Goal: Information Seeking & Learning: Learn about a topic

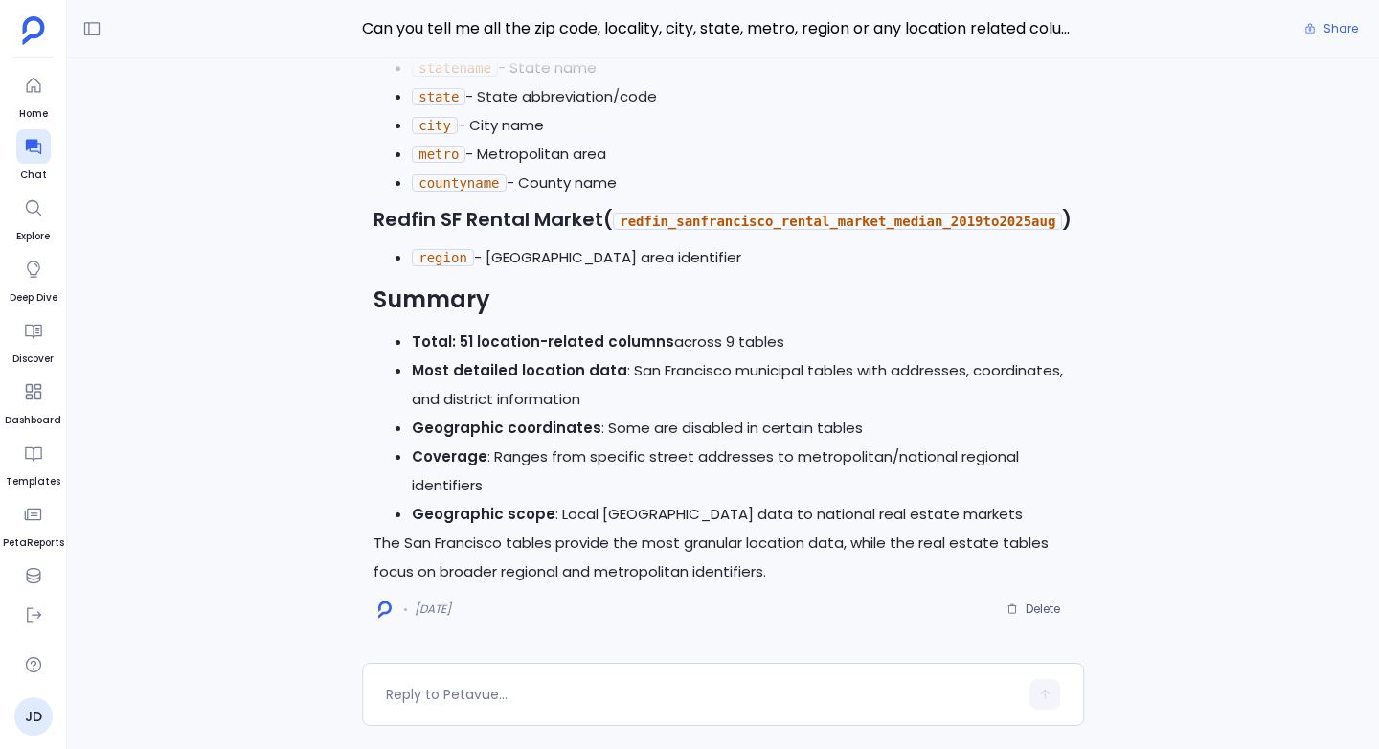
scroll to position [-1622, 0]
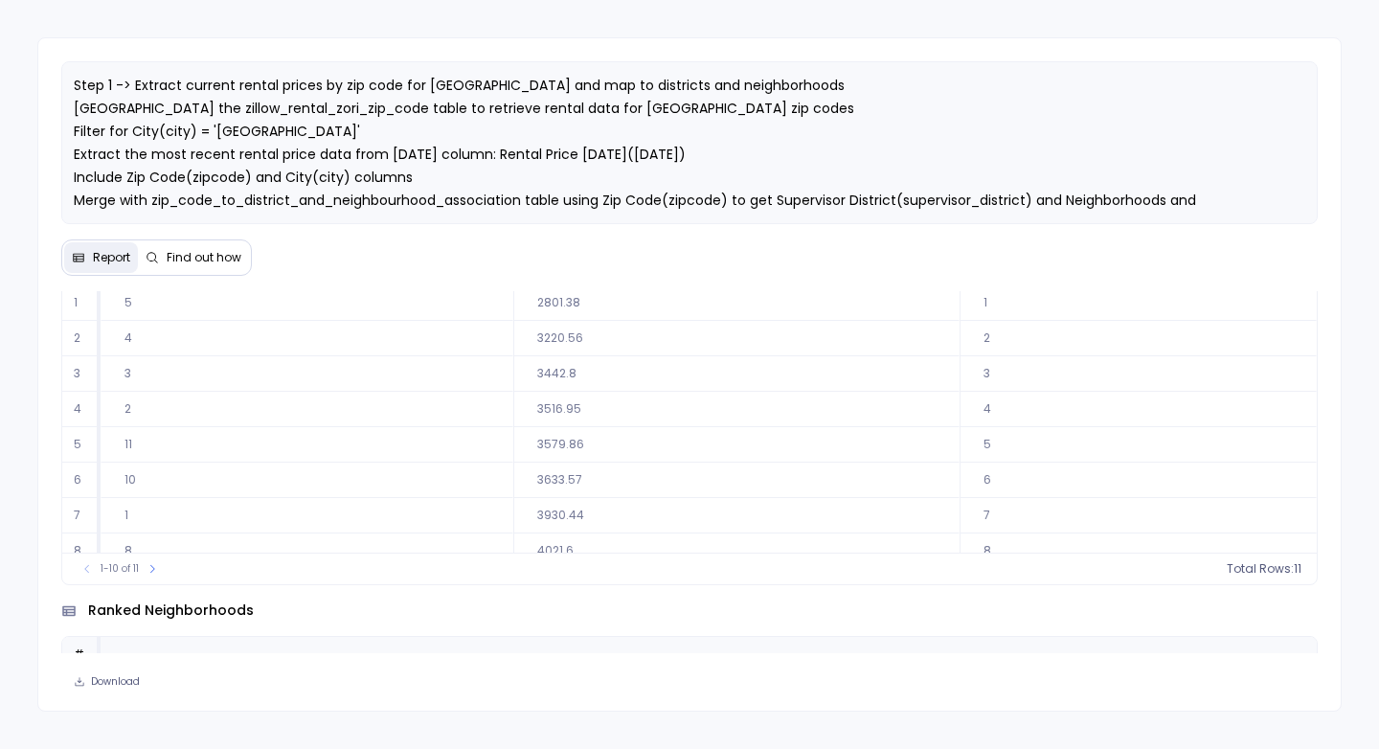
scroll to position [139, 0]
click at [146, 572] on button at bounding box center [152, 567] width 19 height 19
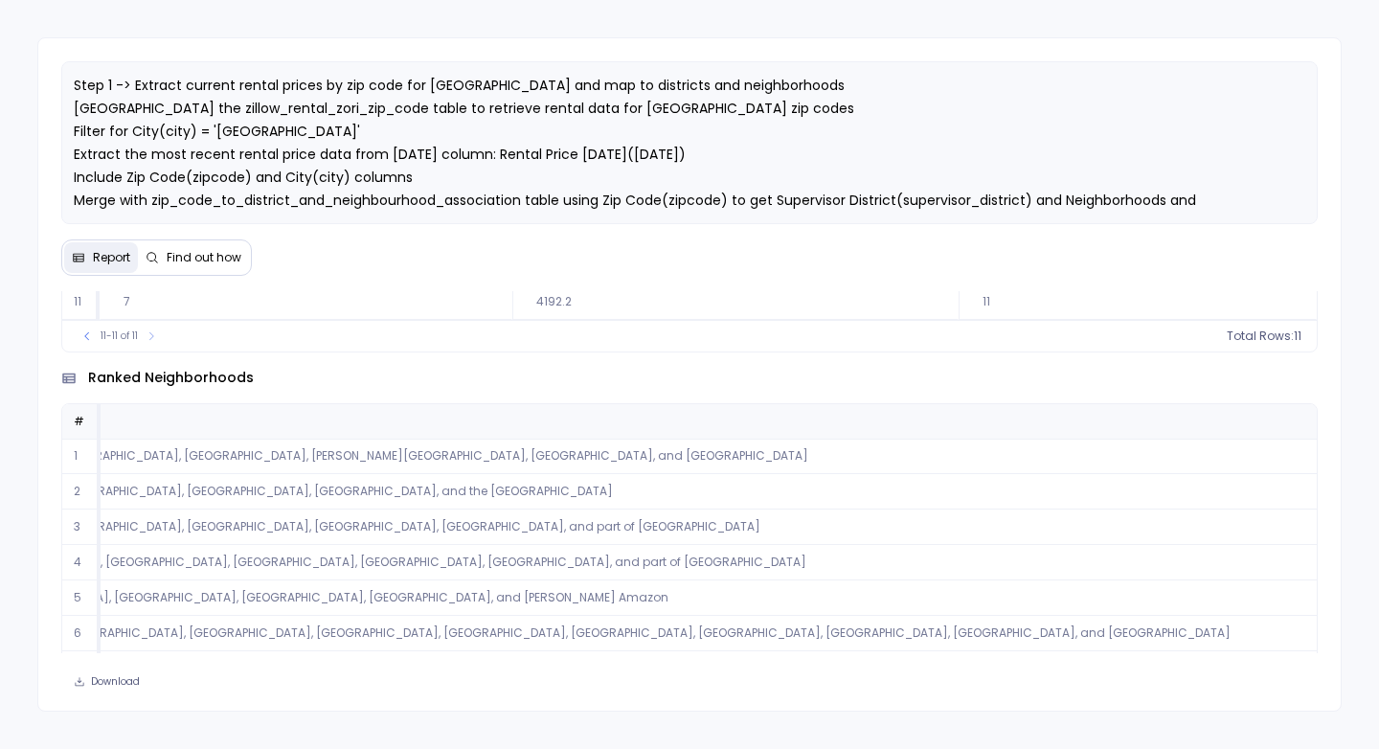
scroll to position [0, 0]
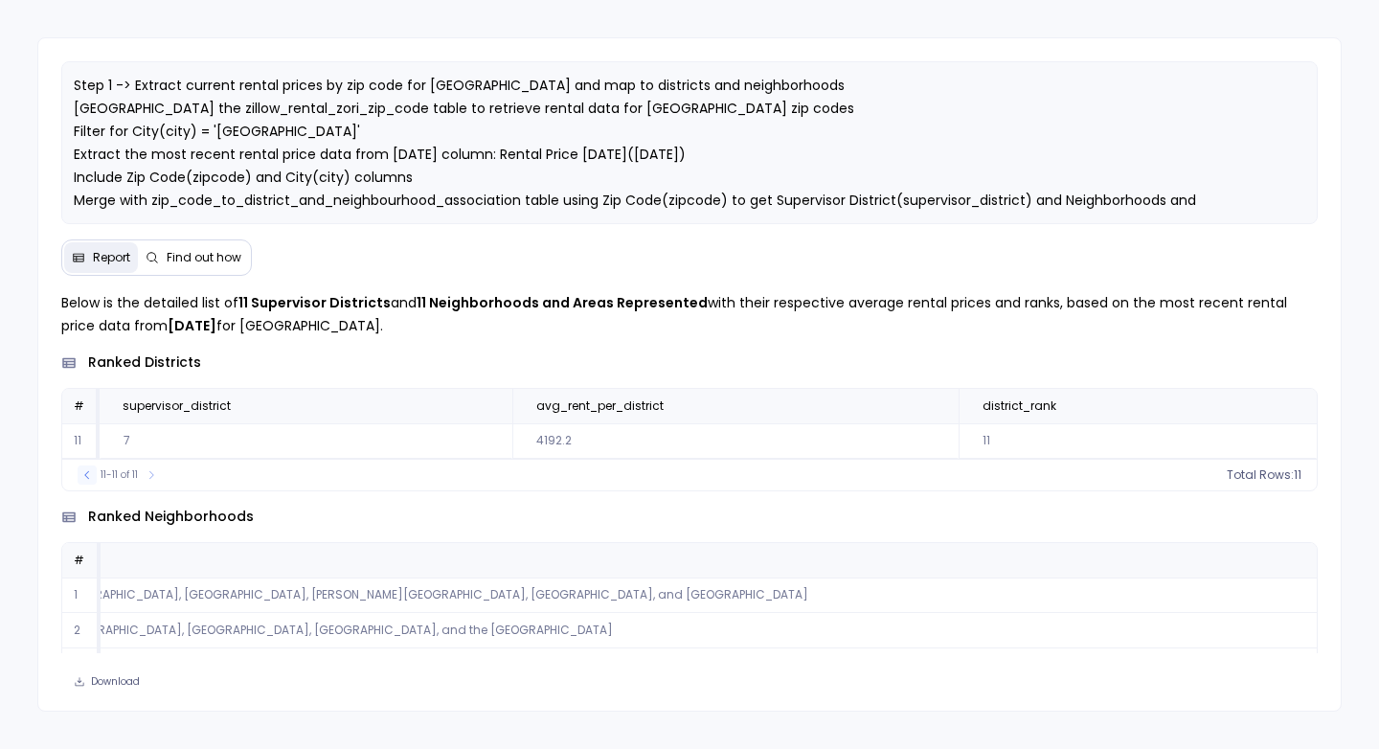
click at [84, 473] on icon at bounding box center [86, 474] width 11 height 11
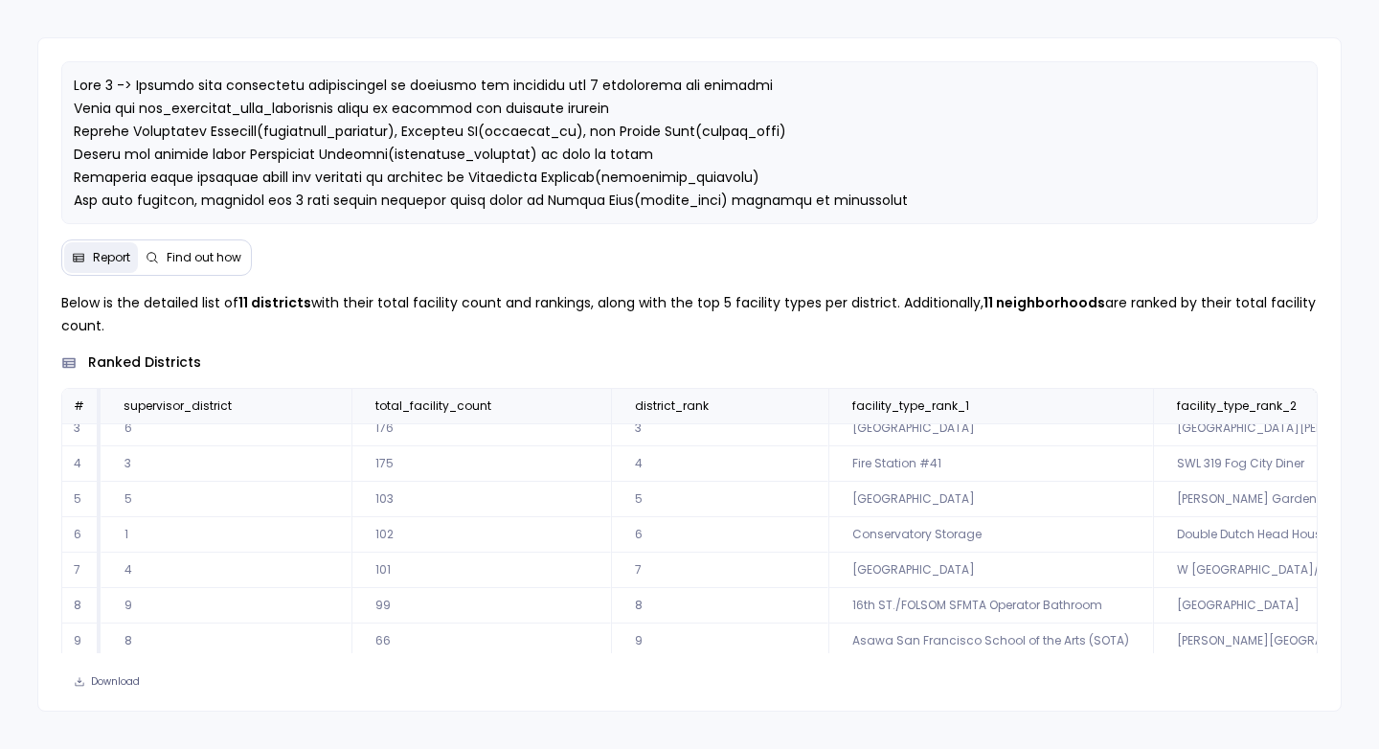
scroll to position [92, 0]
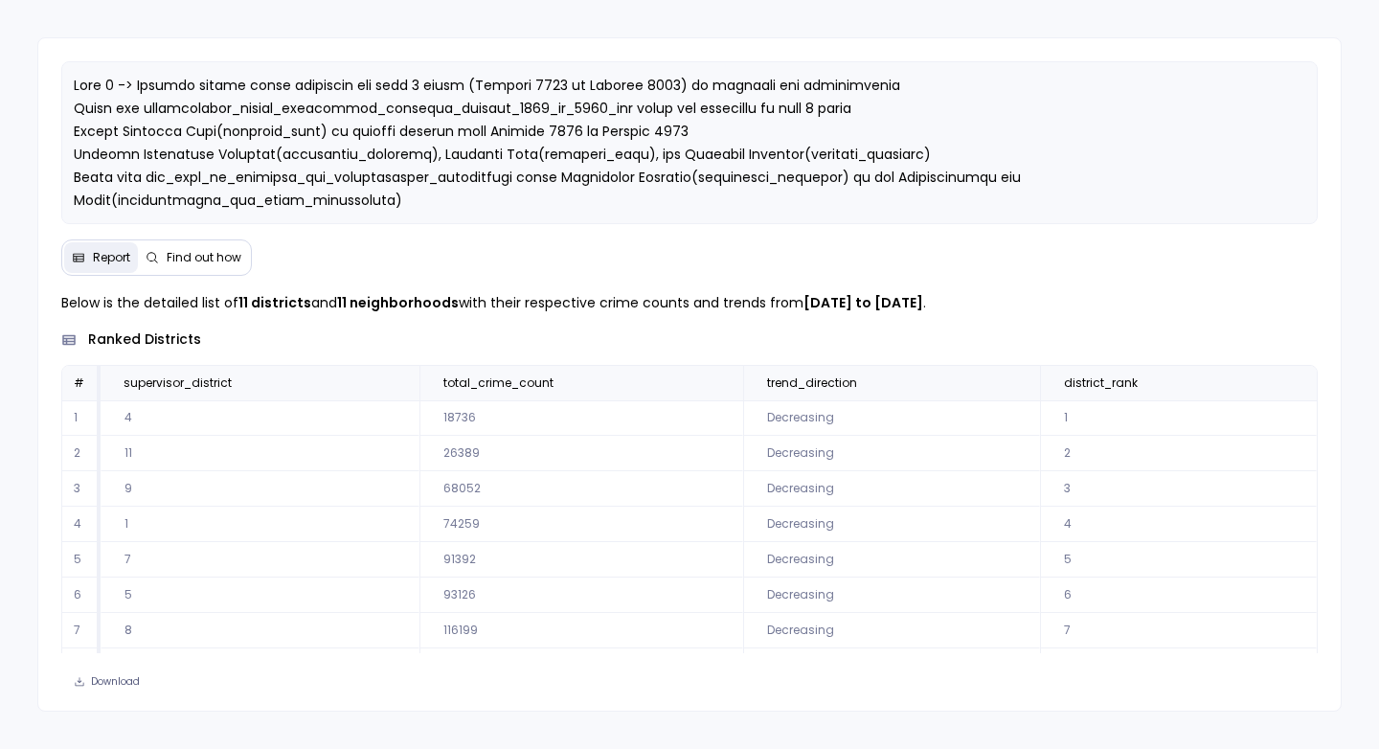
scroll to position [87, 0]
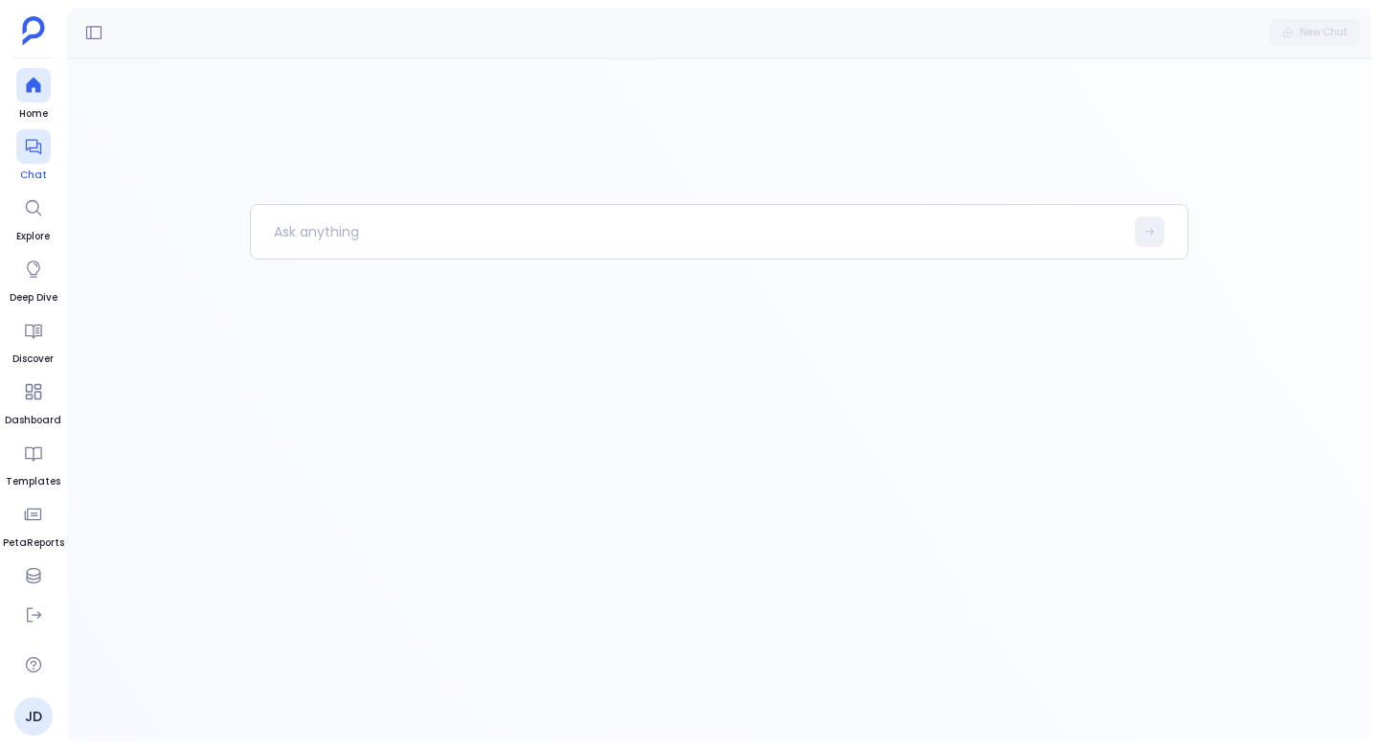
click at [38, 165] on link "Chat" at bounding box center [33, 156] width 34 height 54
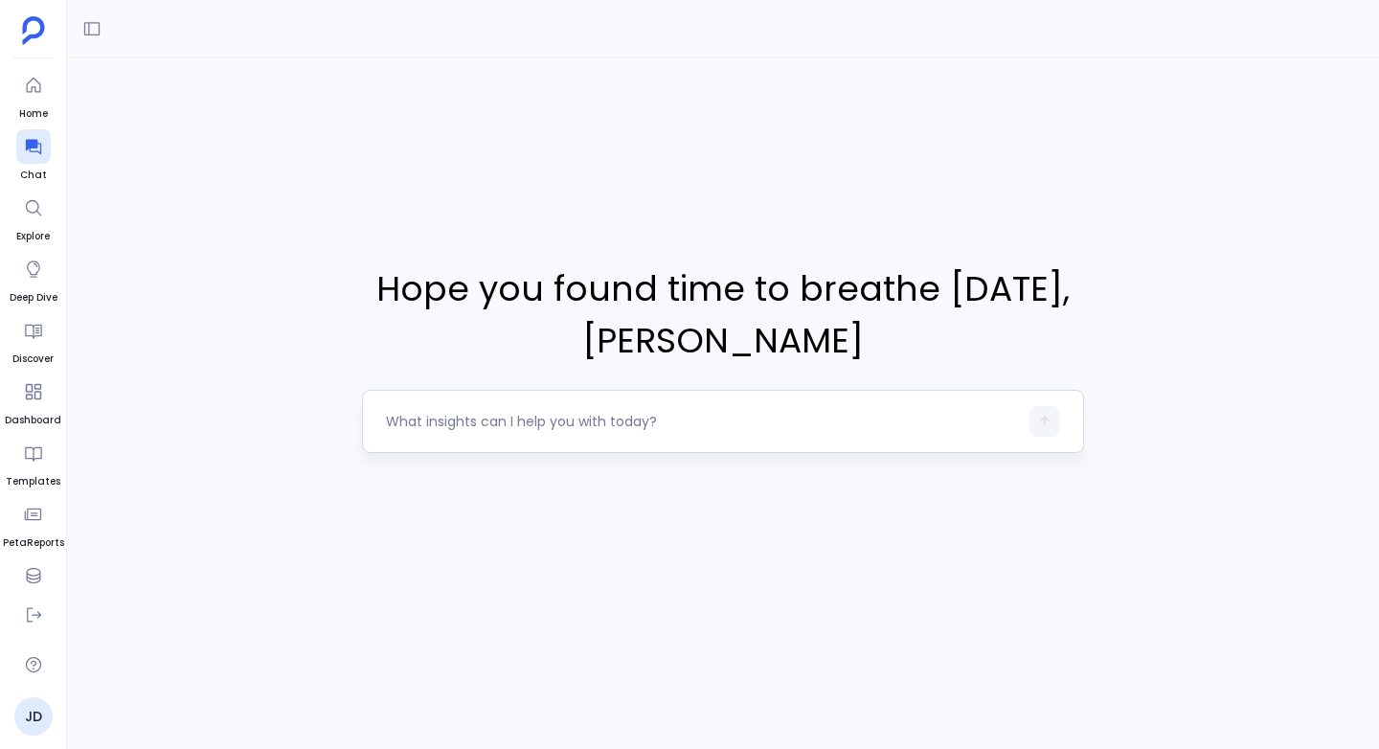
click at [423, 433] on div at bounding box center [702, 421] width 632 height 31
click at [411, 419] on textarea at bounding box center [702, 421] width 632 height 19
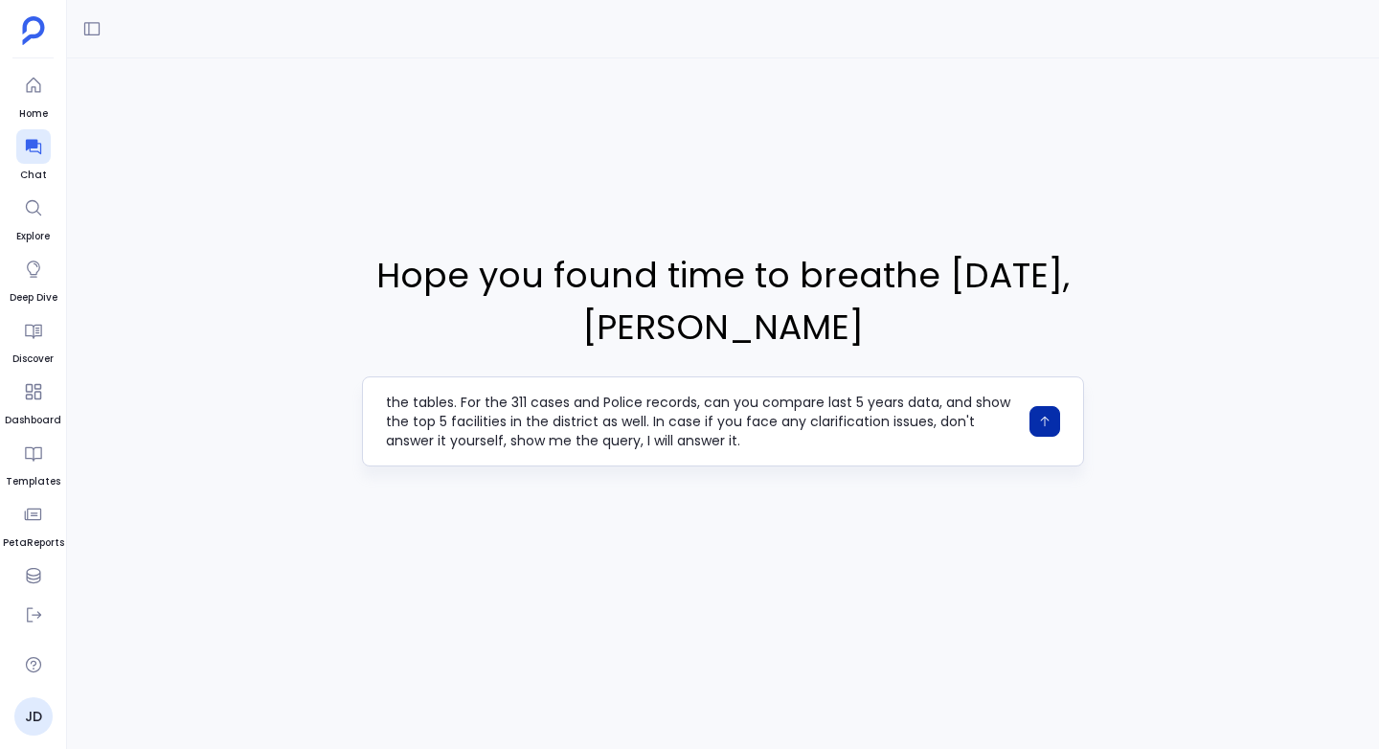
type textarea "Using these tables - 1) zillow_rental_zori_zip_code 2) cases_sanfrancisco_from_…"
click at [1044, 416] on icon "button" at bounding box center [1044, 421] width 13 height 13
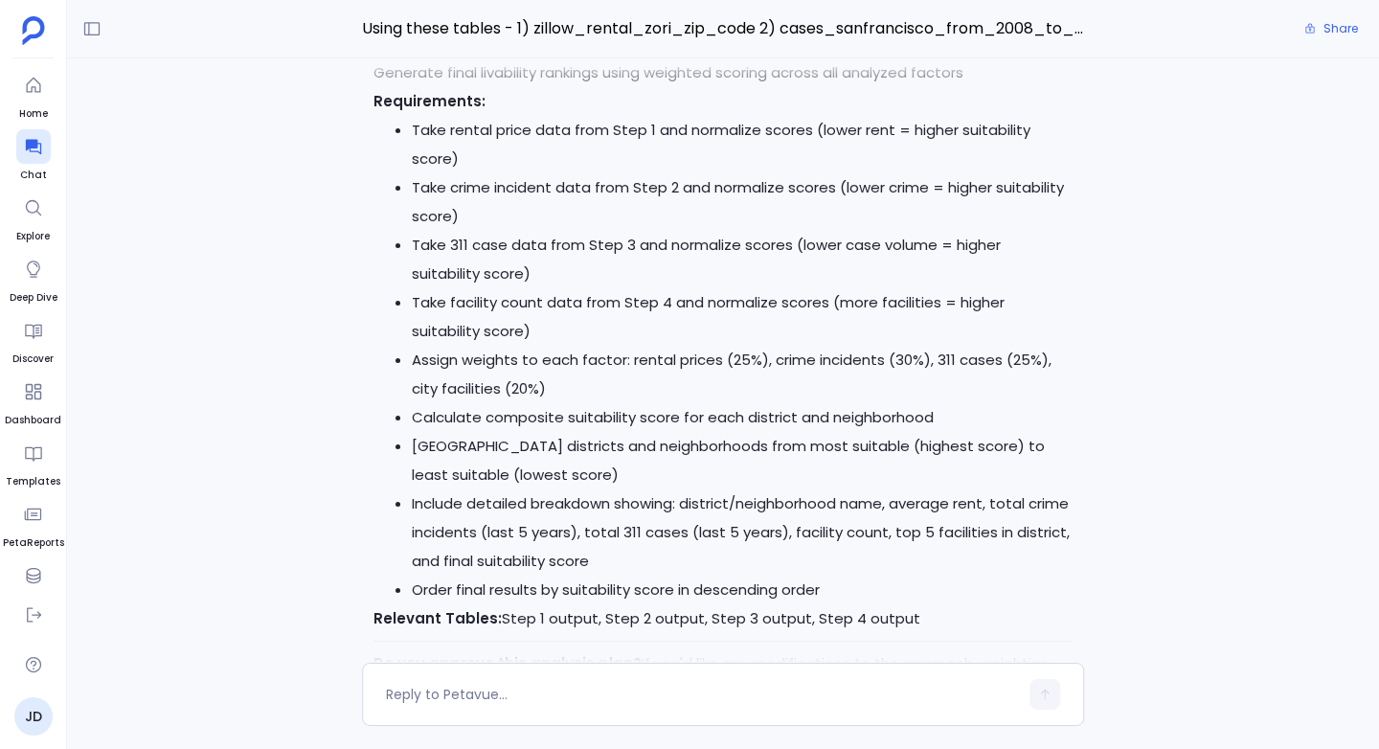
scroll to position [-104, 0]
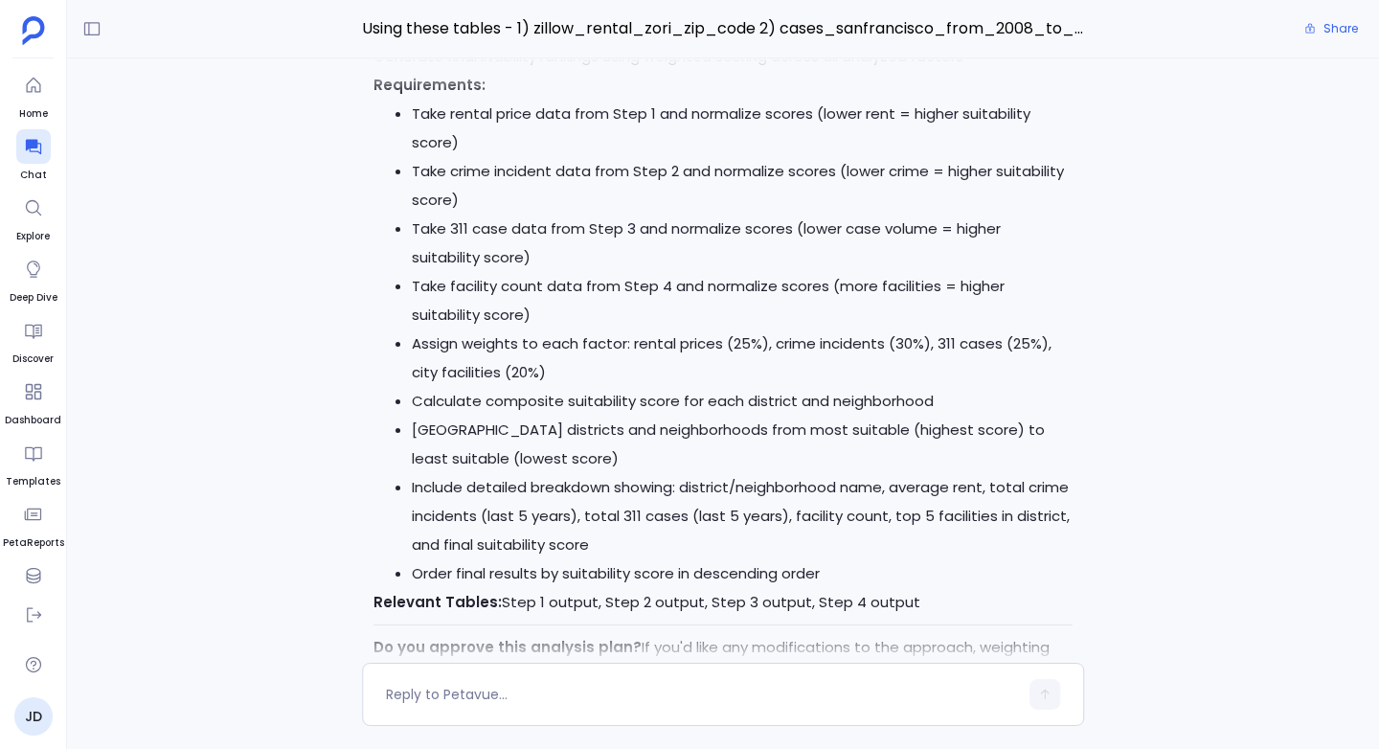
click at [384, 385] on ul "Take rental price data from Step 1 and normalize scores (lower rent = higher su…" at bounding box center [723, 344] width 699 height 489
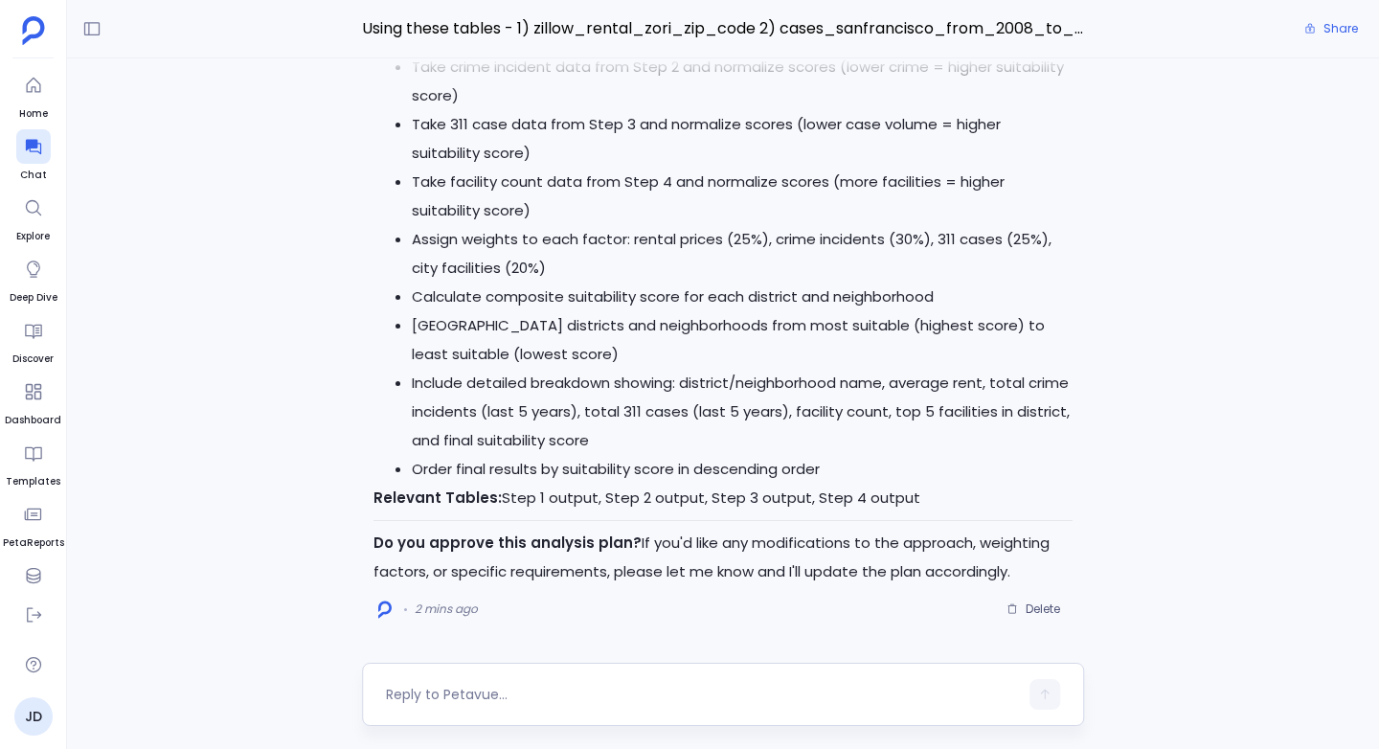
click at [437, 690] on textarea at bounding box center [702, 694] width 632 height 19
type textarea "yes"
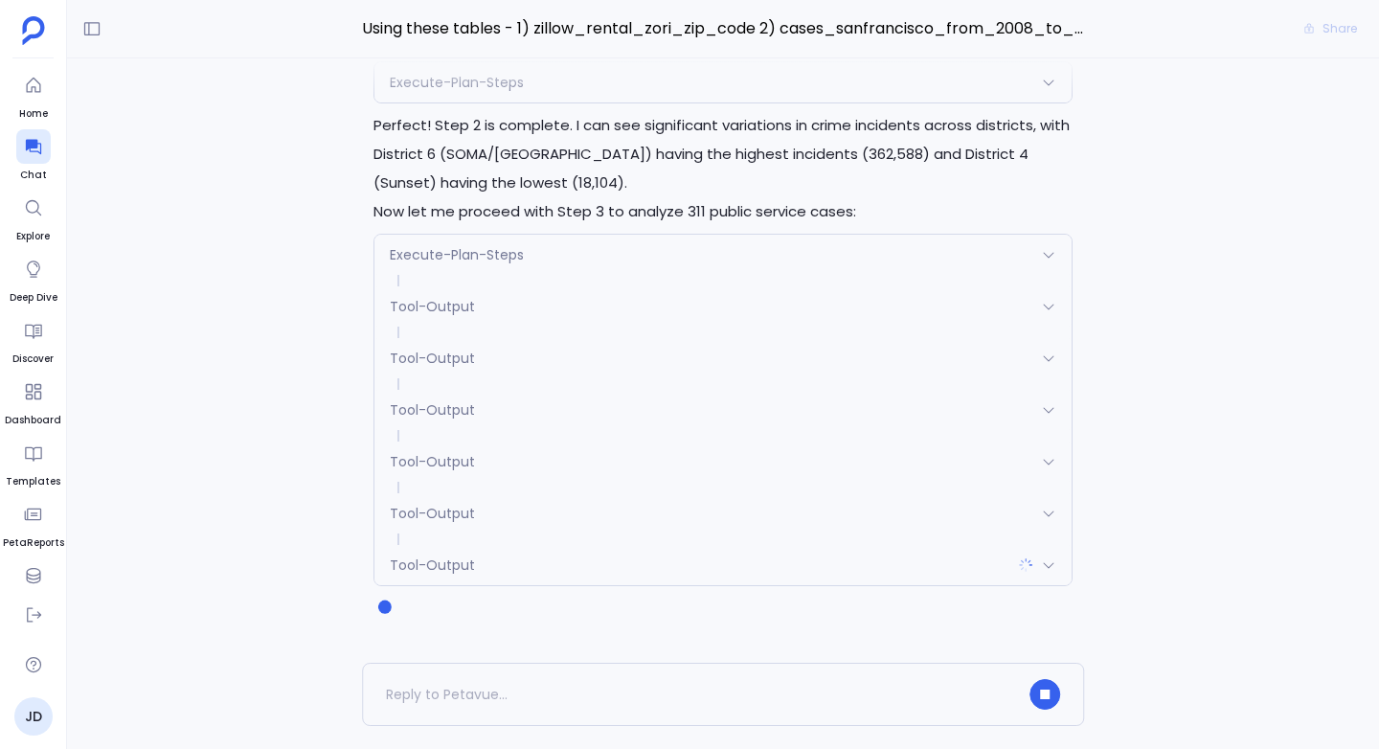
click at [425, 567] on span "Tool-Output" at bounding box center [432, 565] width 85 height 19
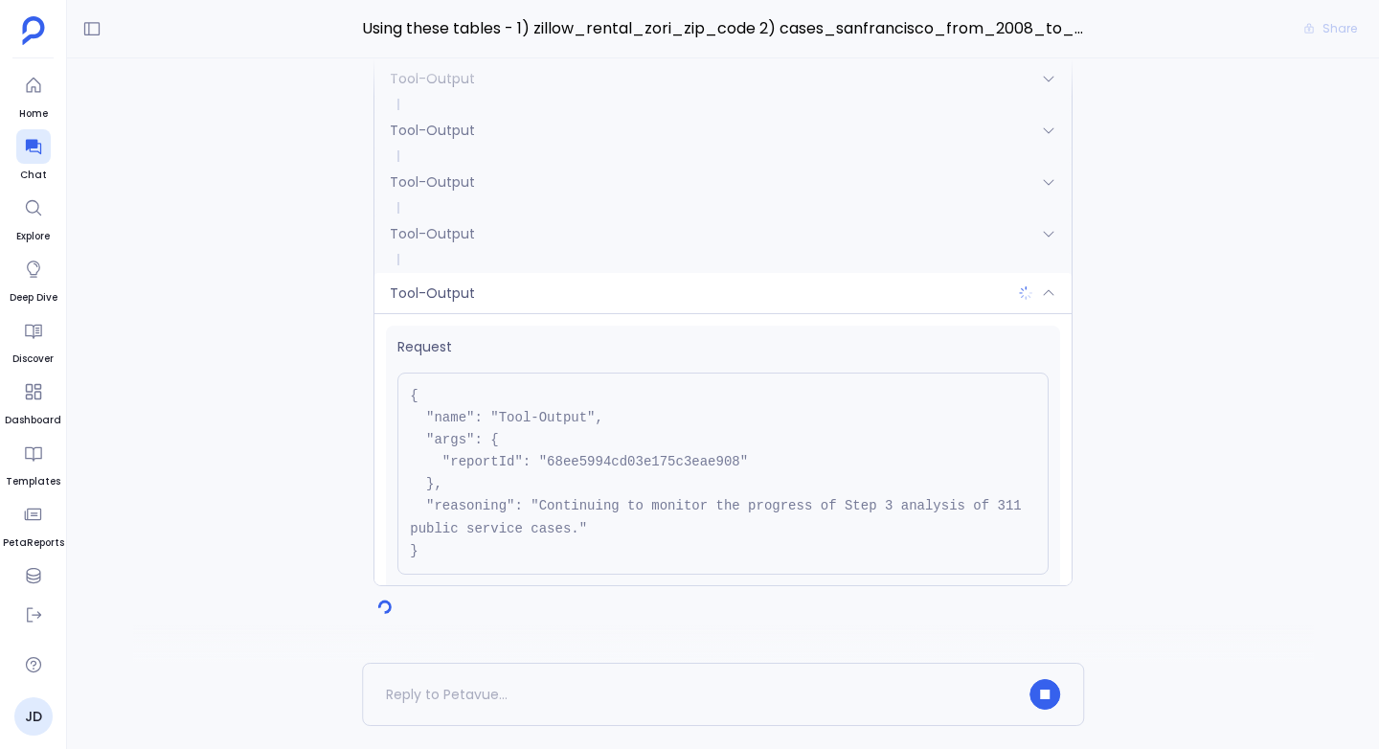
click at [429, 315] on div "Request { "name": "Tool-Output", "args": { "reportId": "68ee5994cd03e175c3eae90…" at bounding box center [723, 449] width 697 height 272
click at [429, 296] on span "Tool-Output" at bounding box center [432, 293] width 85 height 19
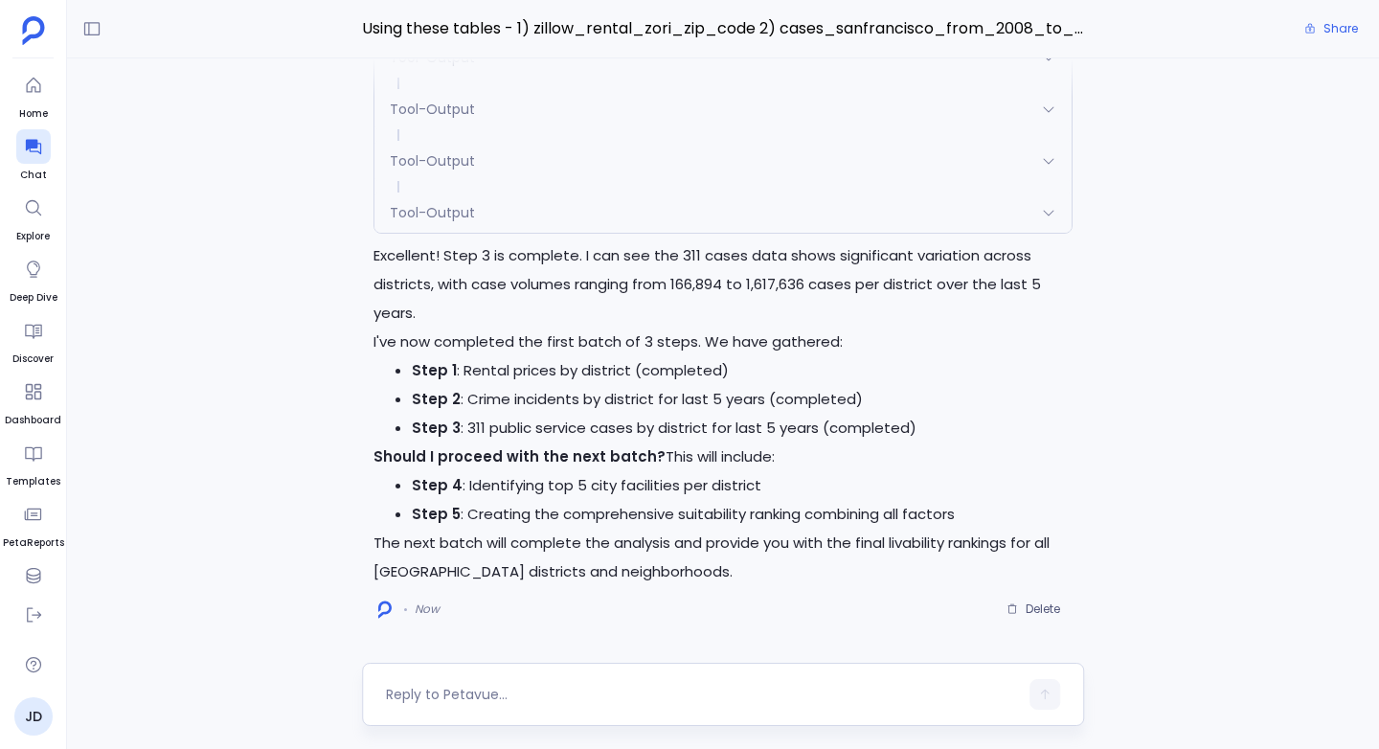
click at [409, 690] on textarea at bounding box center [702, 694] width 632 height 19
type textarea "Yes"
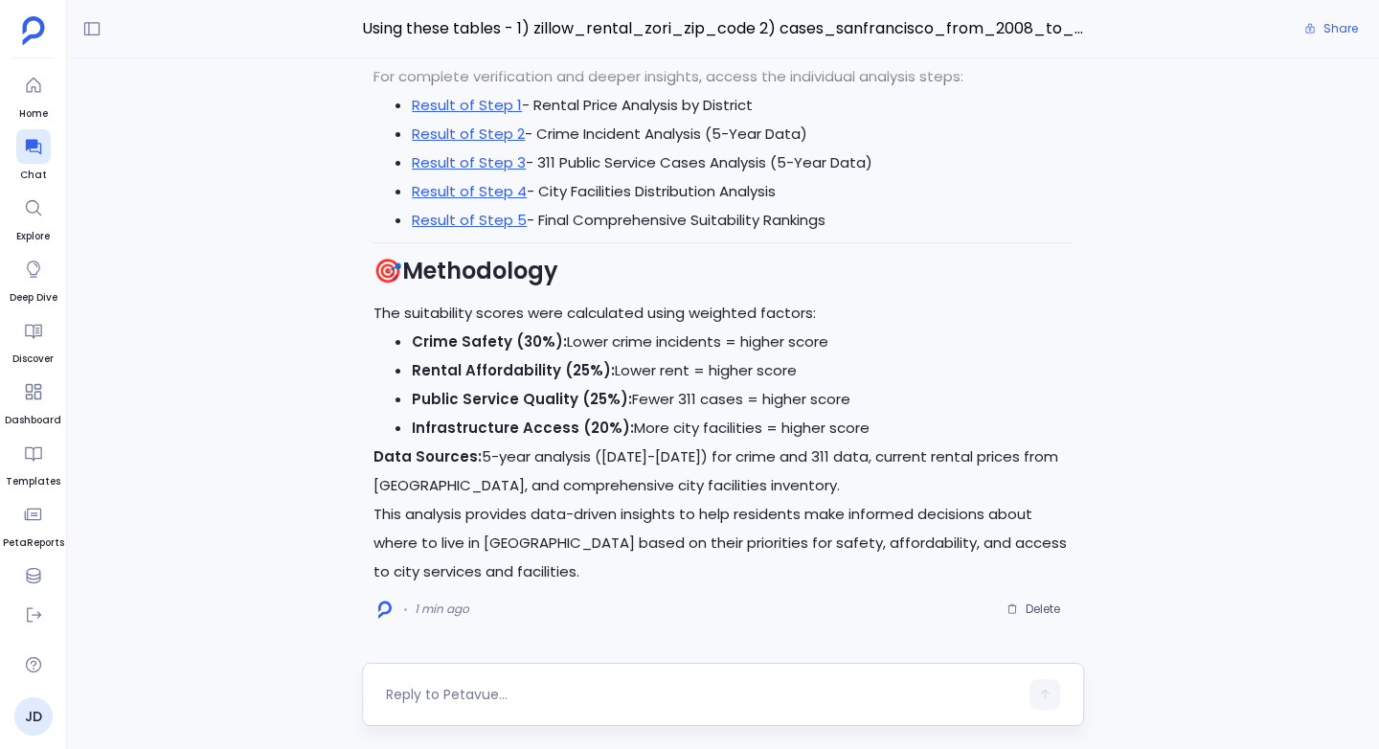
click at [422, 691] on textarea at bounding box center [702, 694] width 632 height 19
type textarea "Can you create a detailed report for this ?"
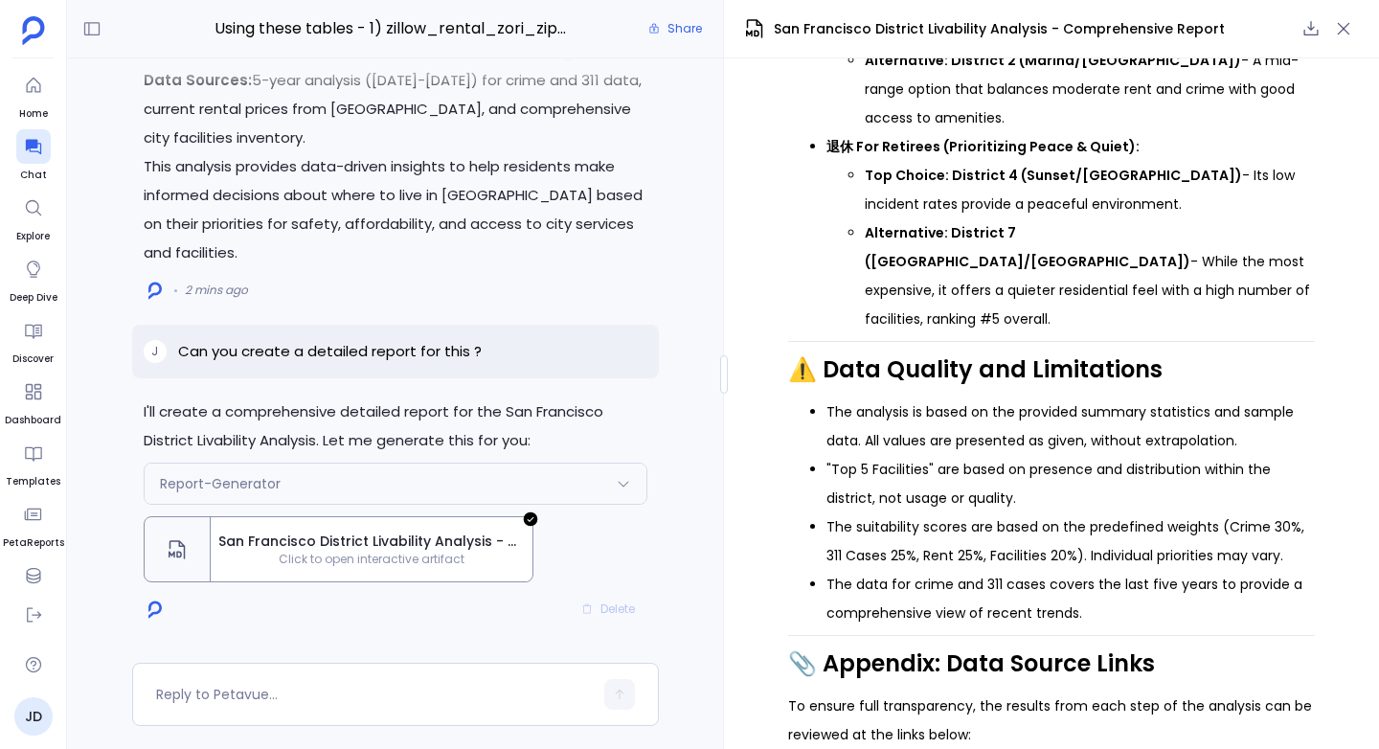
scroll to position [3203, 0]
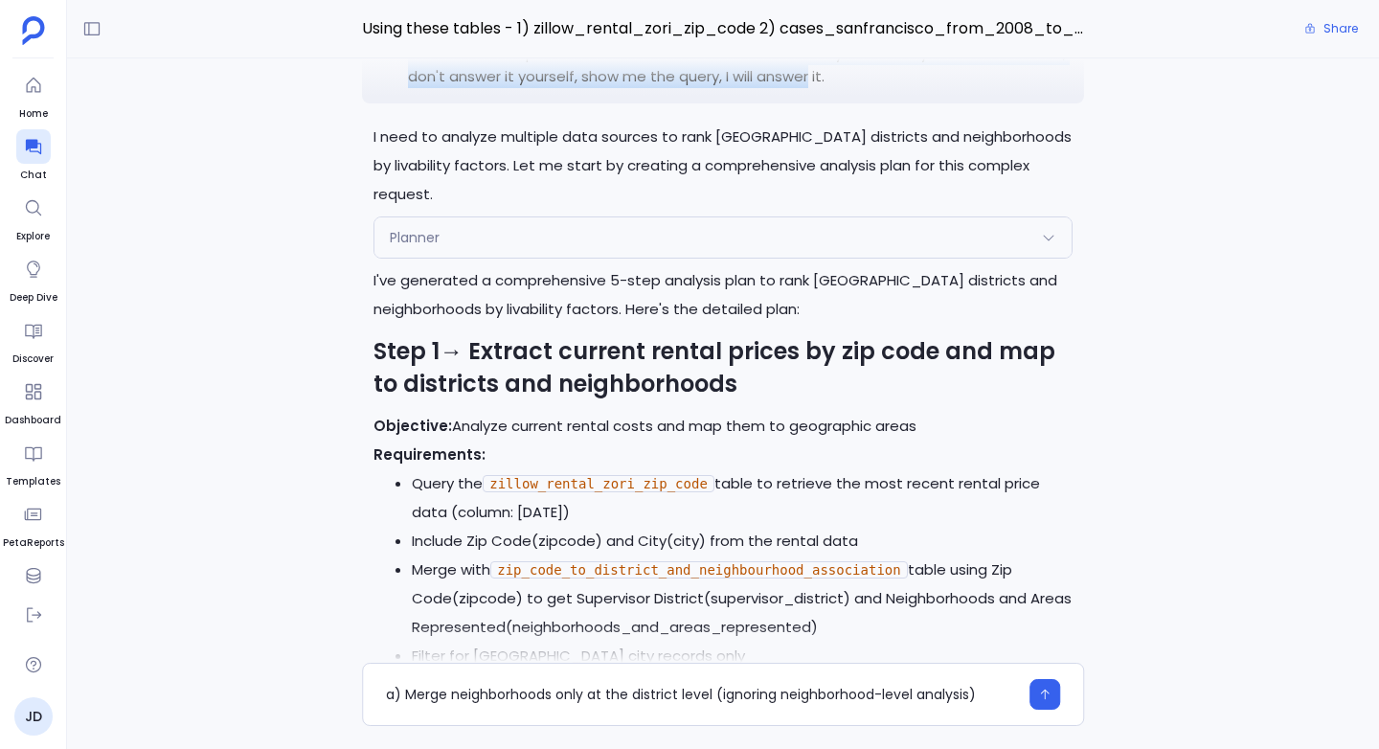
scroll to position [-5031, 0]
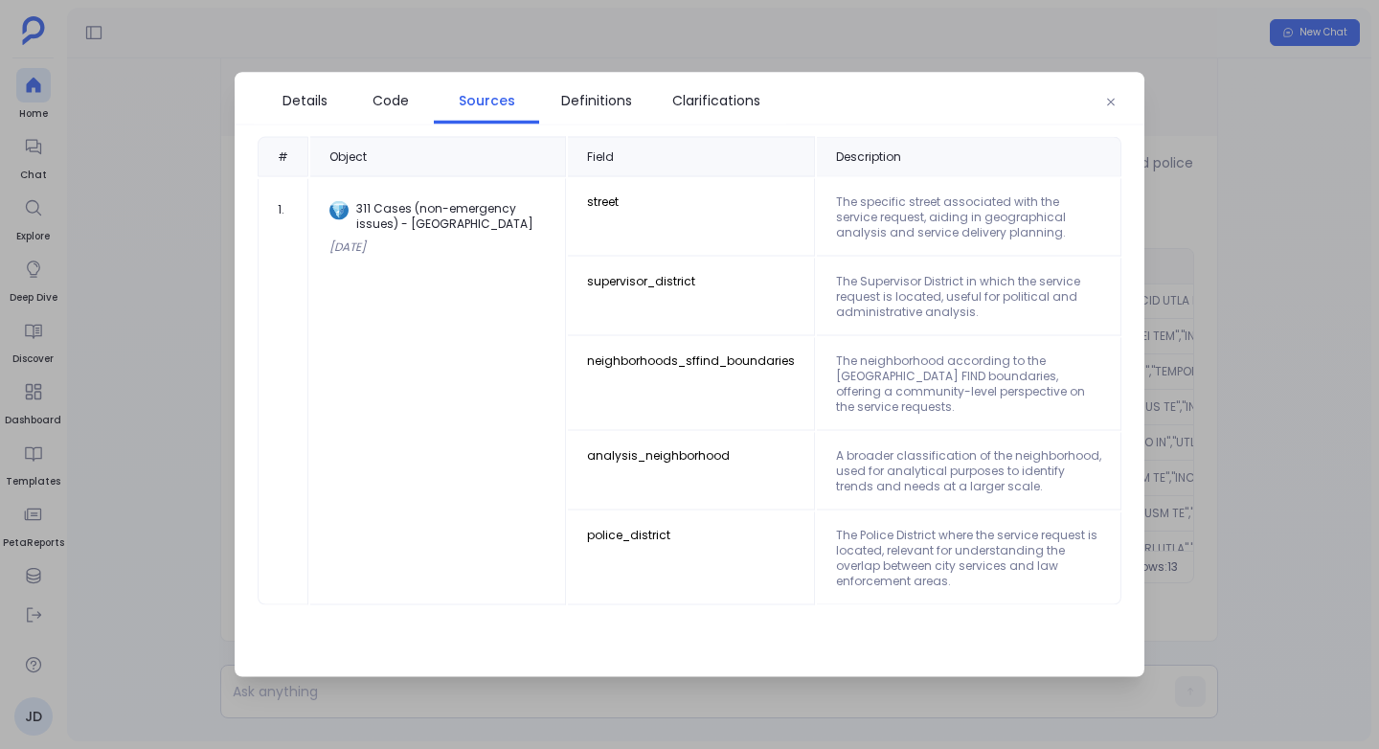
scroll to position [92, 0]
click at [1115, 99] on icon "button" at bounding box center [1110, 102] width 11 height 11
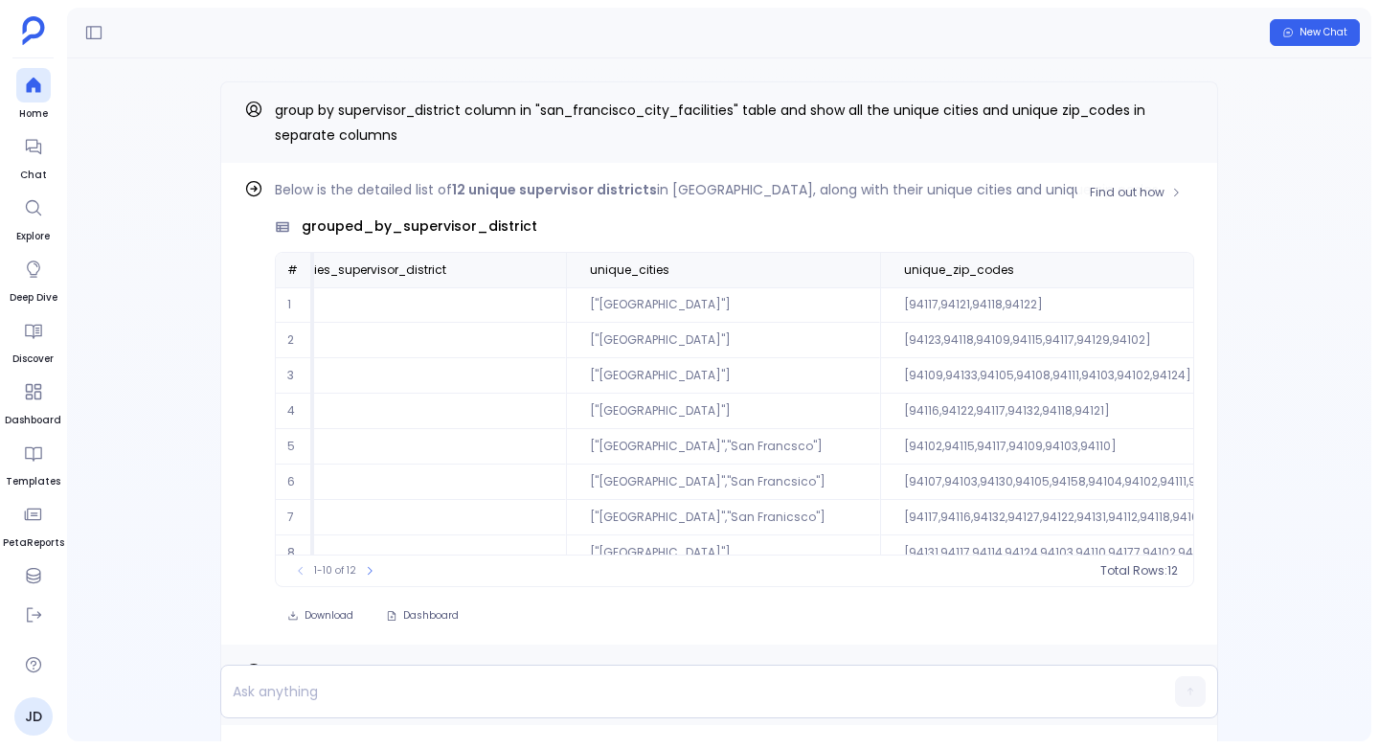
scroll to position [92, 179]
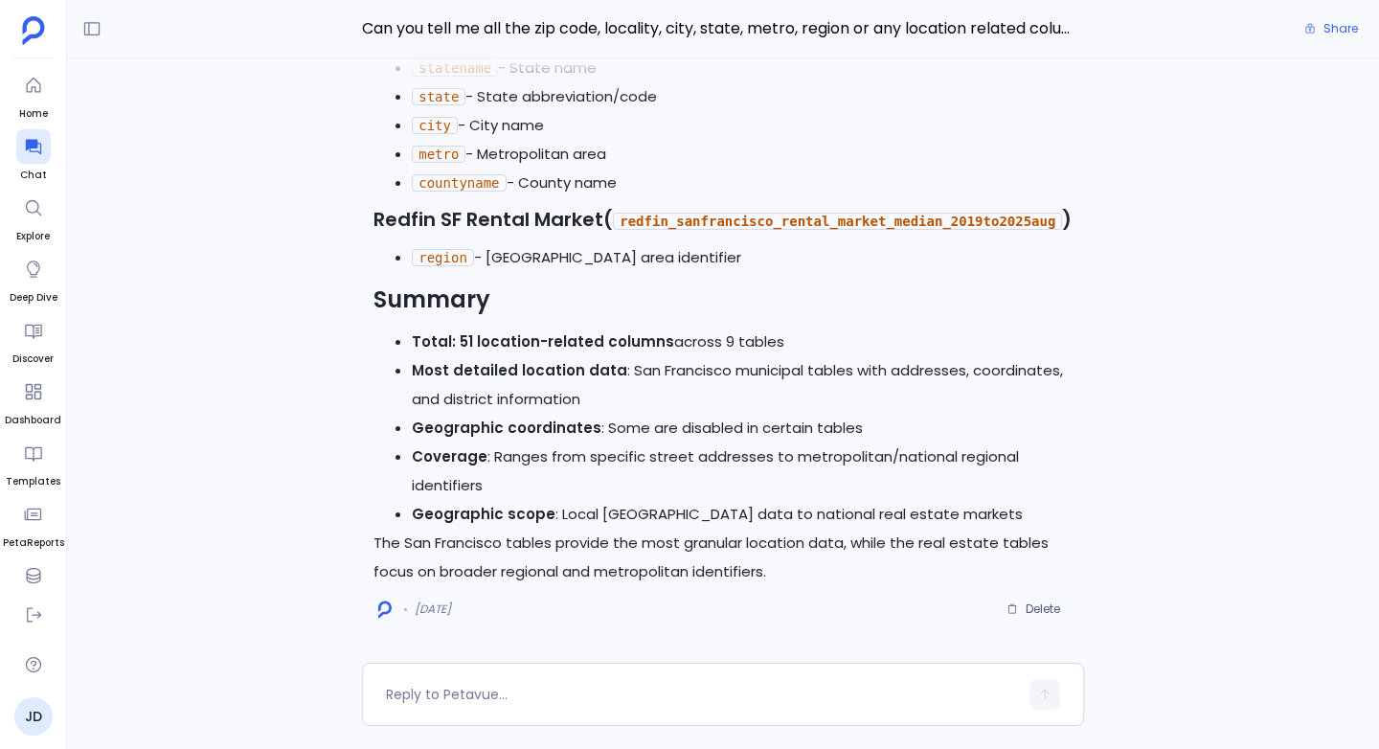
click at [346, 314] on div "I'll help you identify all location-related columns across all tables in your d…" at bounding box center [723, 360] width 1312 height 604
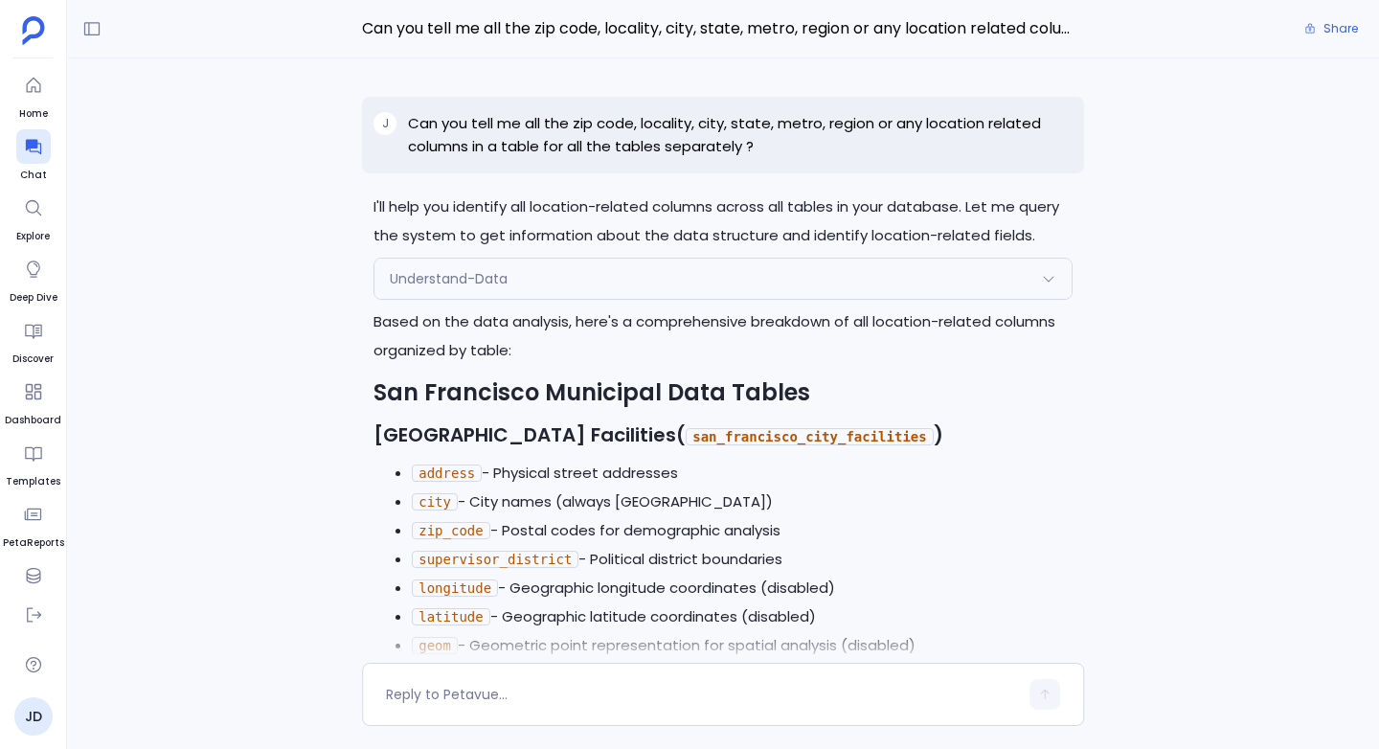
scroll to position [-1803, 0]
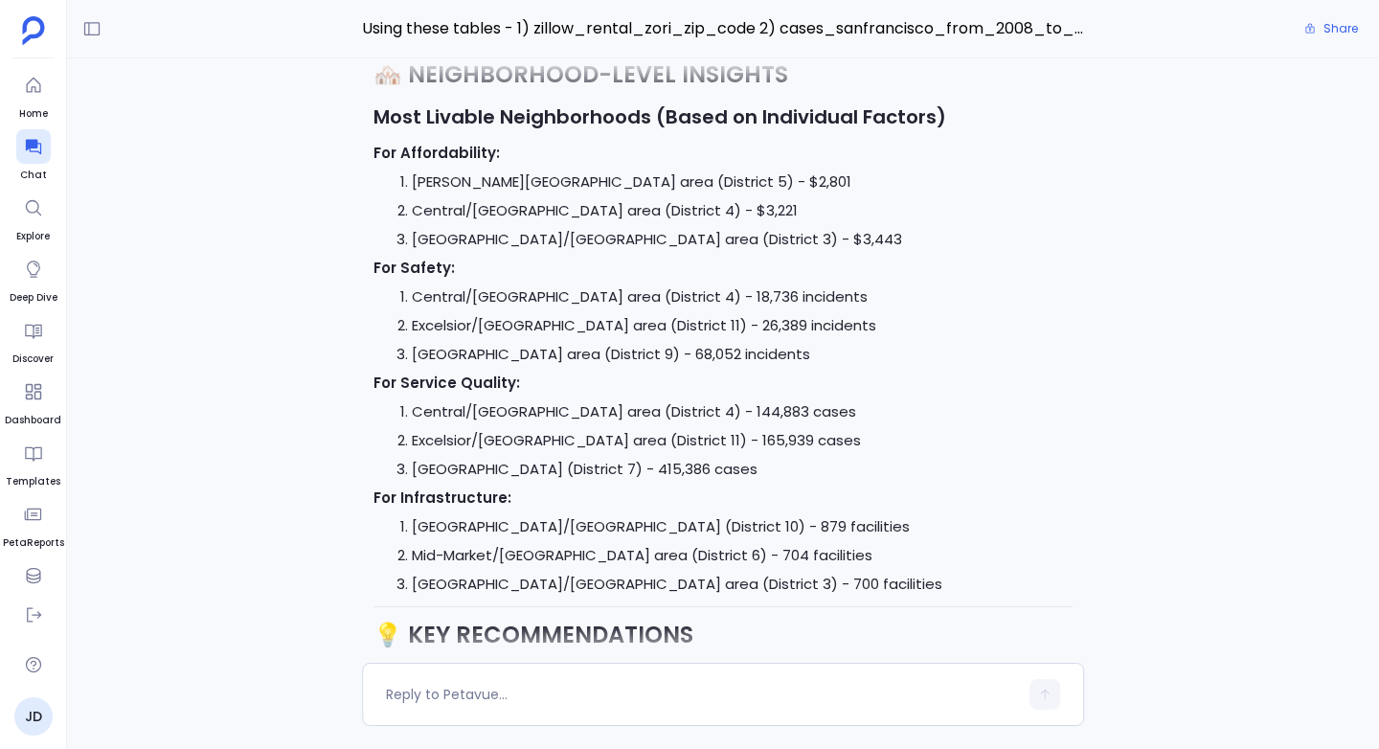
scroll to position [-3288, 0]
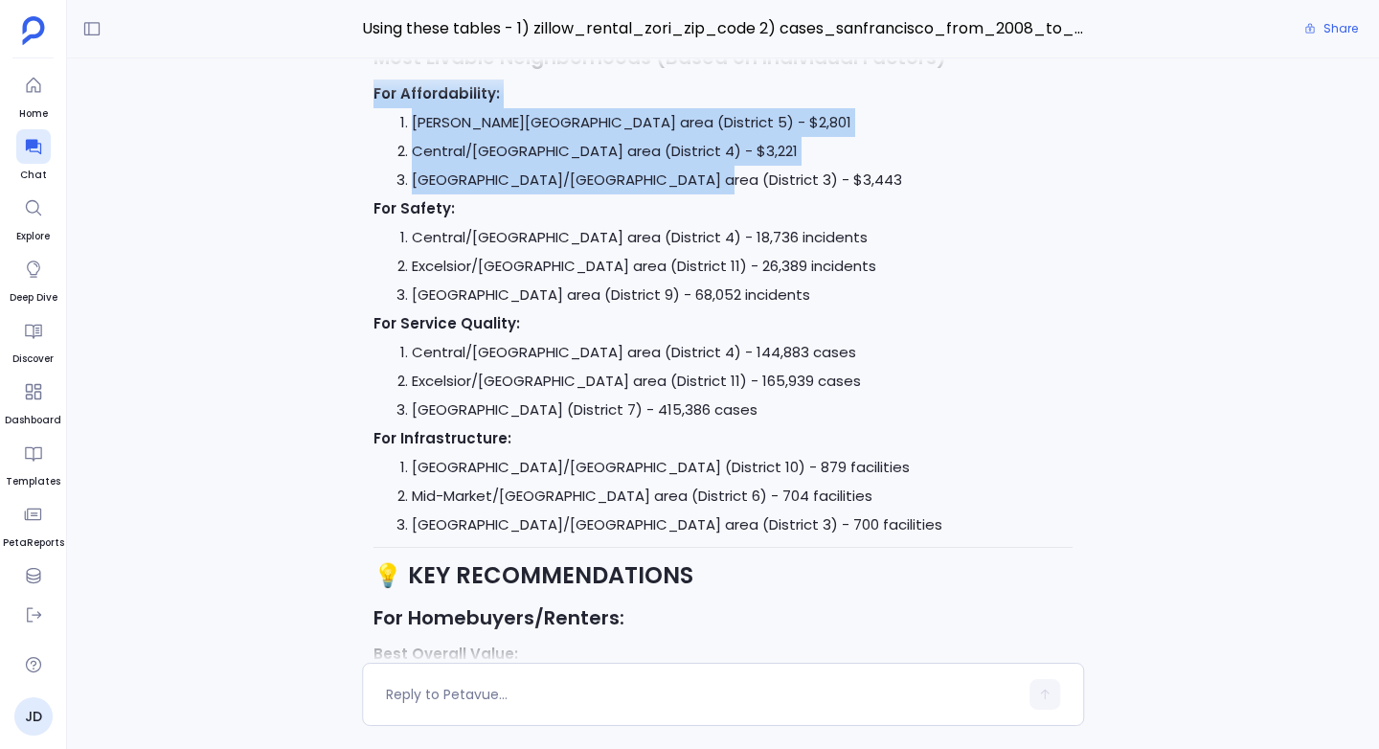
drag, startPoint x: 366, startPoint y: 292, endPoint x: 696, endPoint y: 372, distance: 339.9
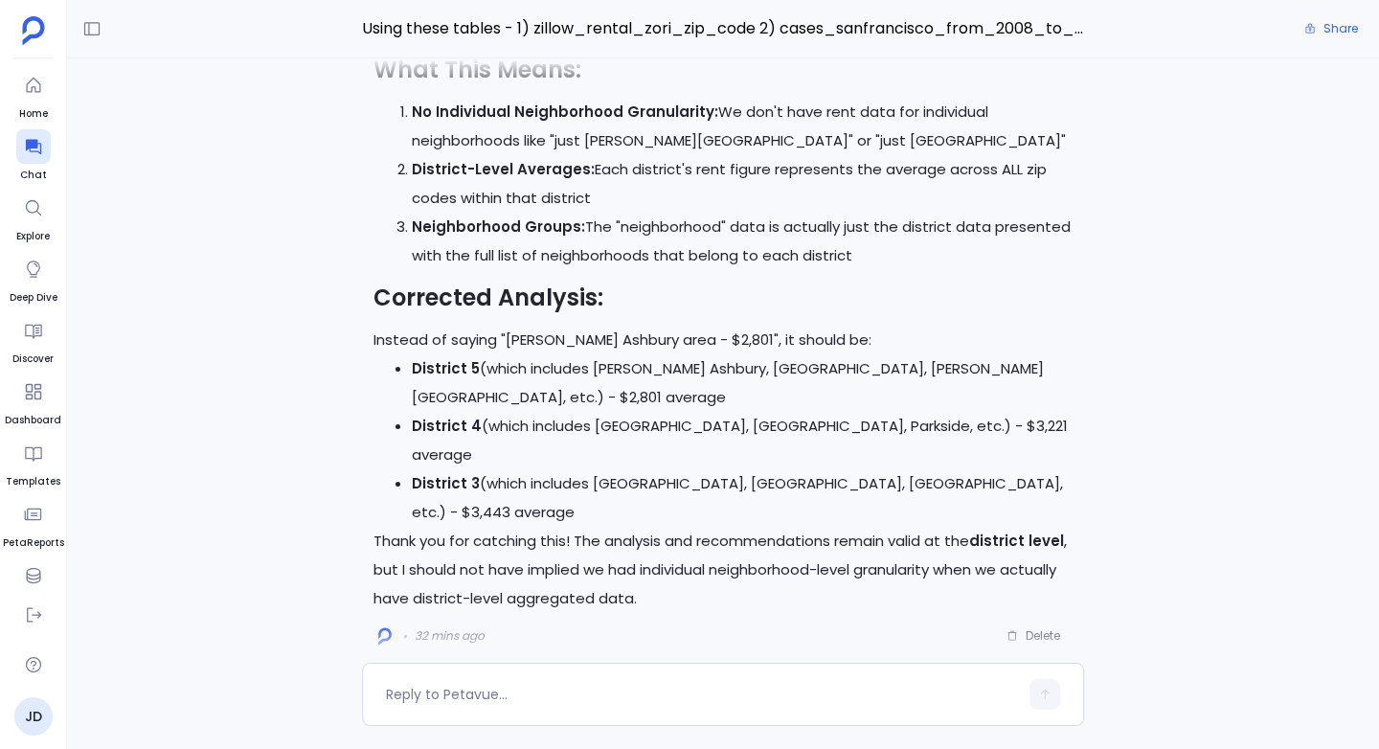
scroll to position [0, 0]
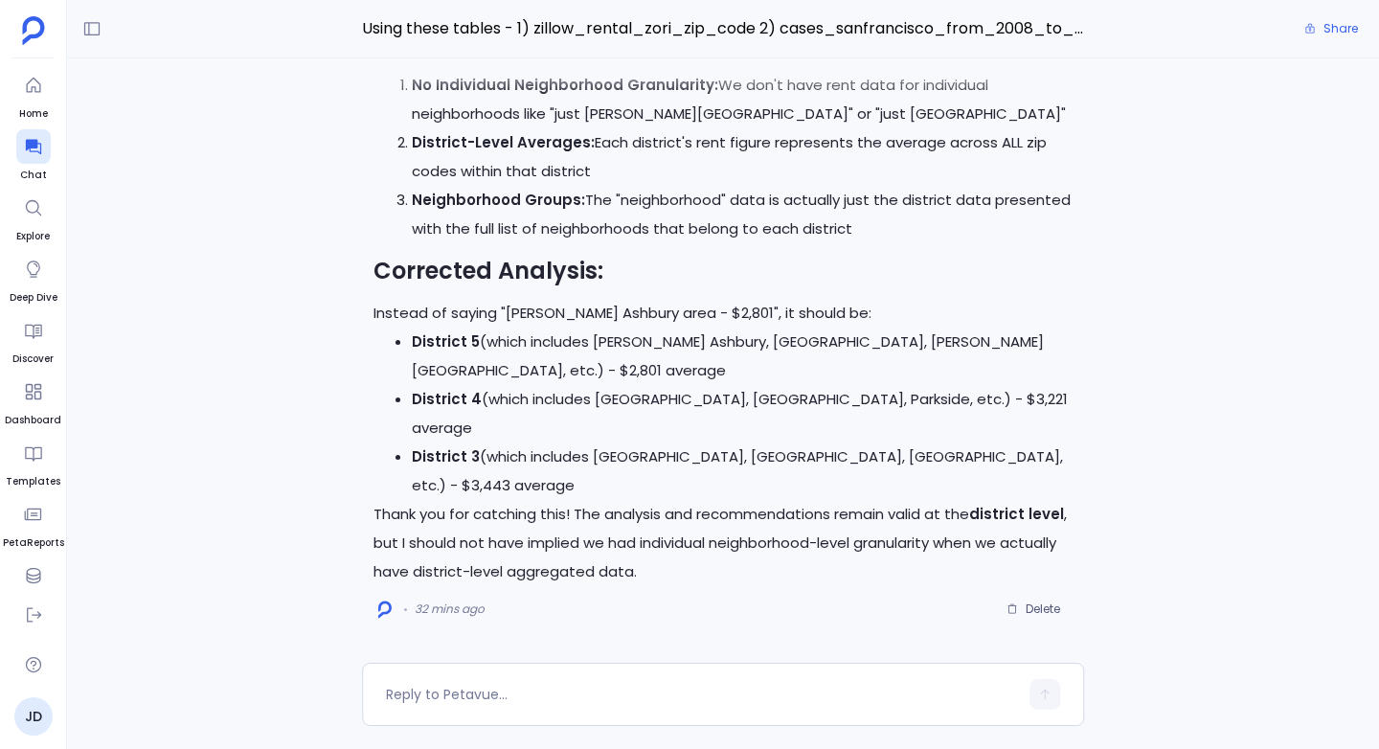
click at [823, 385] on li "District 5 (which includes Haight Ashbury, Tenderloin, Hayes Valley, etc.) - $2…" at bounding box center [742, 356] width 661 height 57
click at [1032, 607] on span "Delete" at bounding box center [1043, 609] width 34 height 15
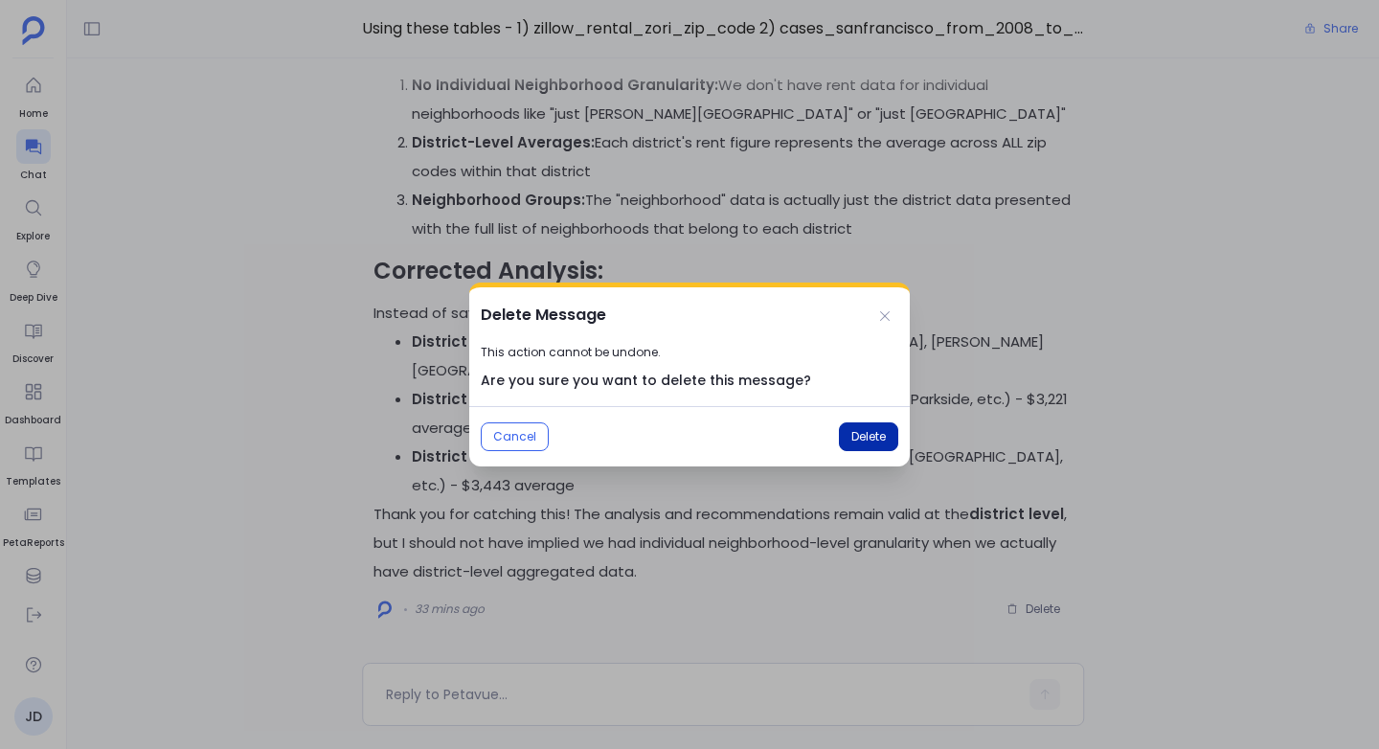
click at [876, 436] on span "Delete" at bounding box center [869, 436] width 34 height 15
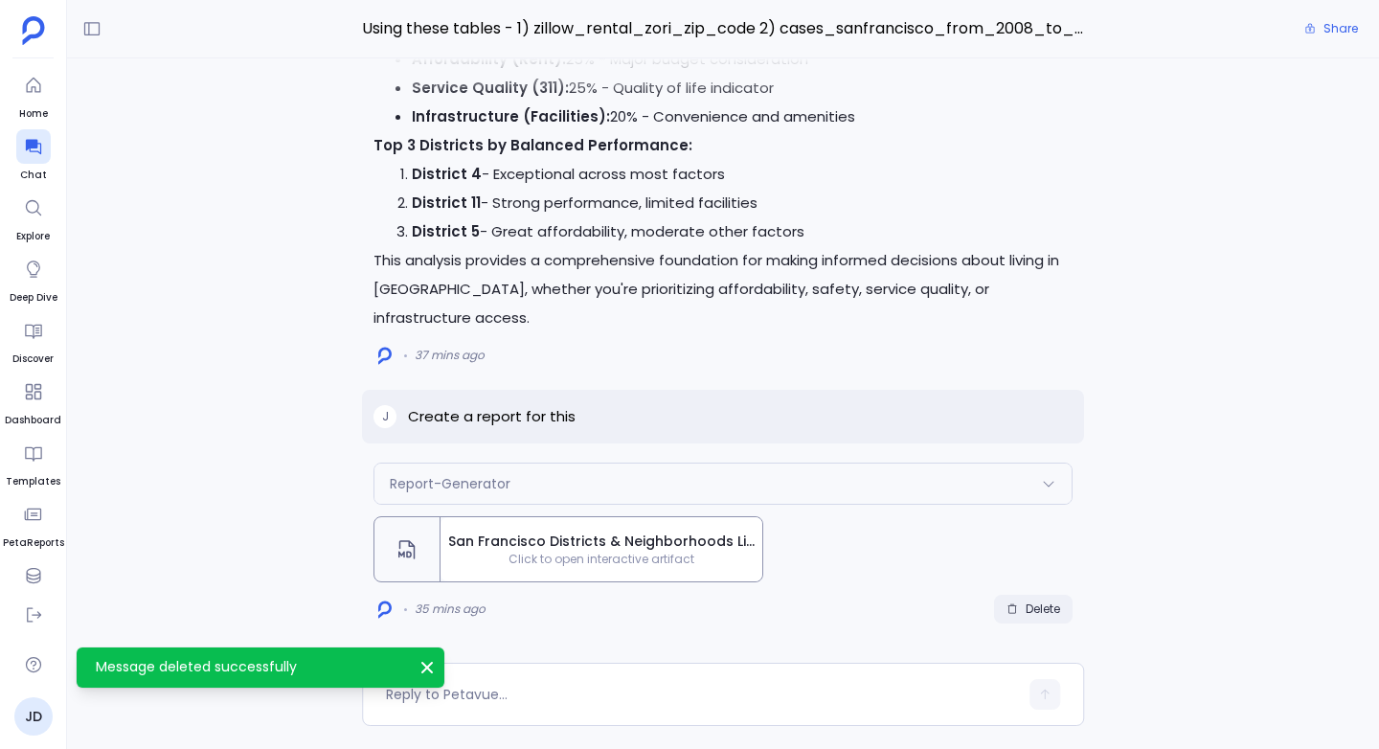
click at [1026, 613] on span "Delete" at bounding box center [1043, 609] width 34 height 15
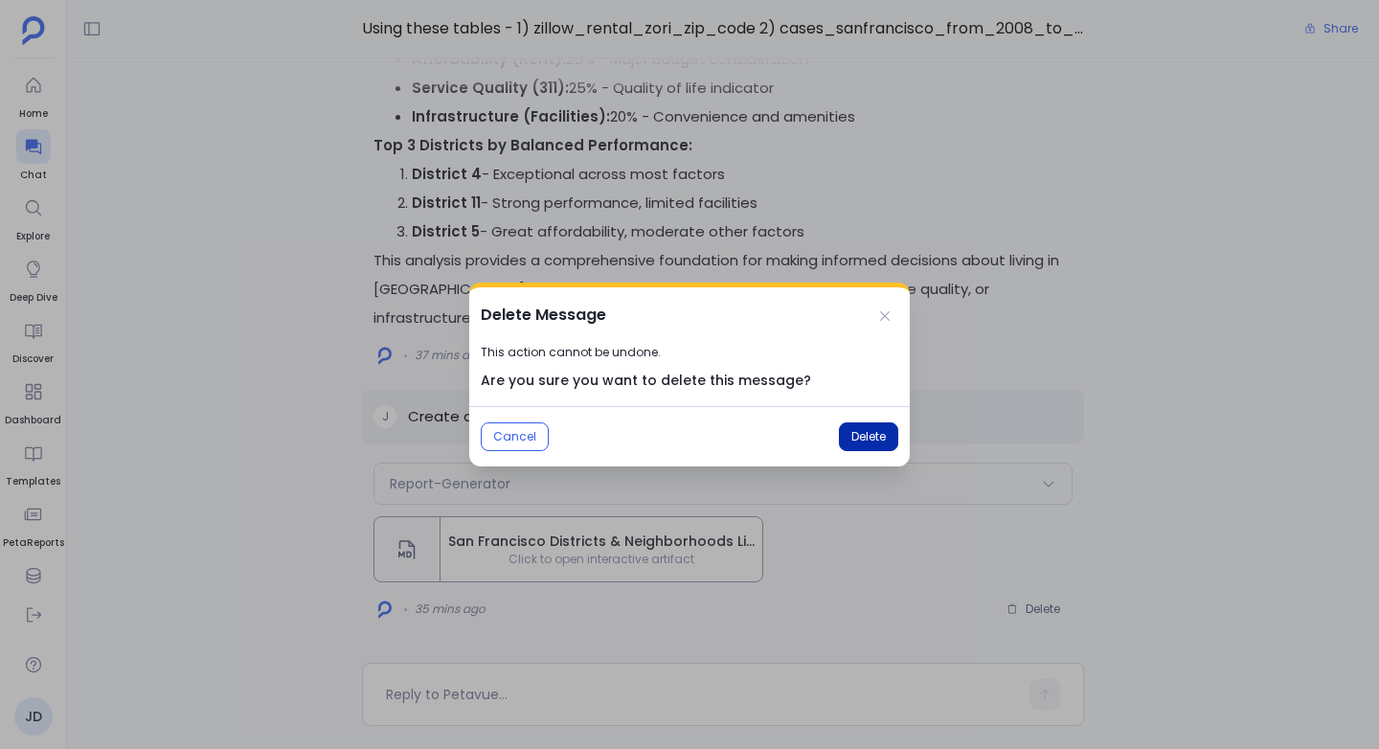
click at [879, 441] on span "Delete" at bounding box center [869, 436] width 34 height 15
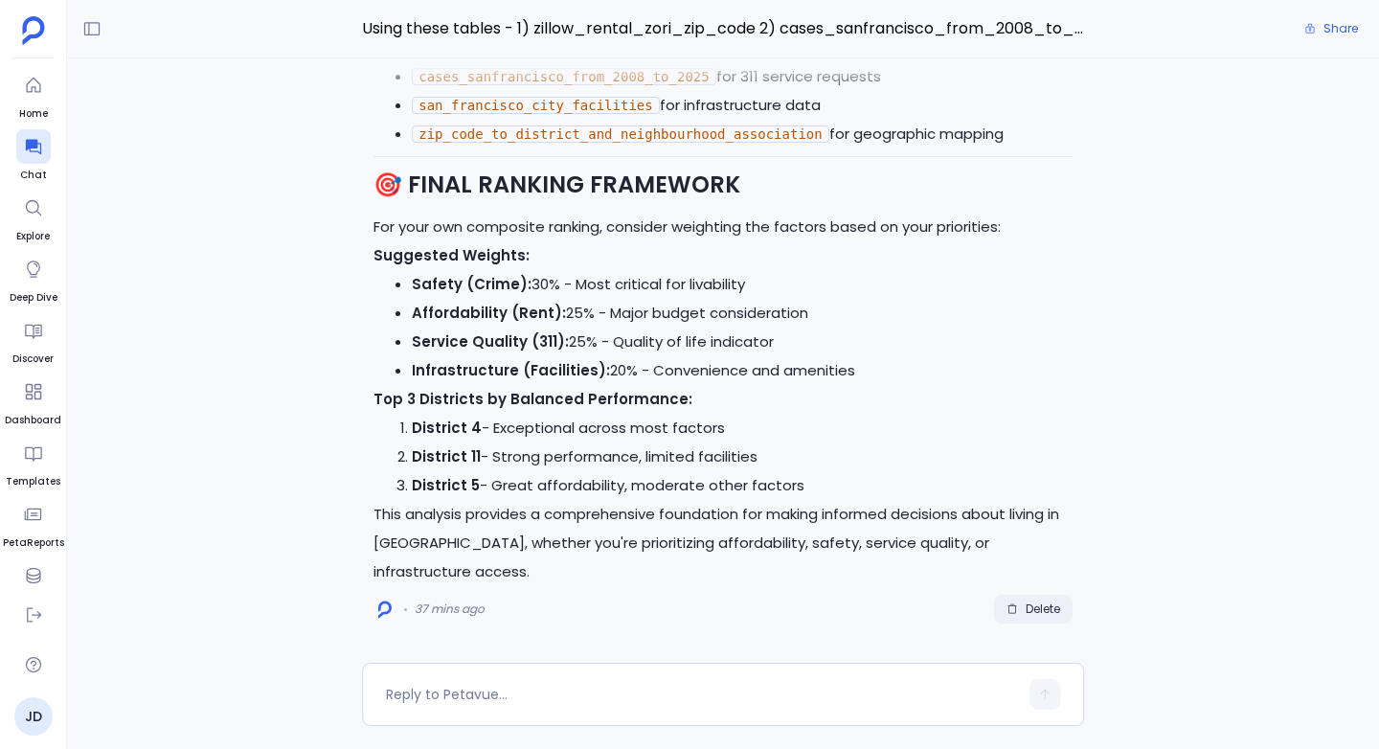
click at [1021, 603] on span "Delete" at bounding box center [1034, 609] width 54 height 15
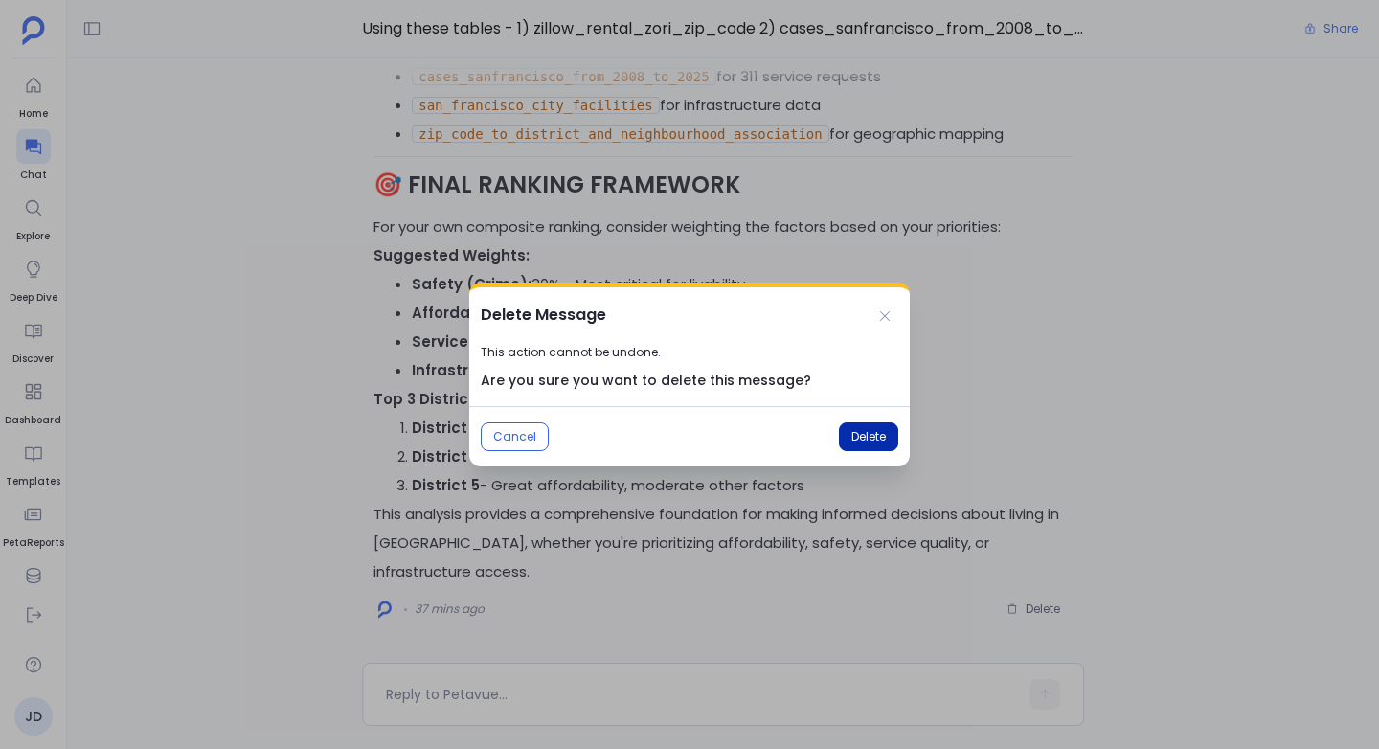
click at [871, 429] on span "Delete" at bounding box center [869, 436] width 34 height 15
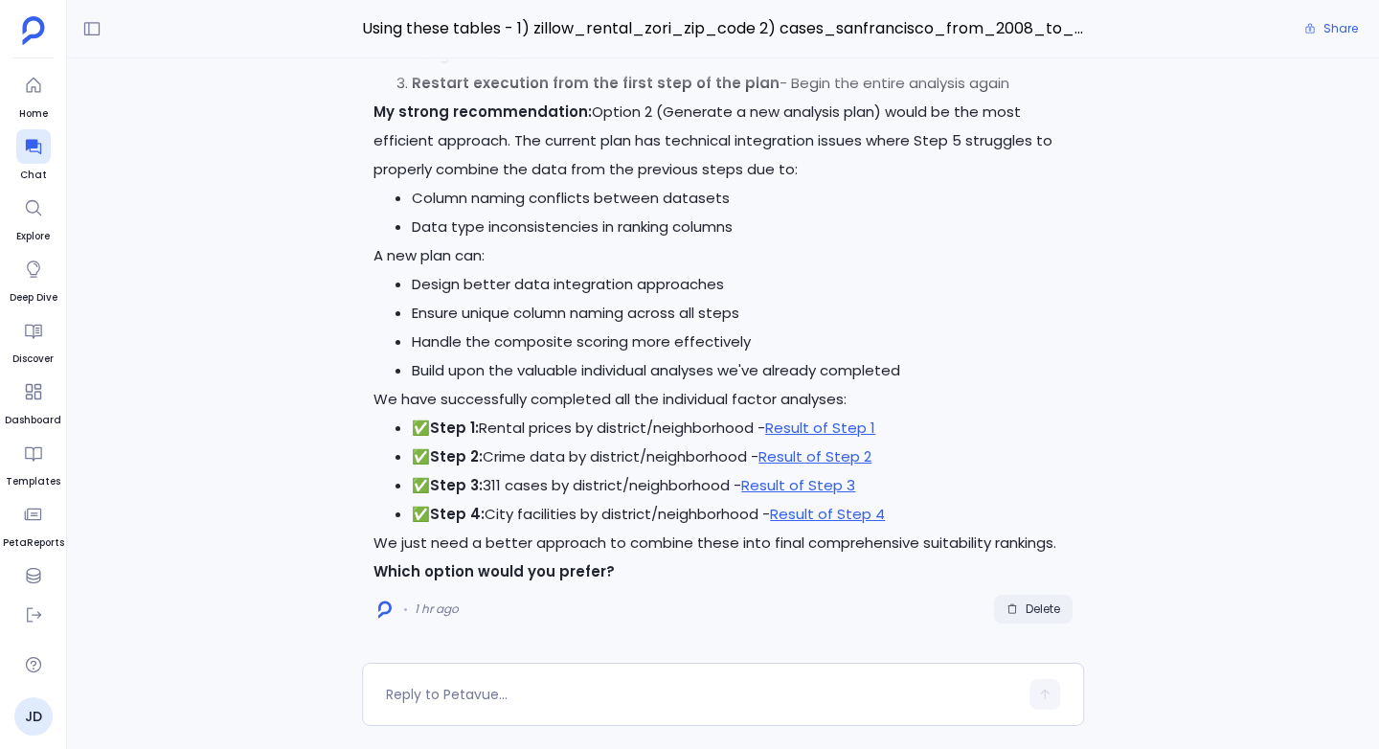
click at [1055, 617] on button "Delete" at bounding box center [1033, 609] width 79 height 29
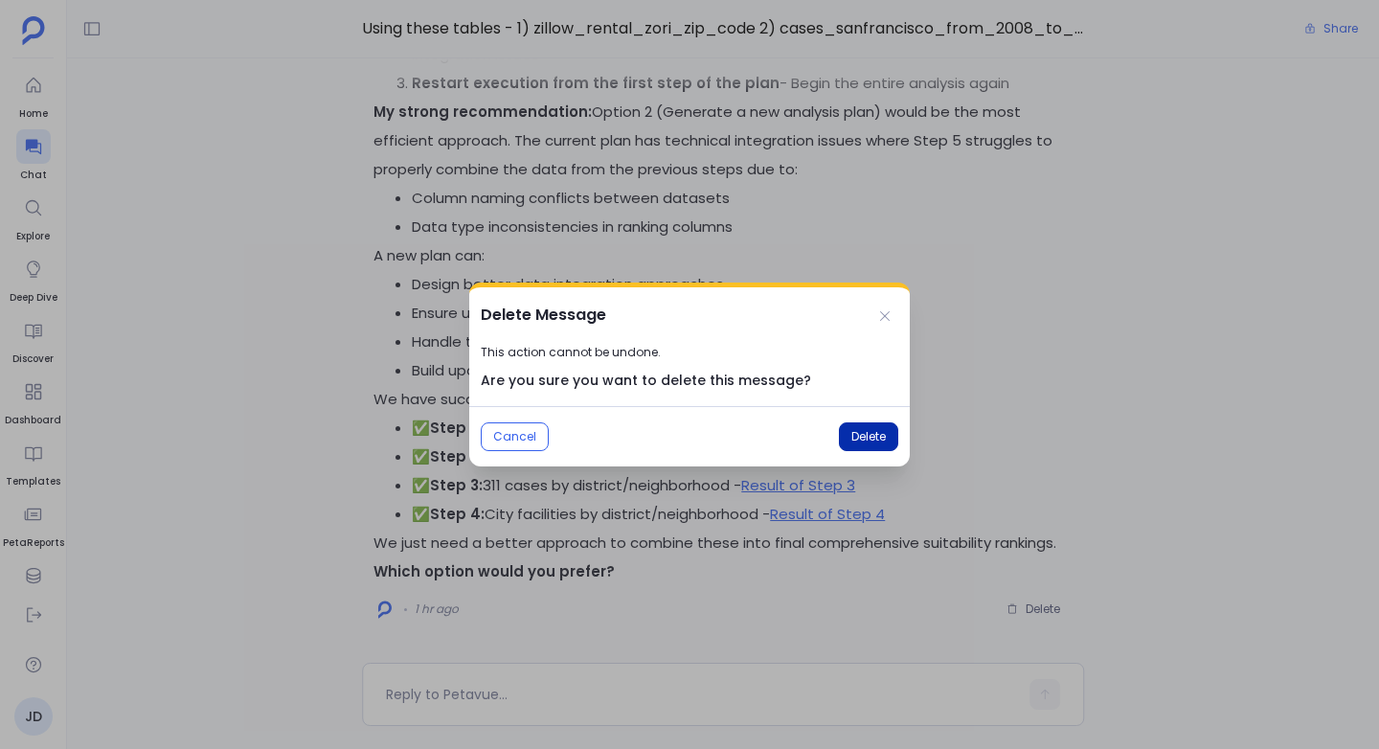
click at [863, 432] on span "Delete" at bounding box center [869, 436] width 34 height 15
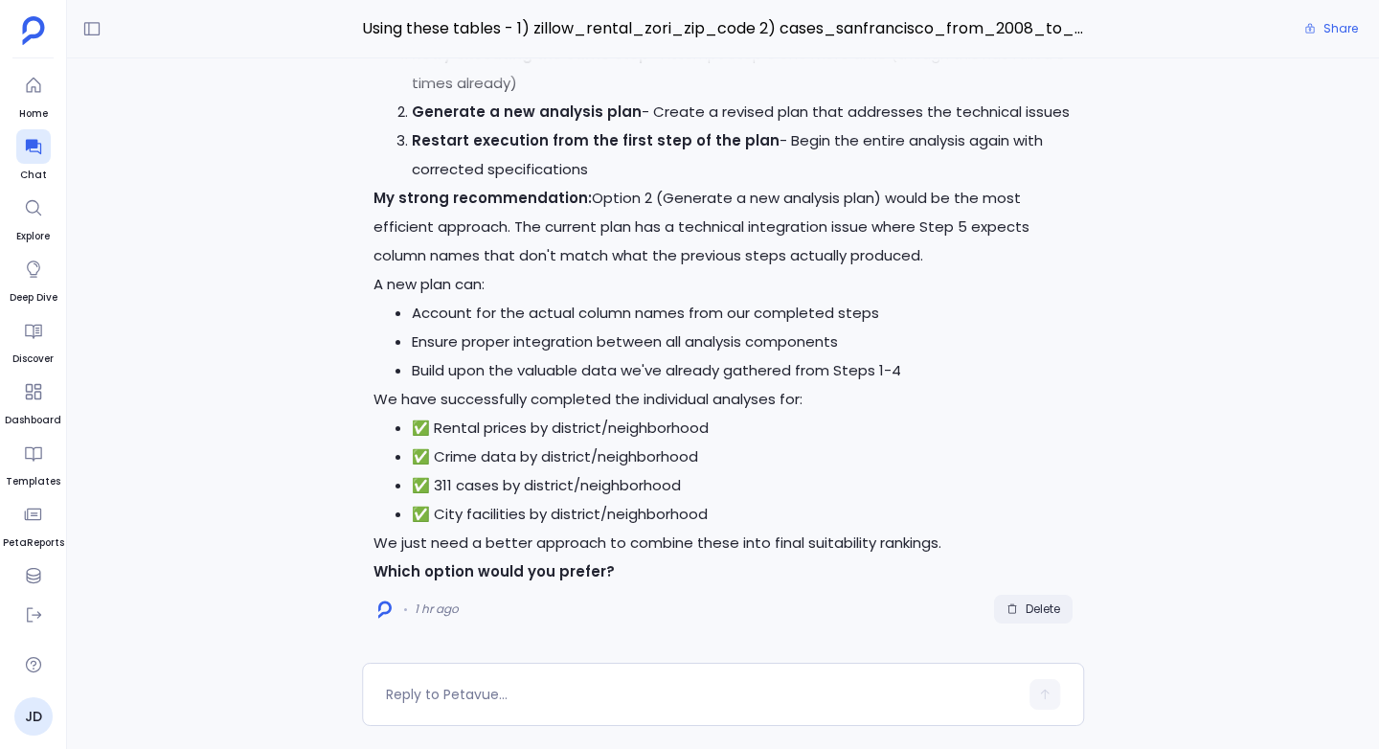
click at [1054, 620] on button "Delete" at bounding box center [1033, 609] width 79 height 29
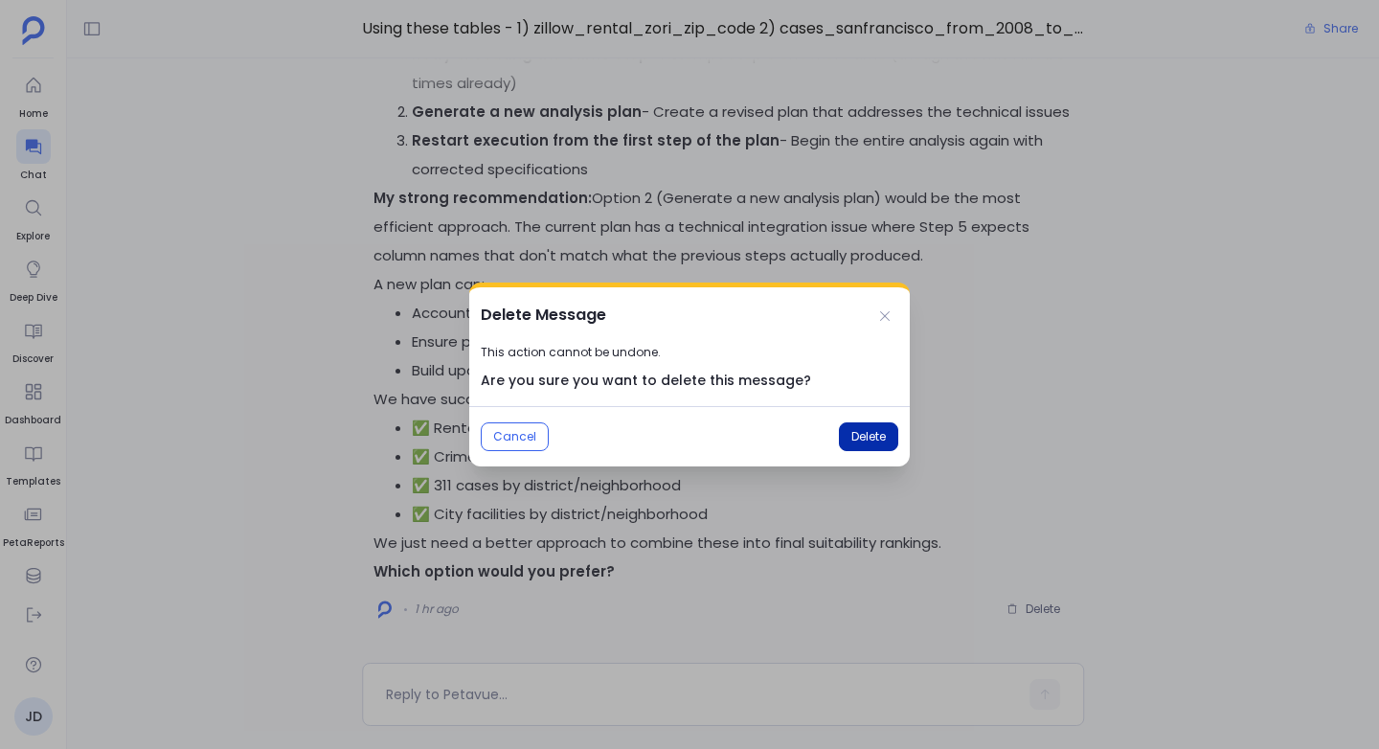
click at [873, 430] on span "Delete" at bounding box center [869, 436] width 34 height 15
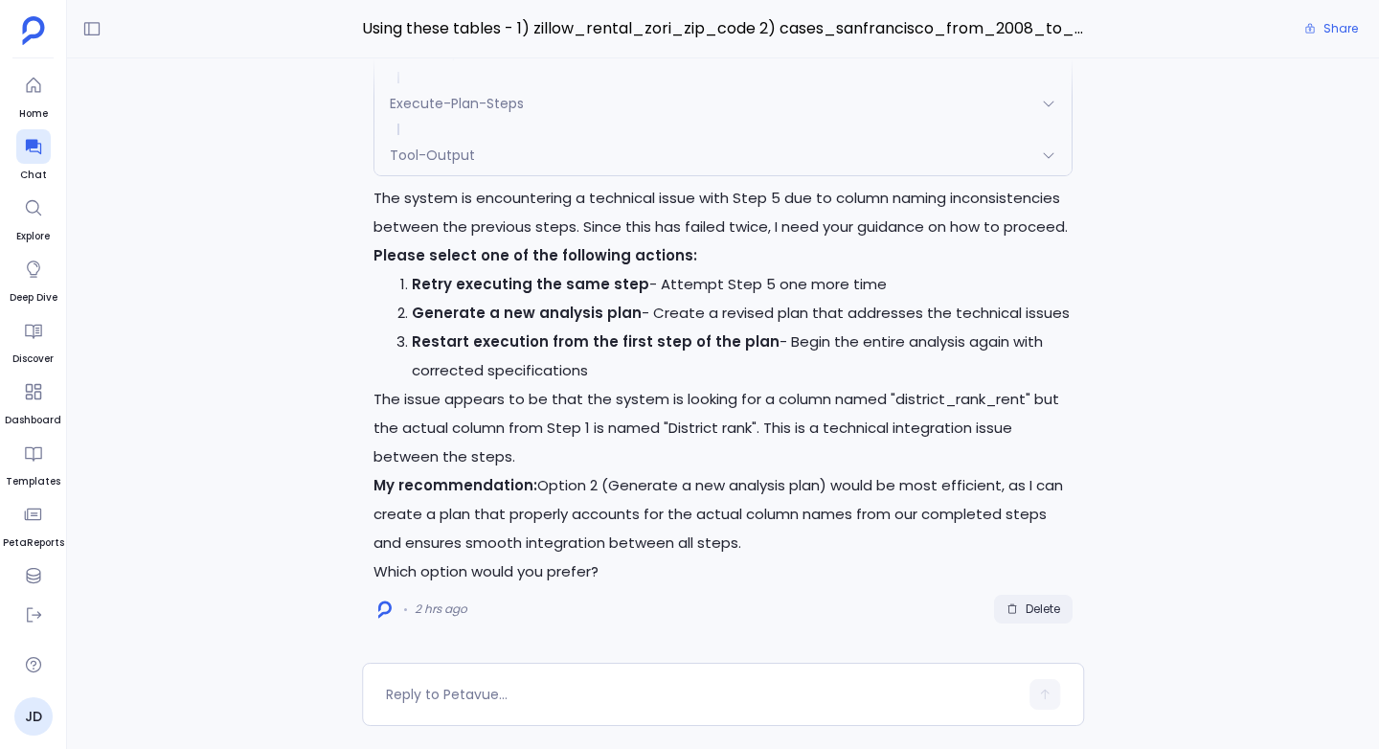
click at [1034, 599] on button "Delete" at bounding box center [1033, 609] width 79 height 29
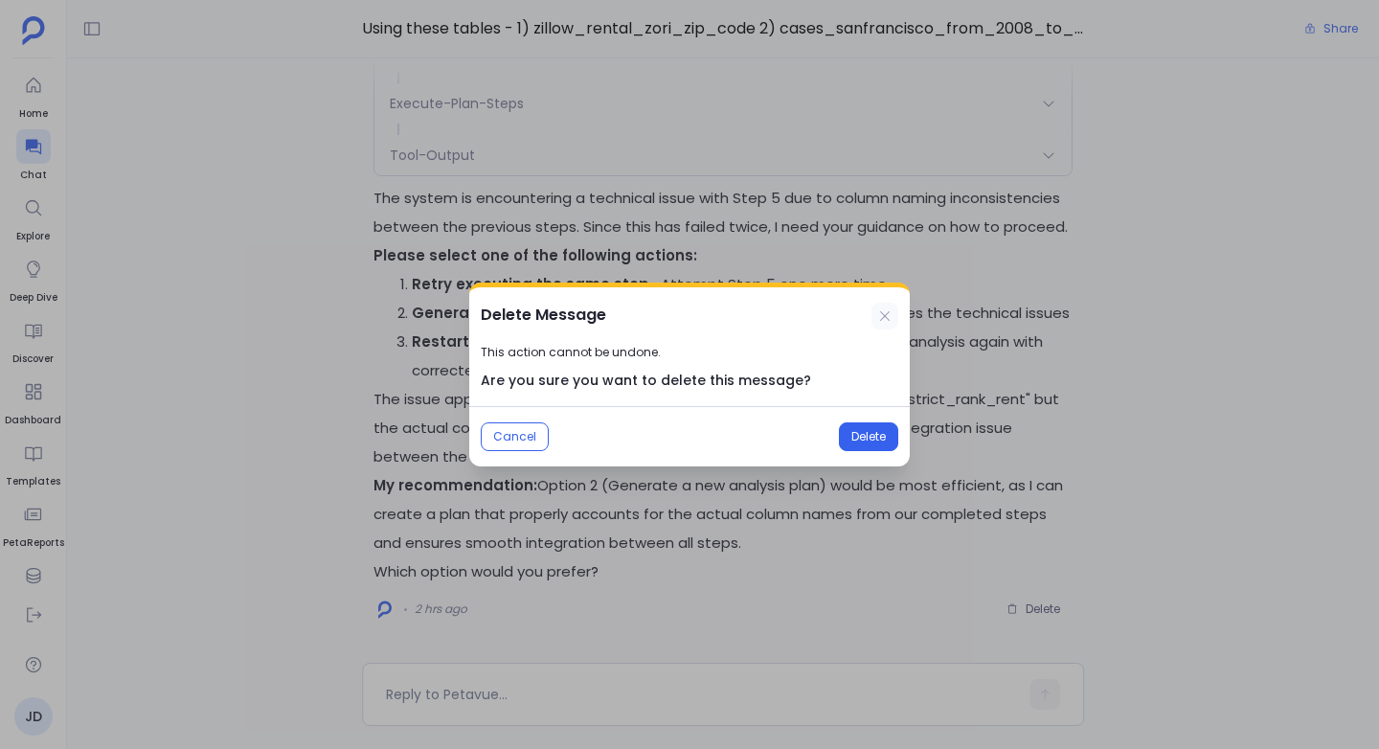
click at [892, 314] on icon at bounding box center [884, 315] width 15 height 15
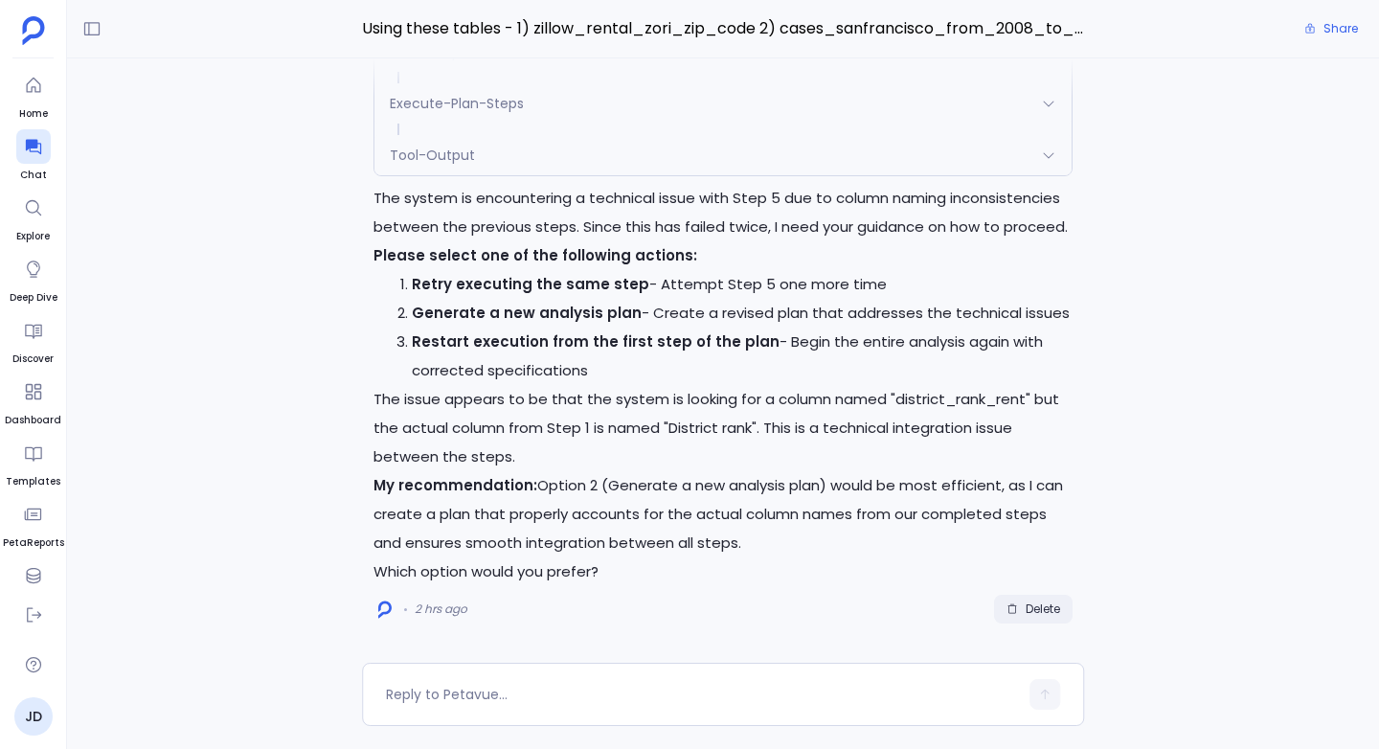
click at [1031, 605] on span "Delete" at bounding box center [1043, 609] width 34 height 15
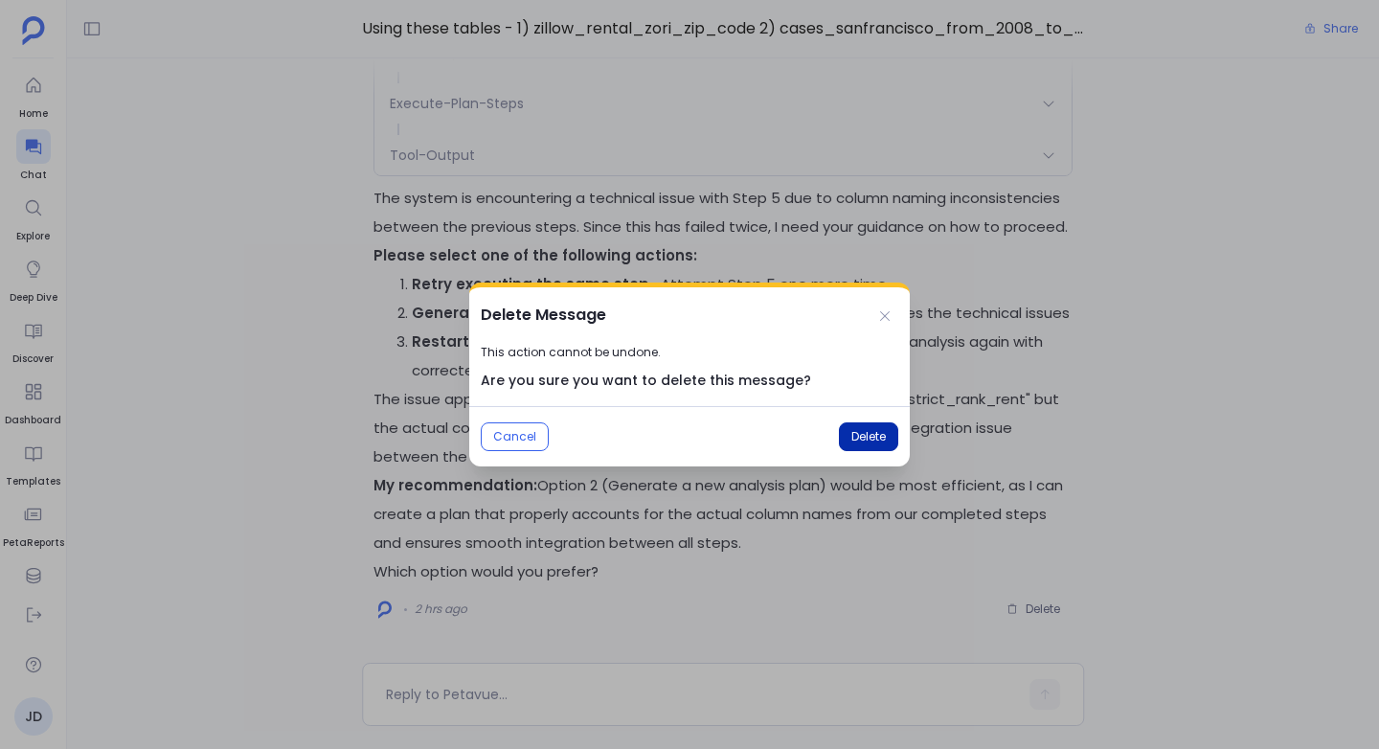
click at [865, 435] on span "Delete" at bounding box center [869, 436] width 34 height 15
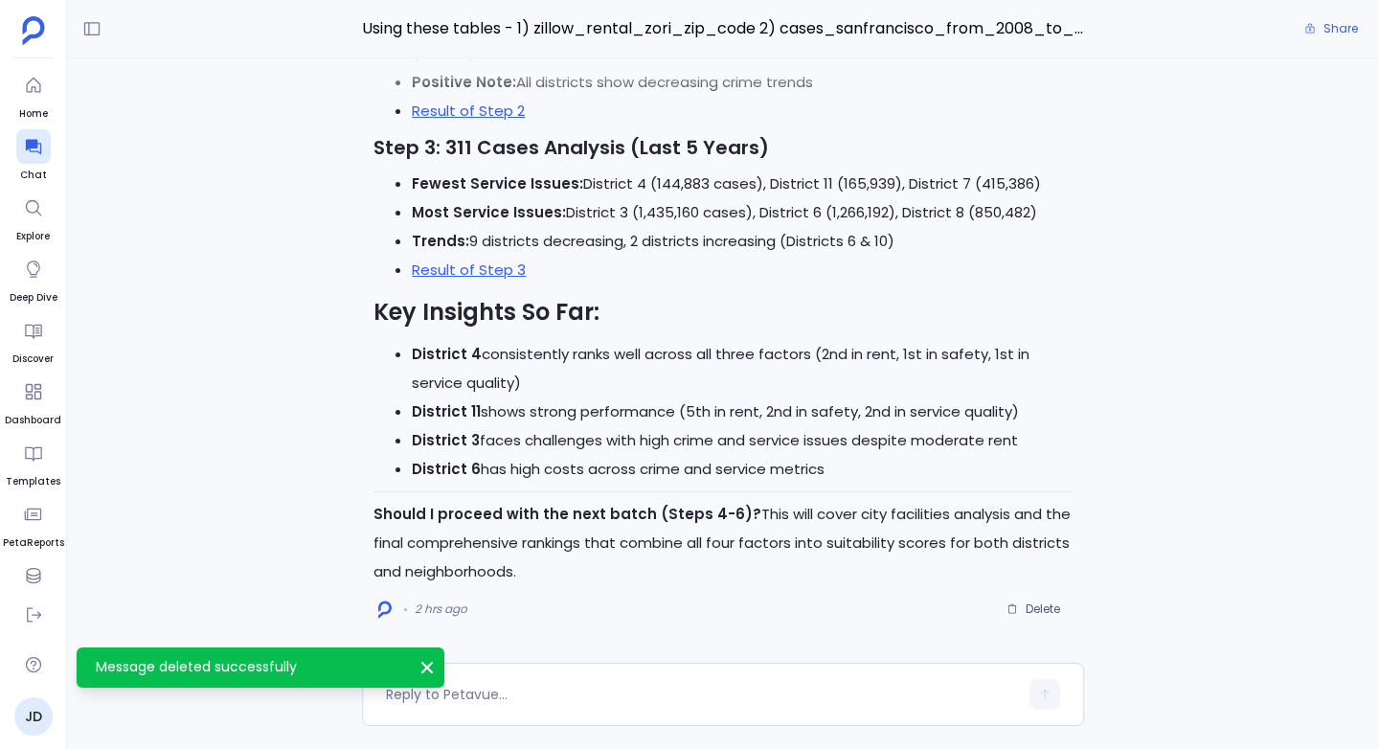
click at [891, 417] on li "District 11 shows strong performance (5th in rent, 2nd in safety, 2nd in servic…" at bounding box center [742, 412] width 661 height 29
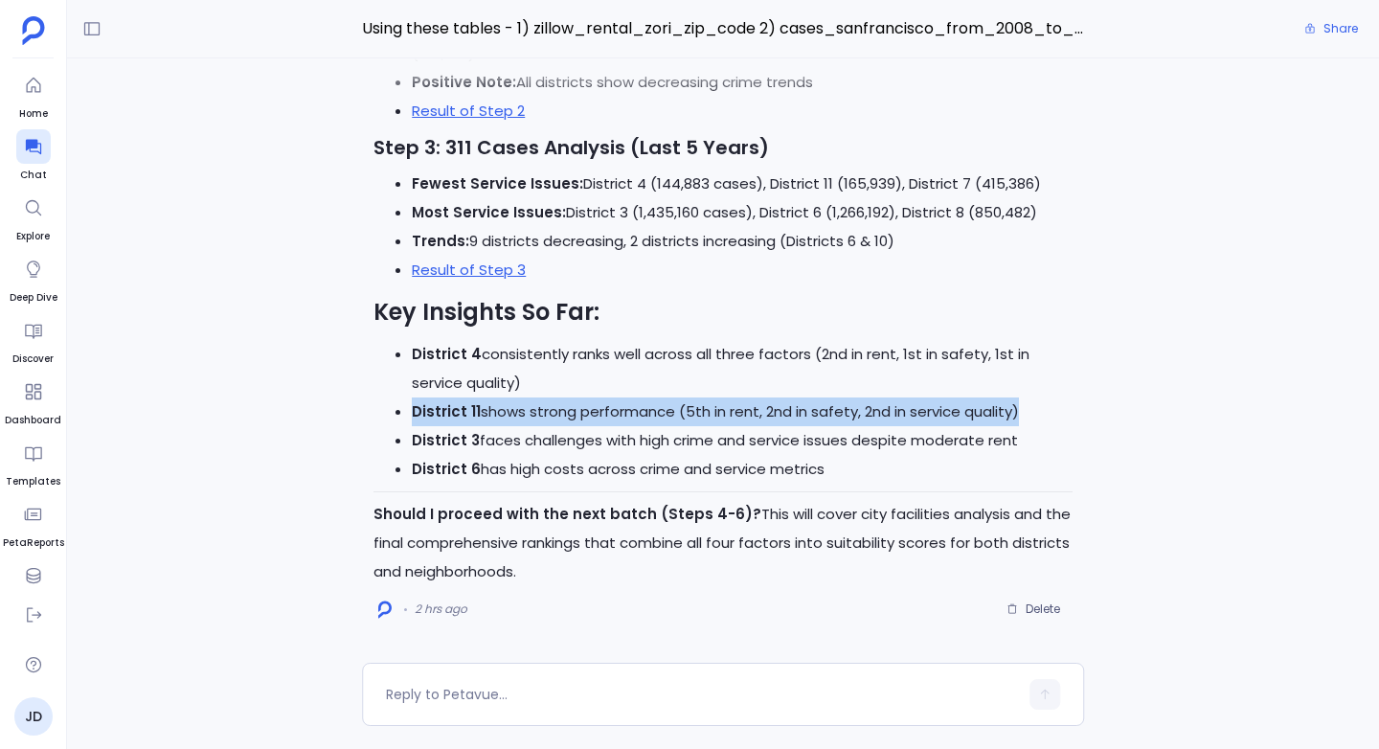
click at [891, 417] on li "District 11 shows strong performance (5th in rent, 2nd in safety, 2nd in servic…" at bounding box center [742, 412] width 661 height 29
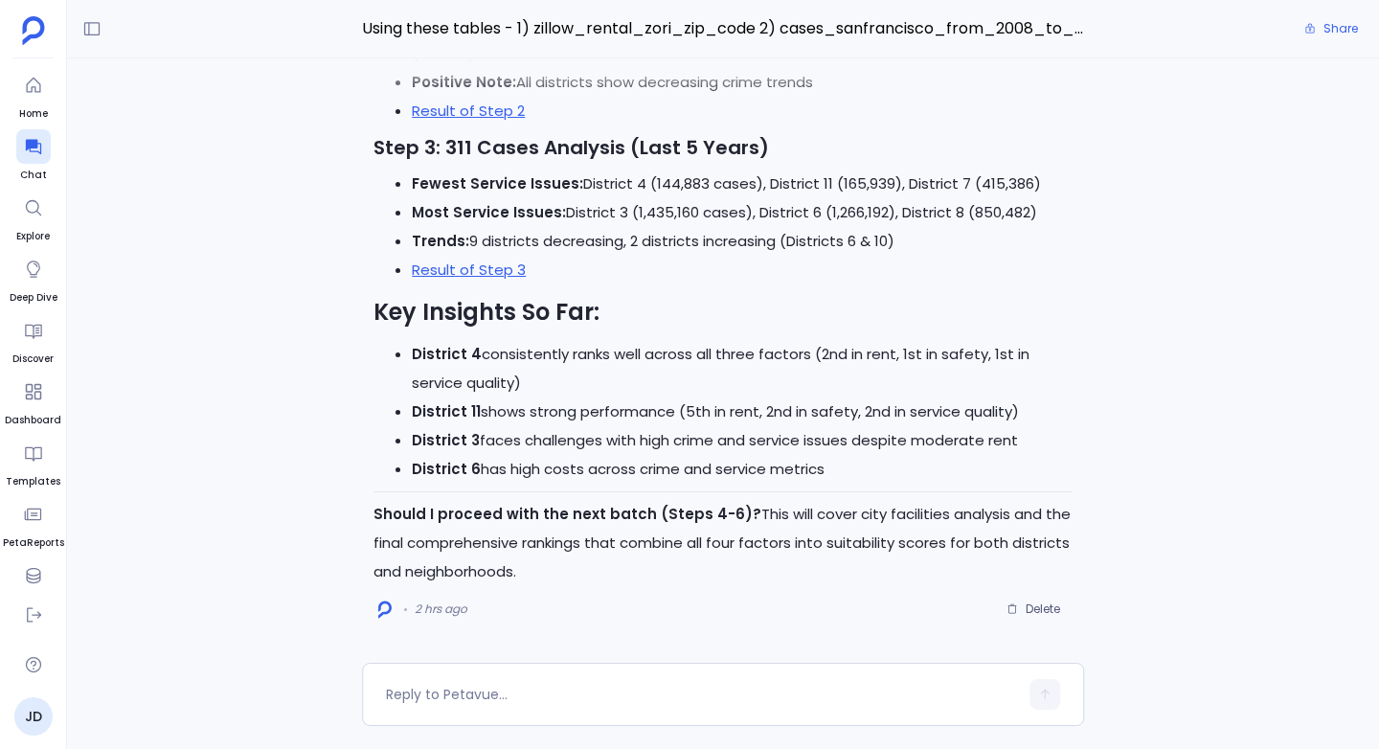
click at [885, 466] on li "District 6 has high costs across crime and service metrics" at bounding box center [742, 469] width 661 height 29
click at [674, 444] on li "District 3 faces challenges with high crime and service issues despite moderate…" at bounding box center [742, 440] width 661 height 29
click at [516, 708] on div at bounding box center [702, 694] width 632 height 31
click at [429, 680] on div at bounding box center [702, 694] width 632 height 31
click at [419, 702] on textarea at bounding box center [702, 694] width 632 height 19
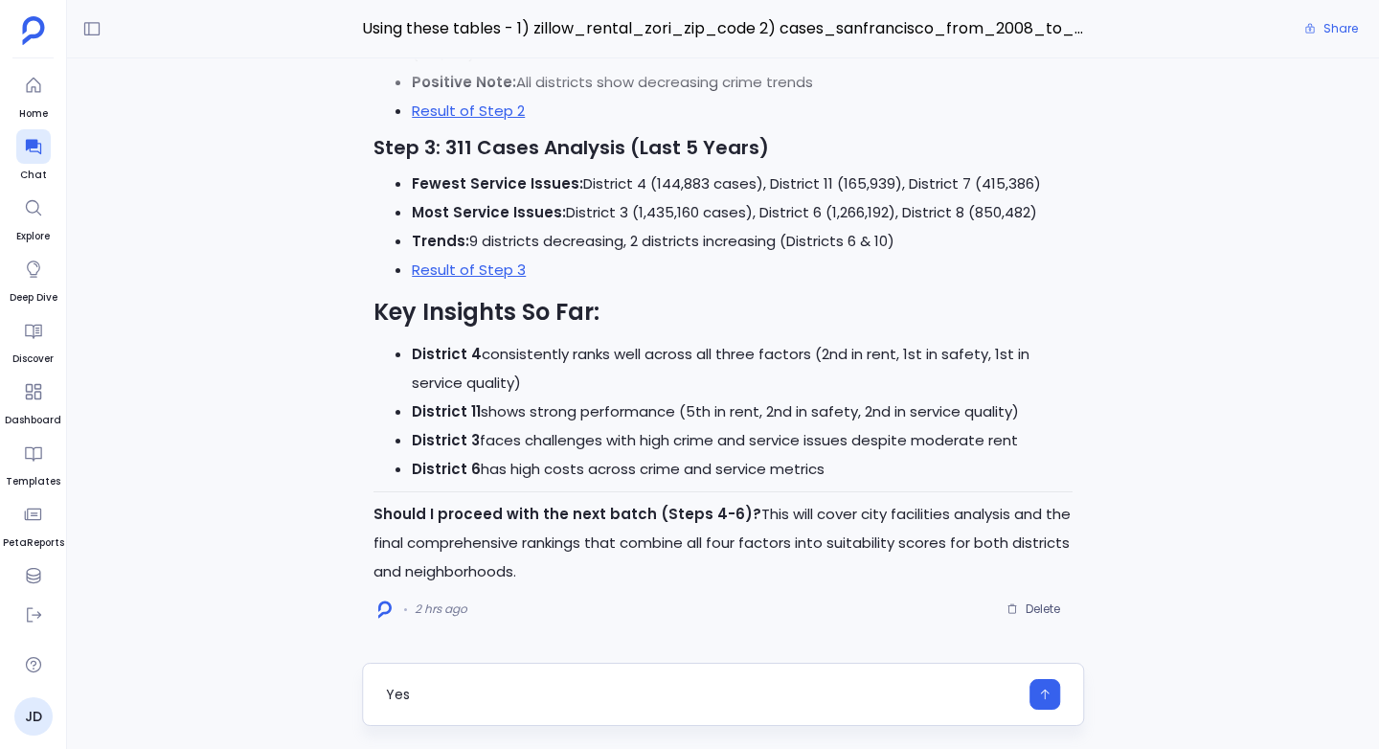
type textarea "Yes"
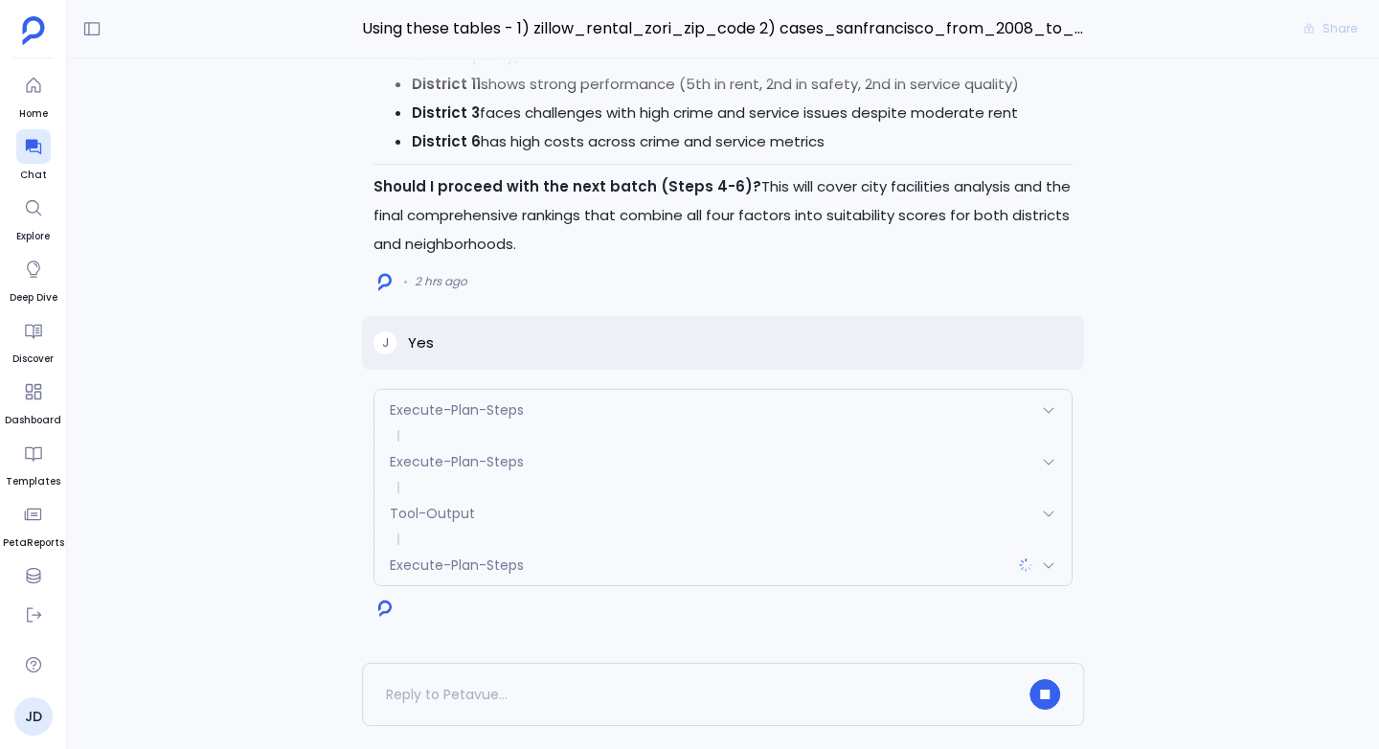
click at [452, 462] on span "Execute-Plan-Steps" at bounding box center [457, 461] width 134 height 19
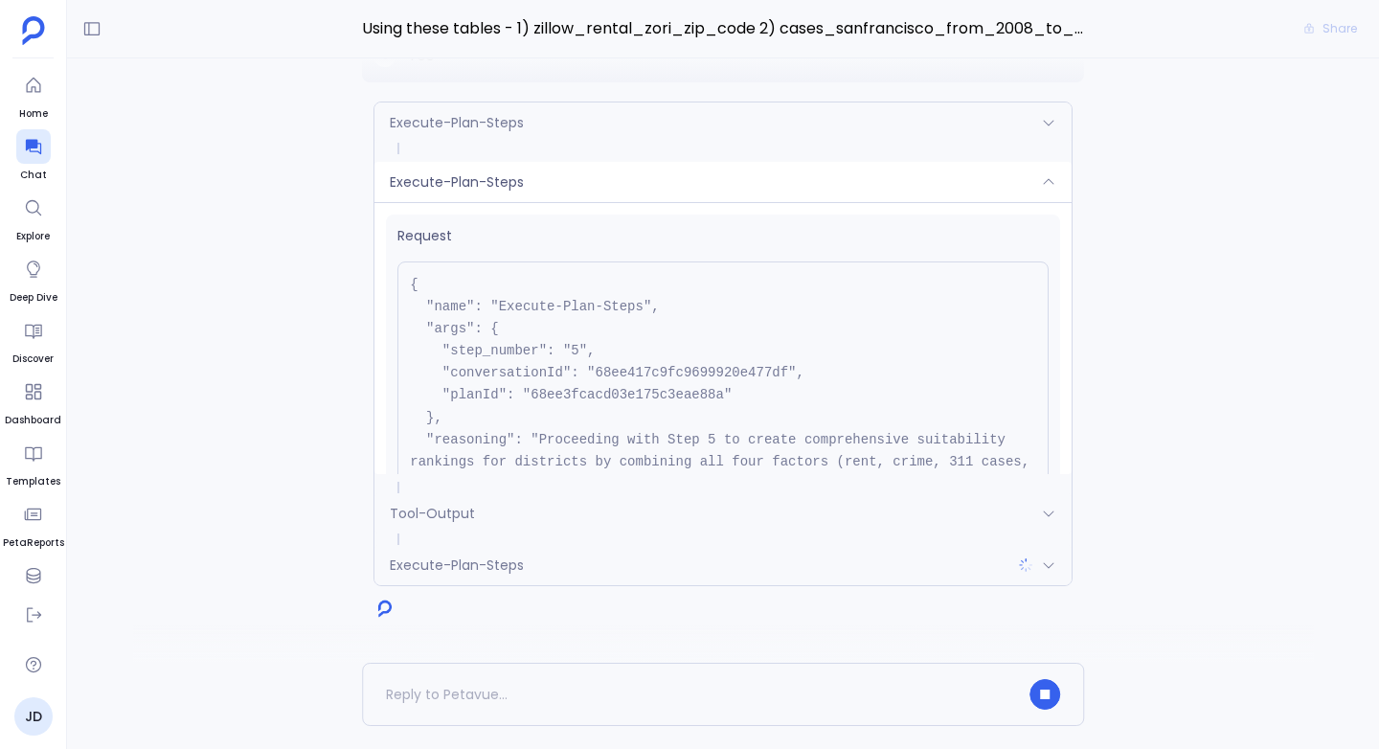
click at [445, 171] on div "Execute-Plan-Steps" at bounding box center [723, 182] width 697 height 40
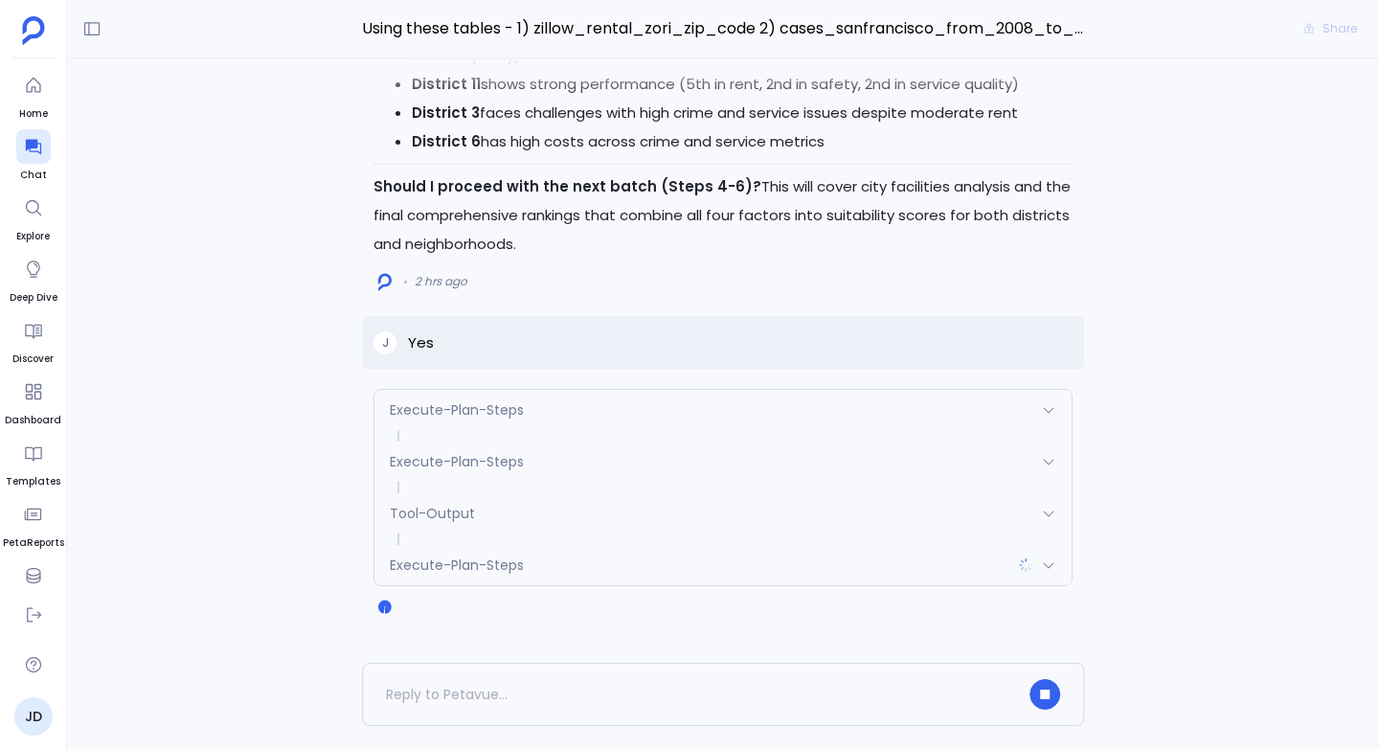
click at [435, 417] on span "Execute-Plan-Steps" at bounding box center [457, 409] width 134 height 19
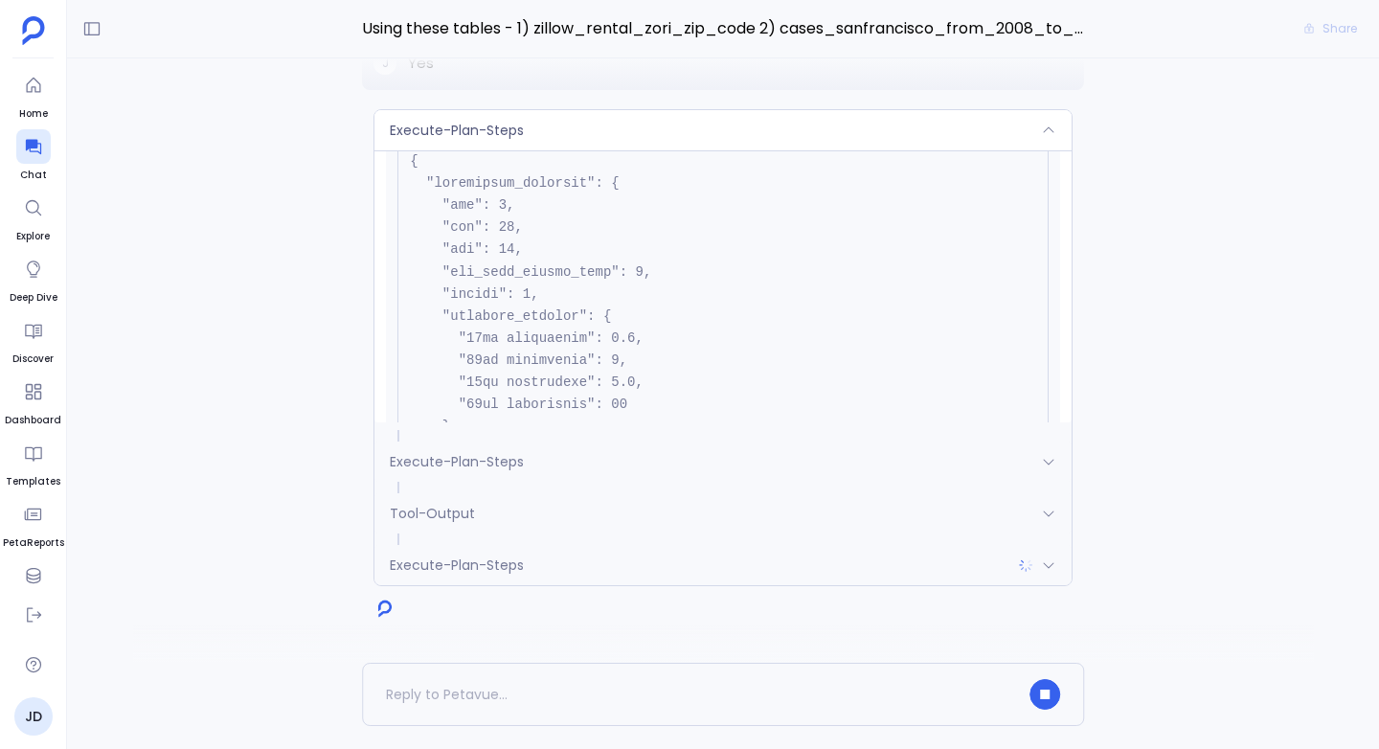
scroll to position [593, 0]
click at [508, 121] on span "Execute-Plan-Steps" at bounding box center [457, 130] width 134 height 19
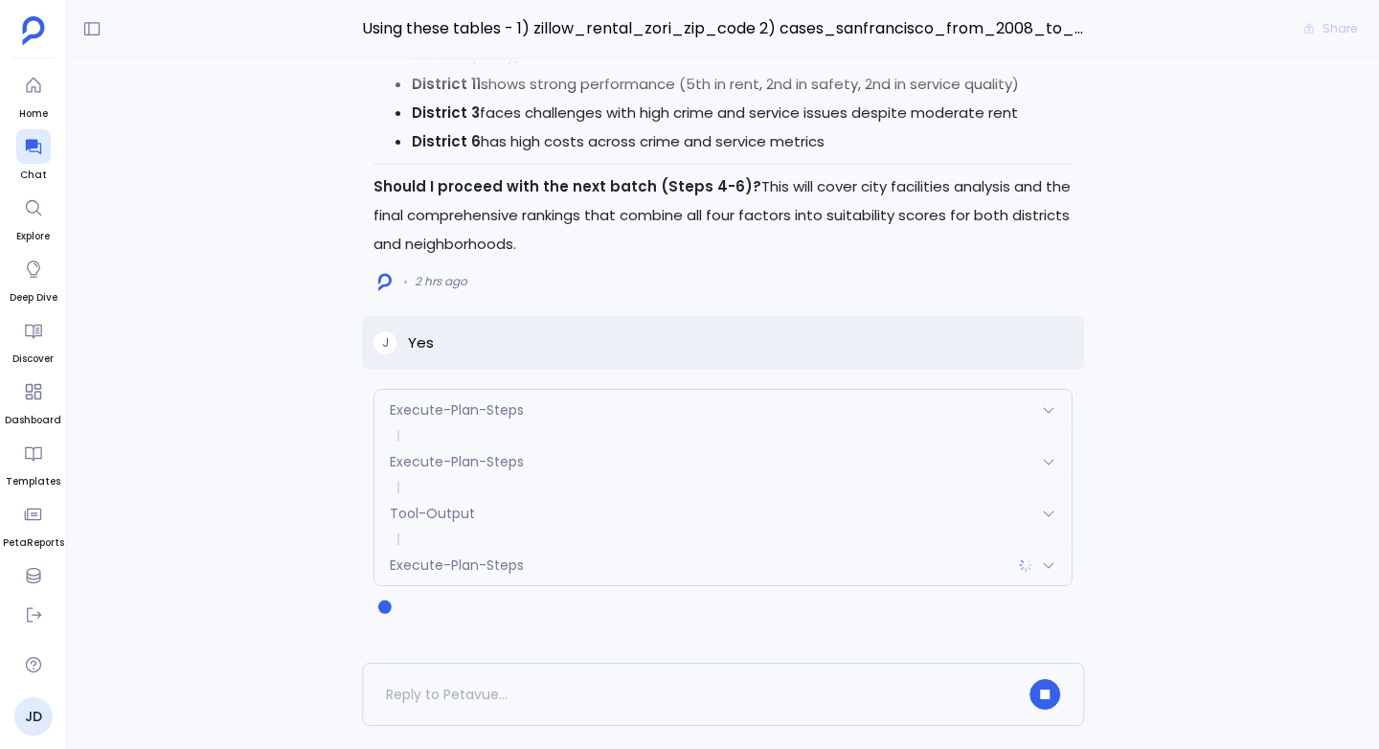
click at [458, 457] on span "Execute-Plan-Steps" at bounding box center [457, 461] width 134 height 19
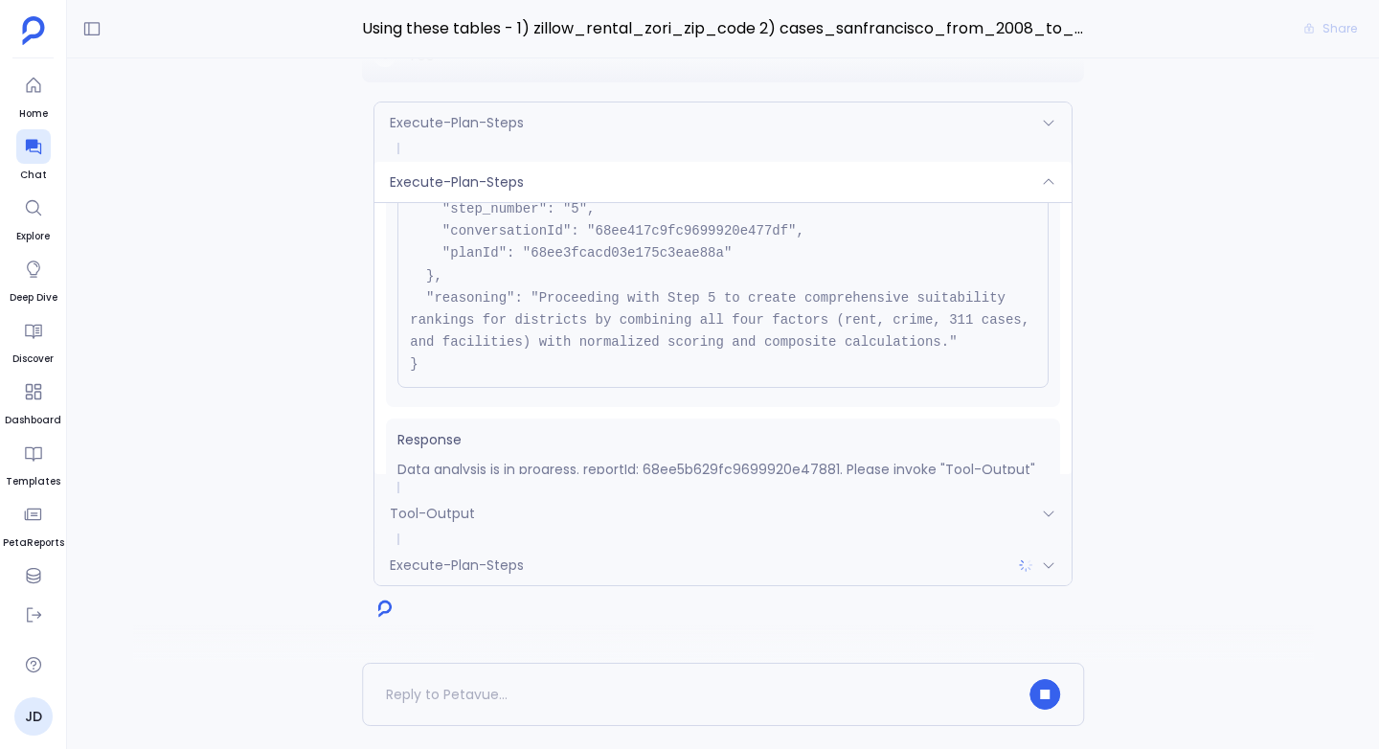
scroll to position [194, 0]
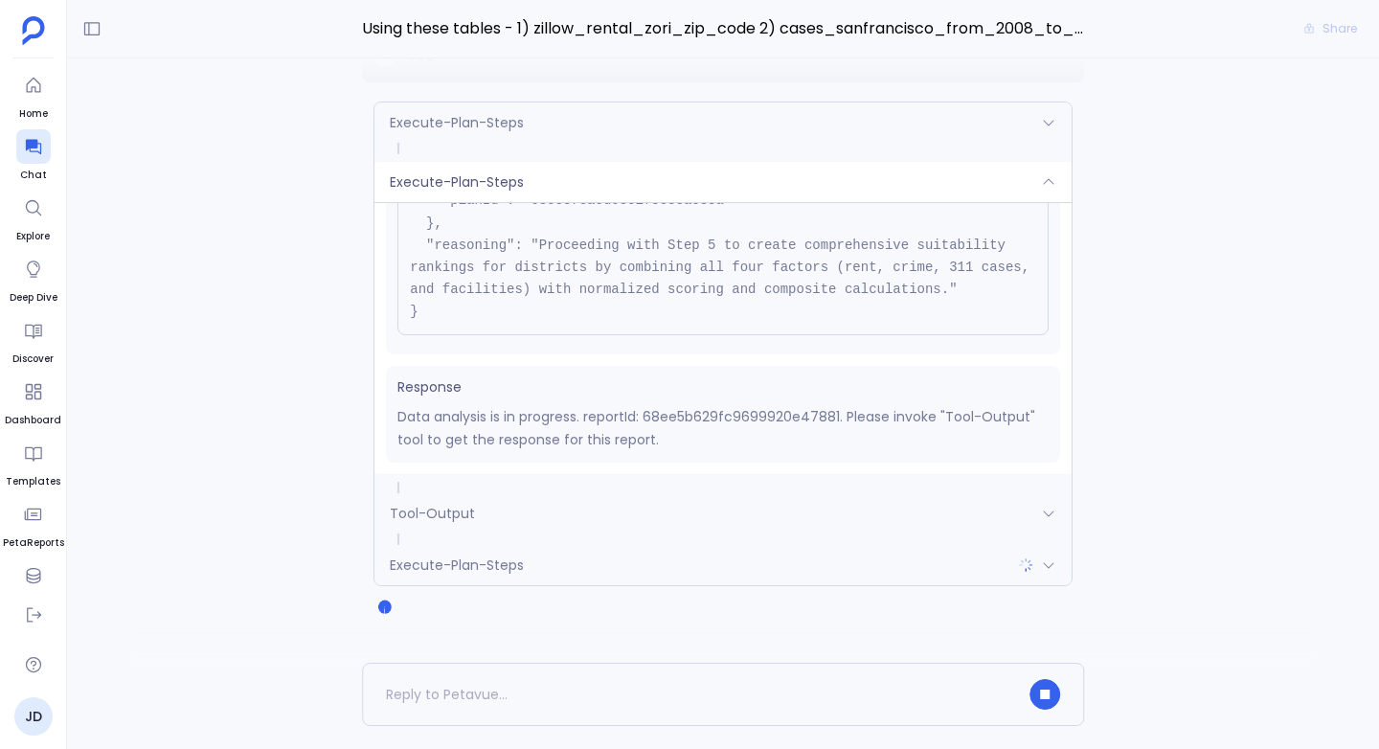
click at [469, 185] on span "Execute-Plan-Steps" at bounding box center [457, 181] width 134 height 19
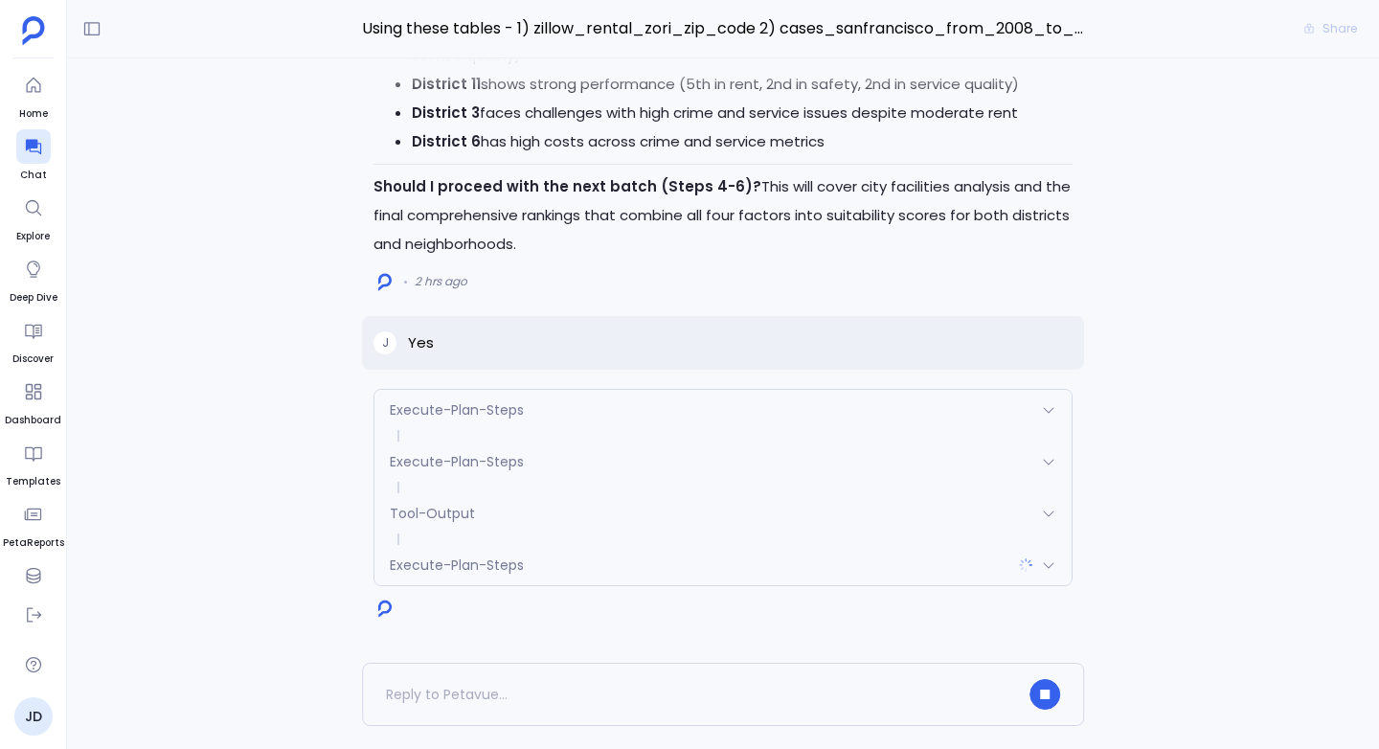
click at [480, 507] on div "Tool-Output" at bounding box center [723, 513] width 697 height 40
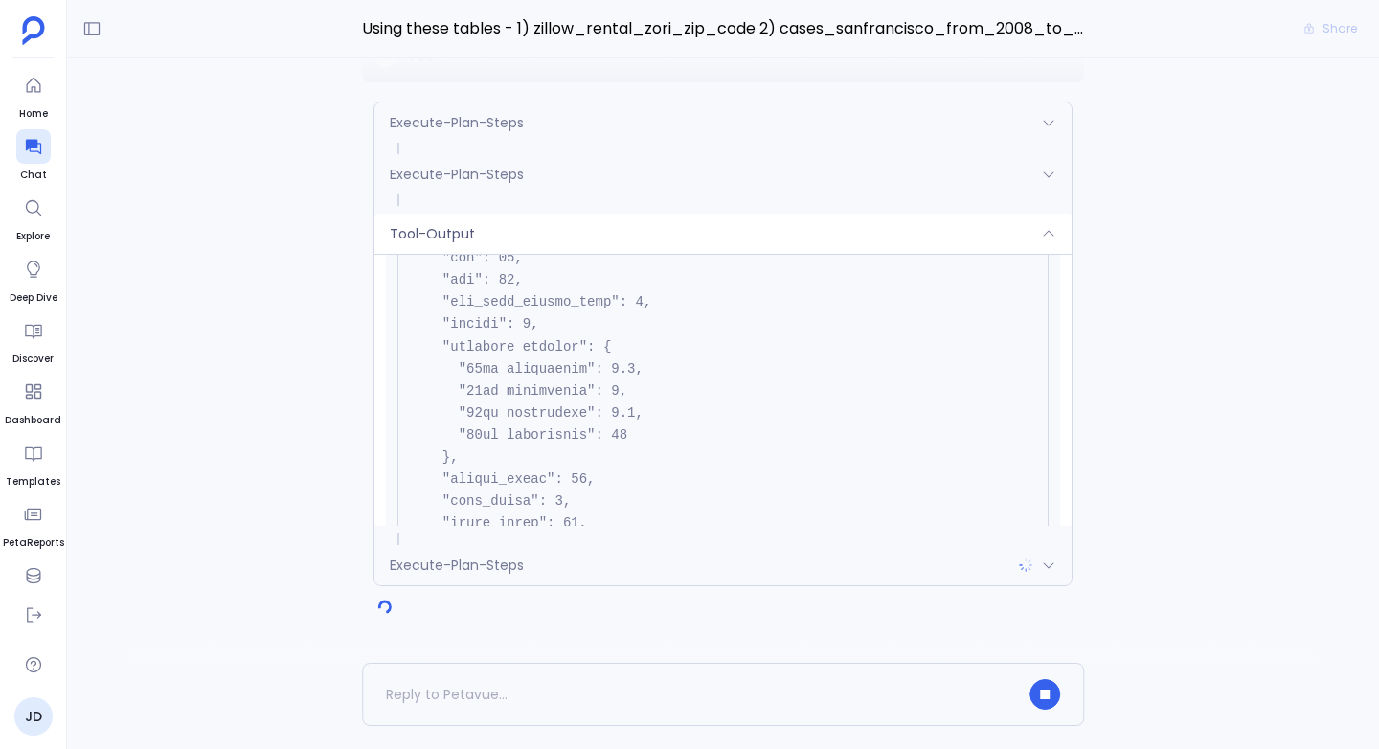
scroll to position [629, 0]
click at [428, 237] on span "Tool-Output" at bounding box center [432, 233] width 85 height 19
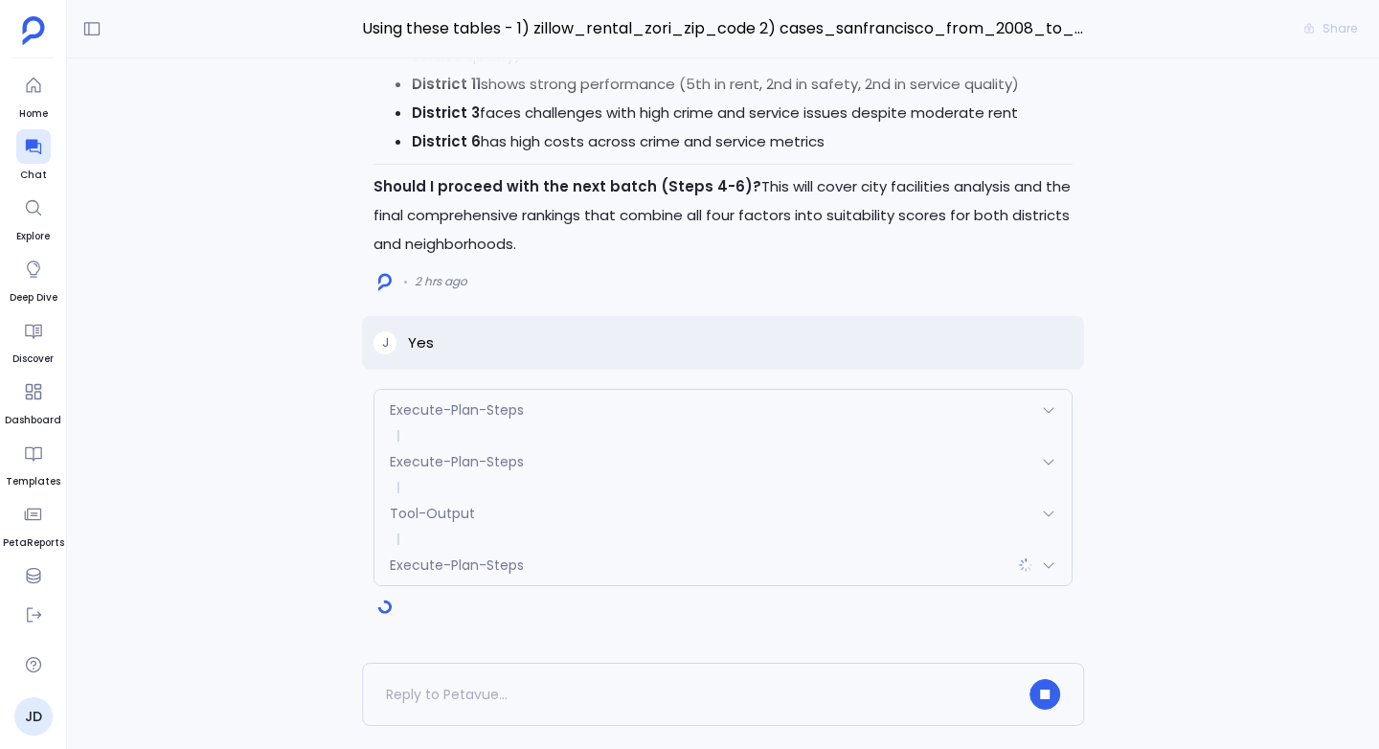
click at [453, 559] on span "Execute-Plan-Steps" at bounding box center [457, 565] width 134 height 19
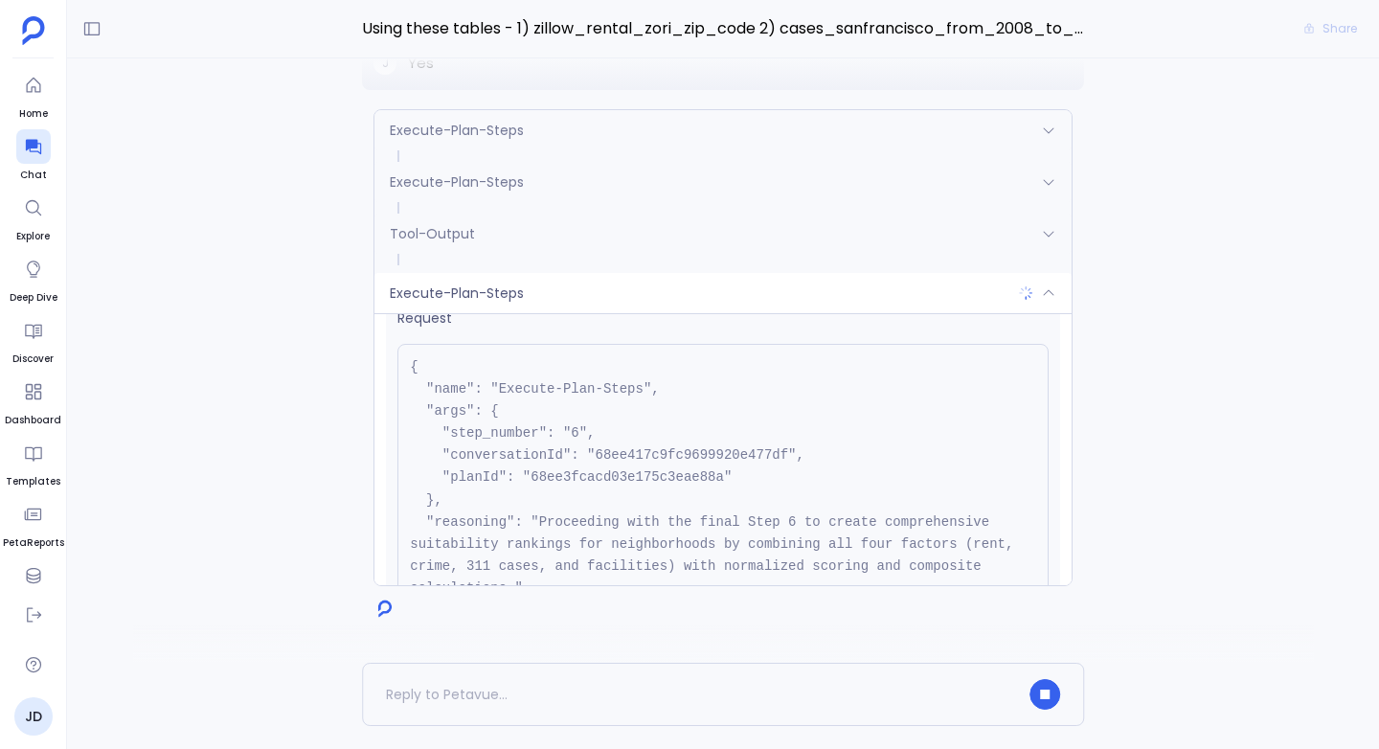
scroll to position [0, 0]
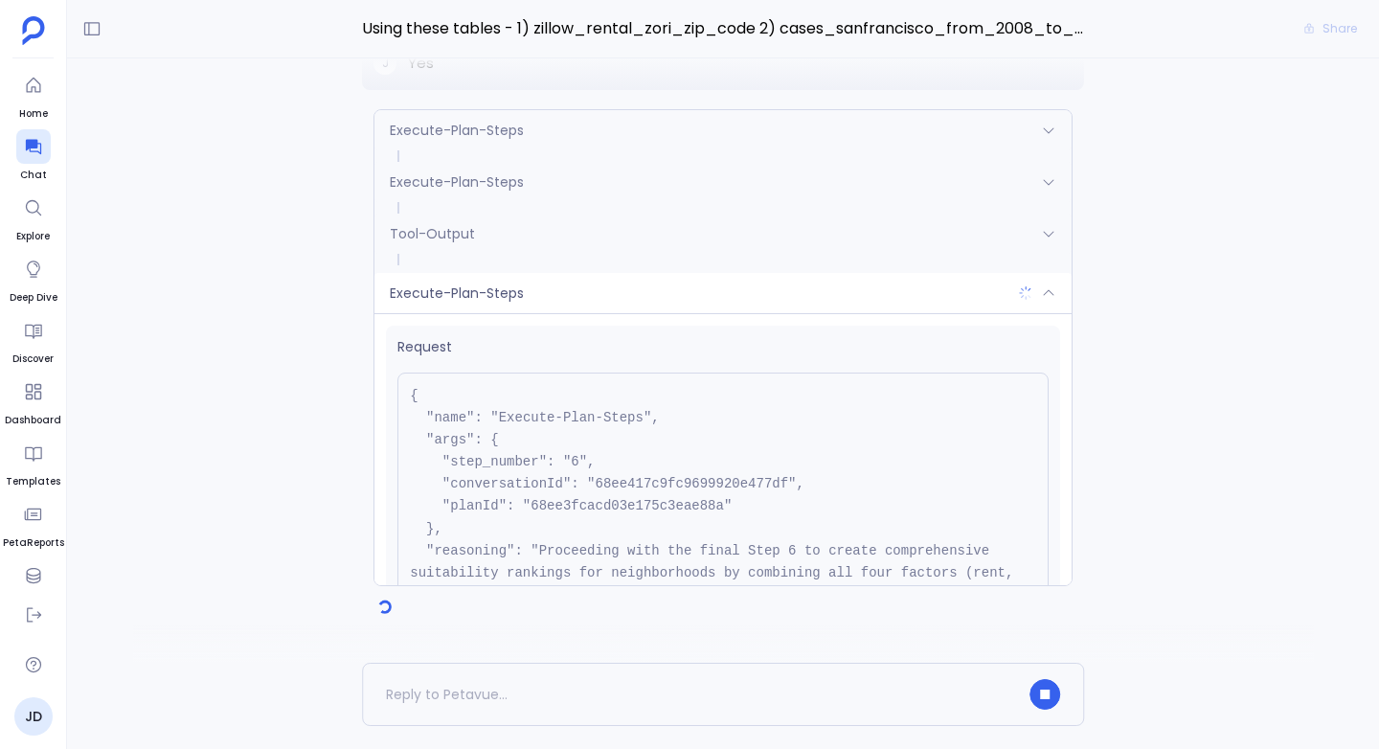
click at [479, 290] on span "Execute-Plan-Steps" at bounding box center [457, 293] width 134 height 19
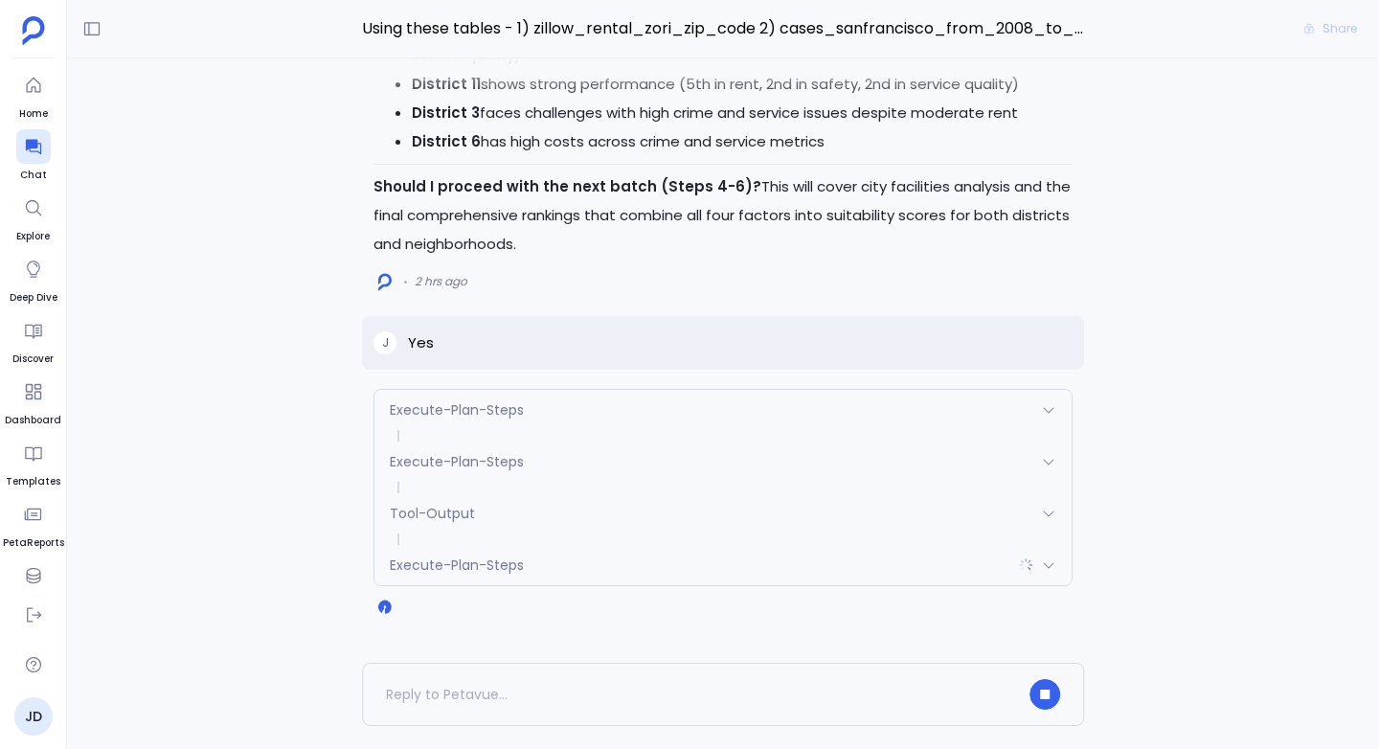
click at [442, 511] on span "Tool-Output" at bounding box center [432, 513] width 85 height 19
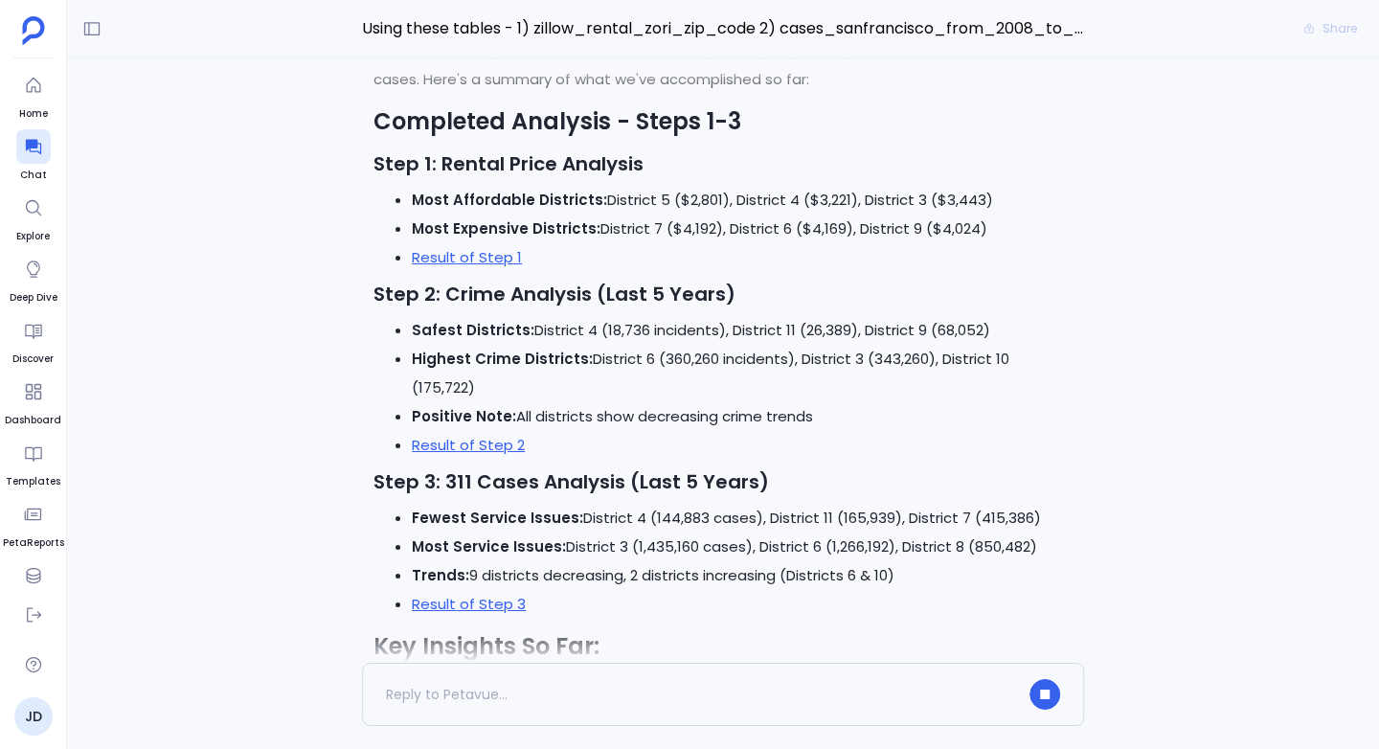
scroll to position [-951, 0]
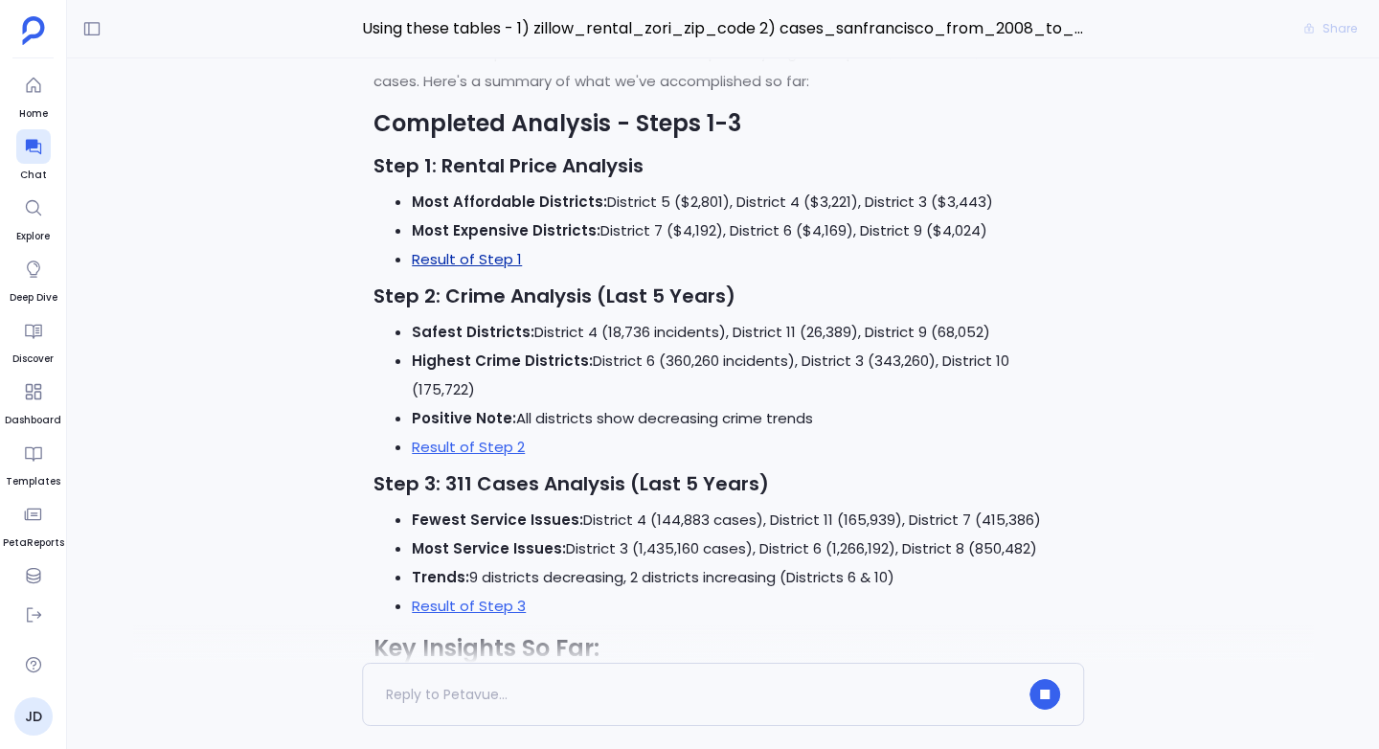
click at [470, 269] on link "Result of Step 1" at bounding box center [467, 259] width 110 height 20
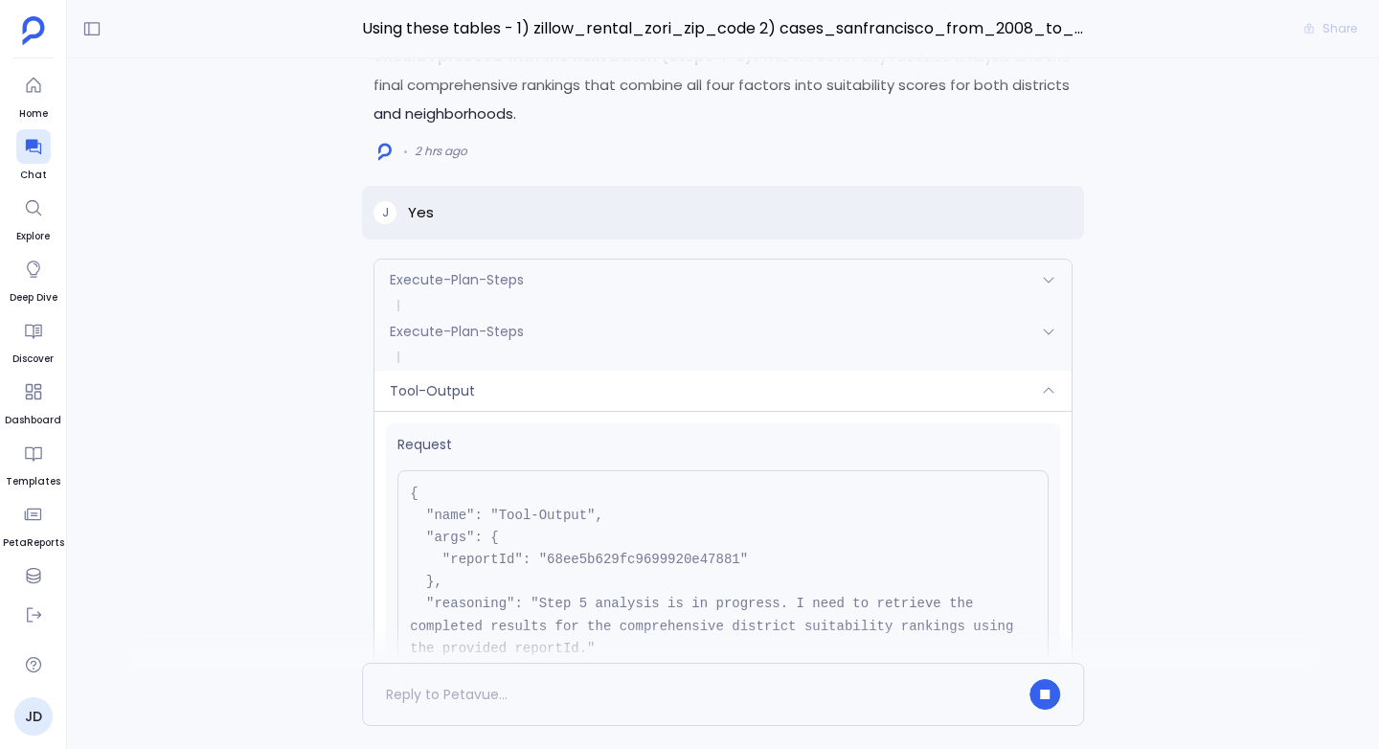
scroll to position [-156, 0]
click at [530, 393] on div "Tool-Output" at bounding box center [723, 390] width 697 height 40
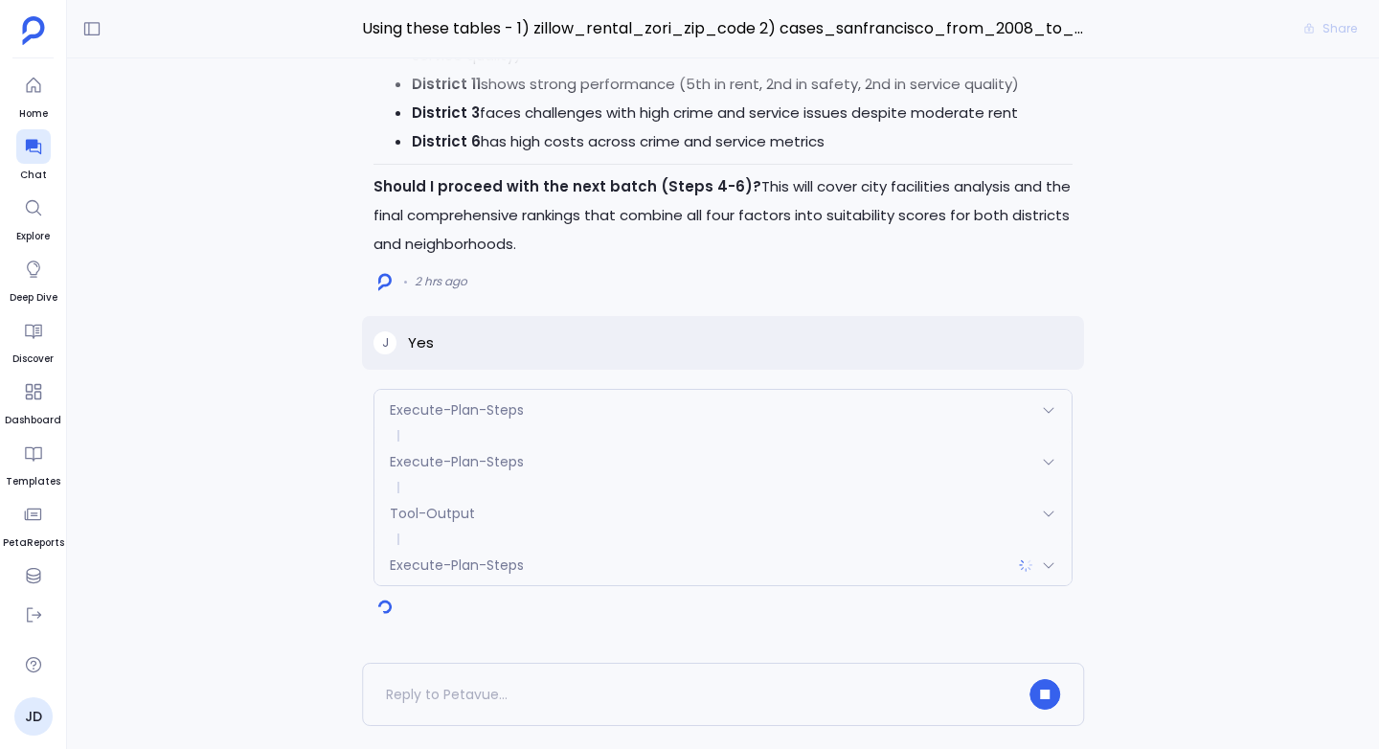
click at [504, 410] on span "Execute-Plan-Steps" at bounding box center [457, 409] width 134 height 19
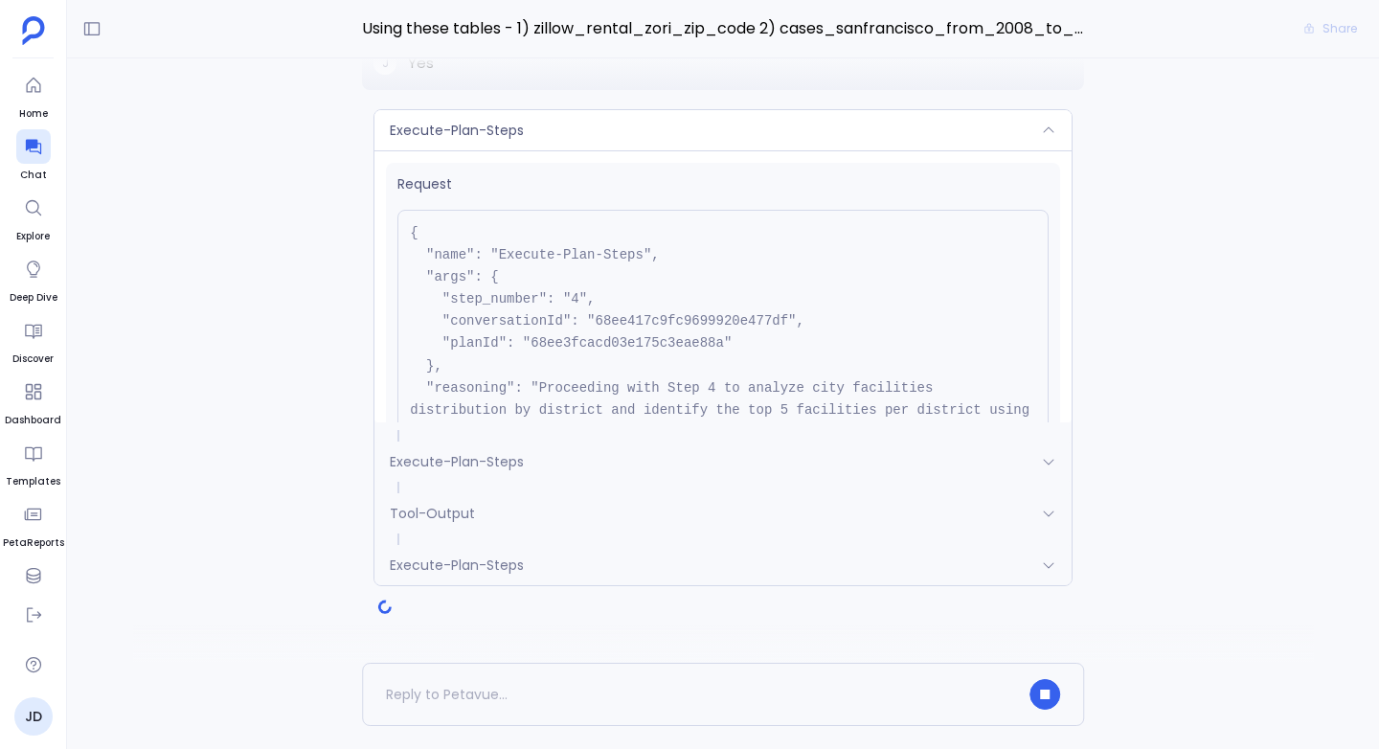
click at [520, 127] on span "Execute-Plan-Steps" at bounding box center [457, 130] width 134 height 19
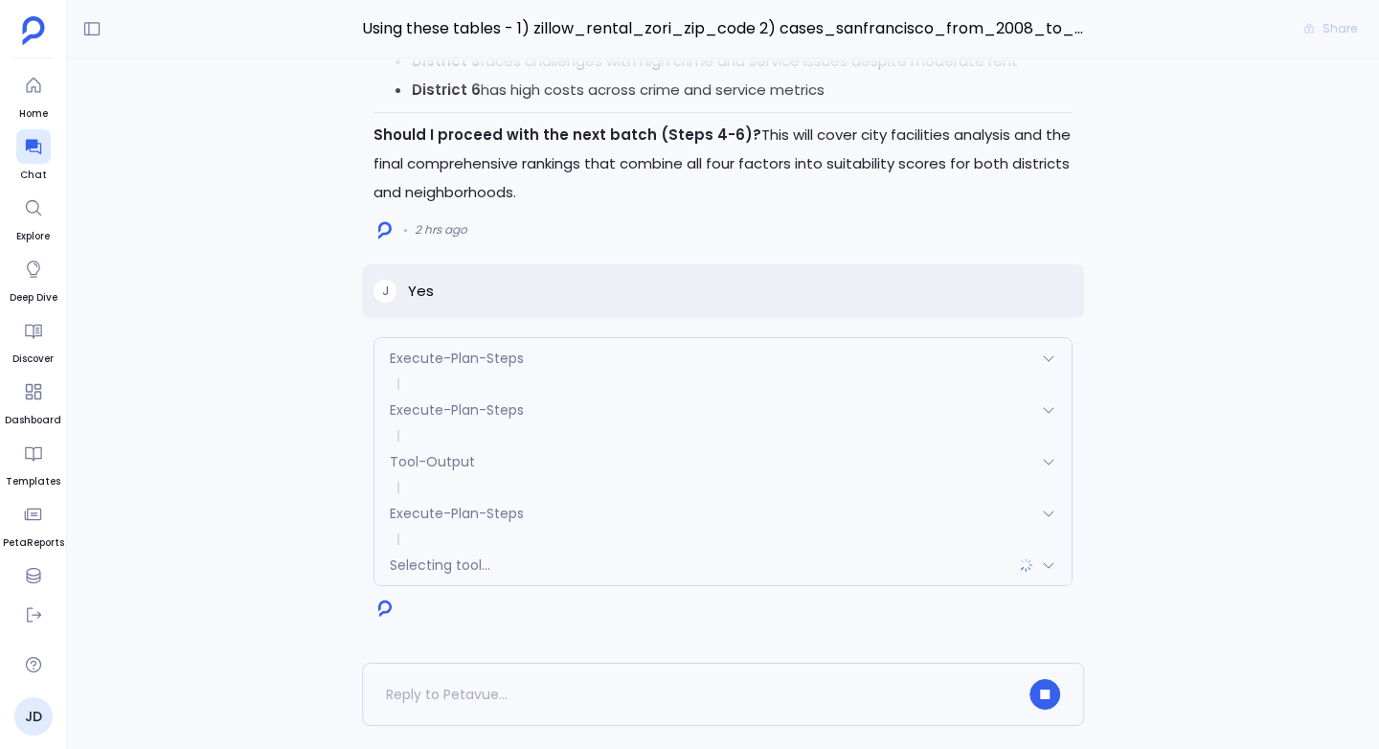
click at [486, 410] on span "Execute-Plan-Steps" at bounding box center [457, 409] width 134 height 19
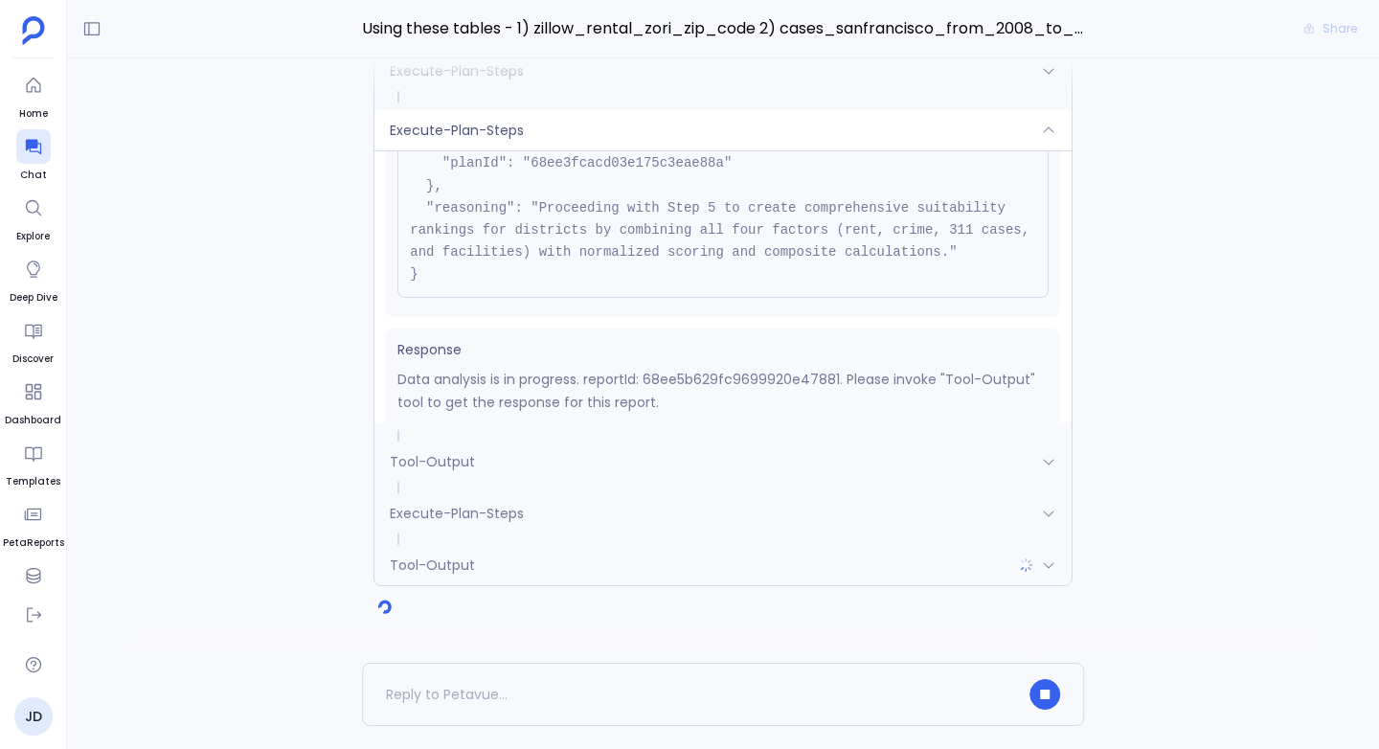
scroll to position [194, 0]
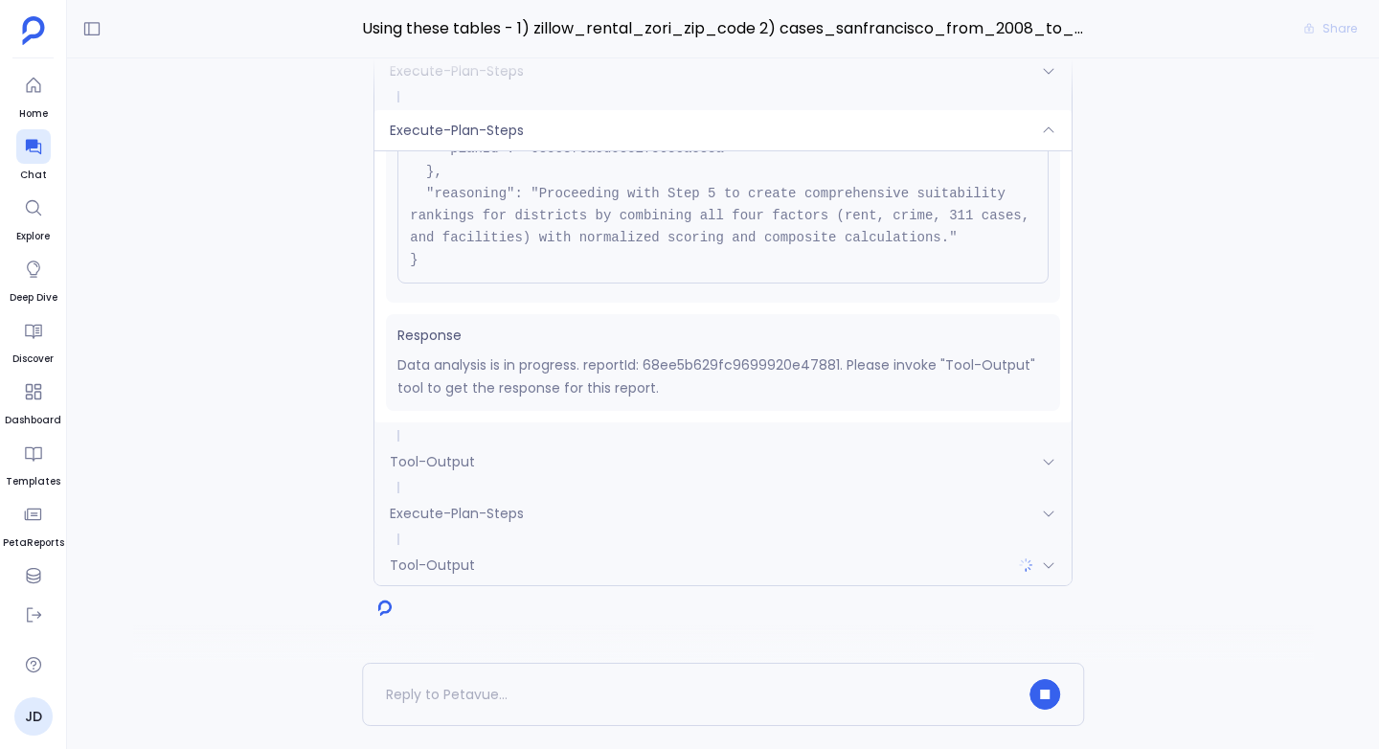
click at [708, 365] on p "Data analysis is in progress. reportId: 68ee5b629fc9699920e47881. Please invoke…" at bounding box center [723, 376] width 651 height 46
copy p "68ee5b629fc9699920e47881"
click at [451, 453] on span "Tool-Output" at bounding box center [432, 461] width 85 height 19
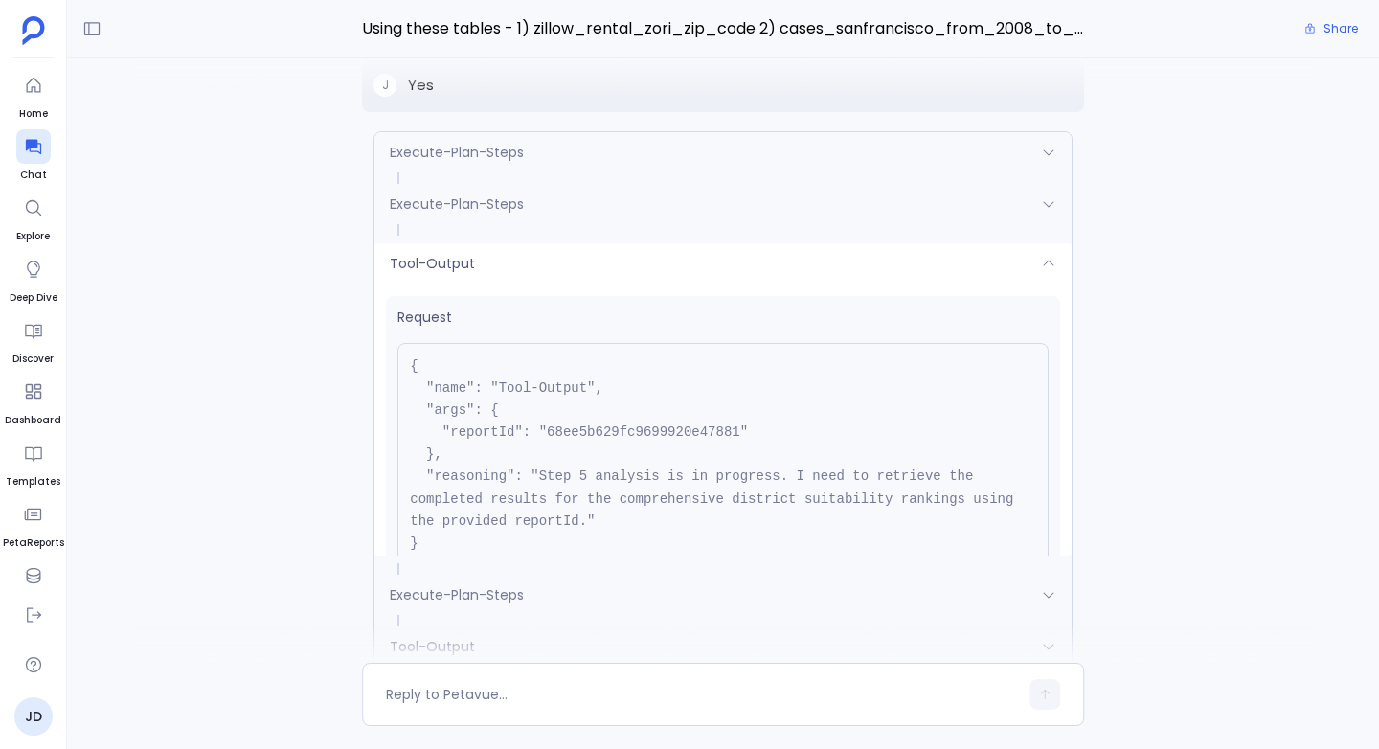
scroll to position [-3583, 0]
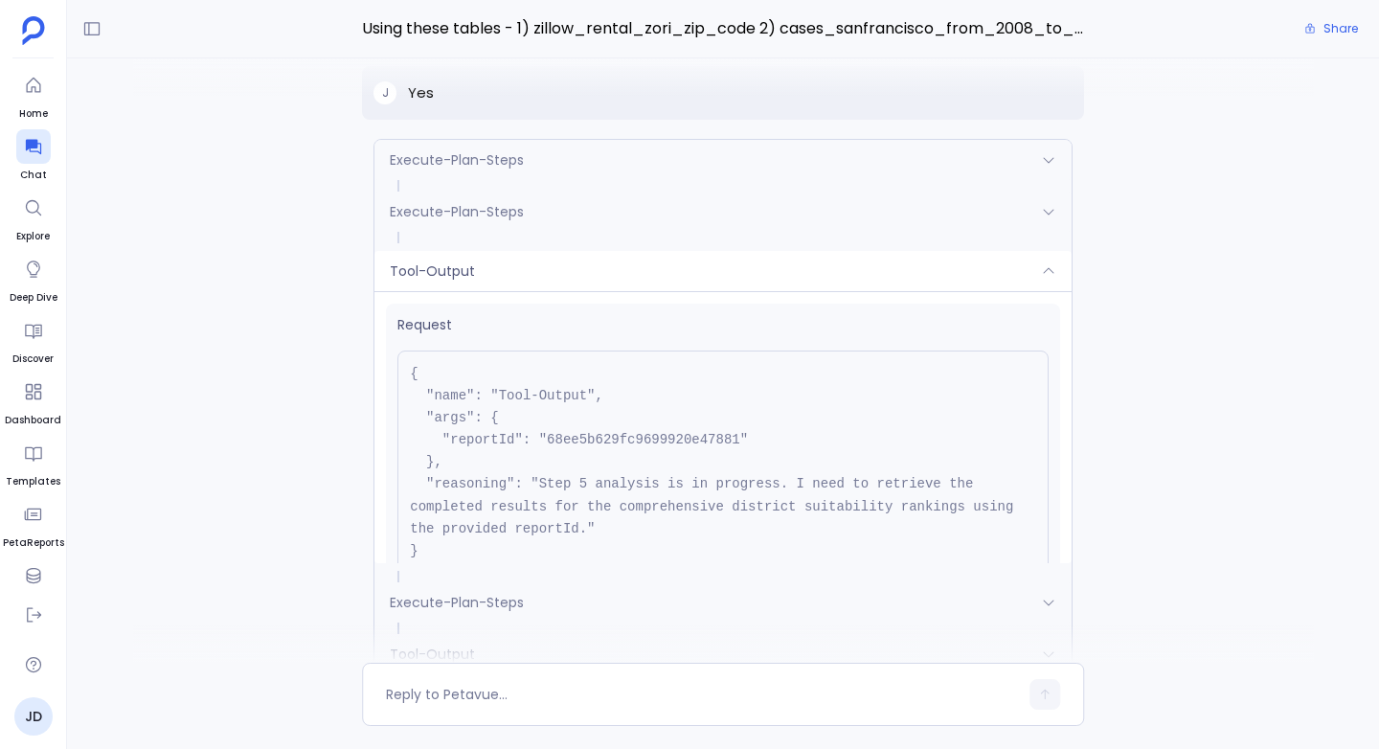
click at [463, 276] on span "Tool-Output" at bounding box center [432, 271] width 85 height 19
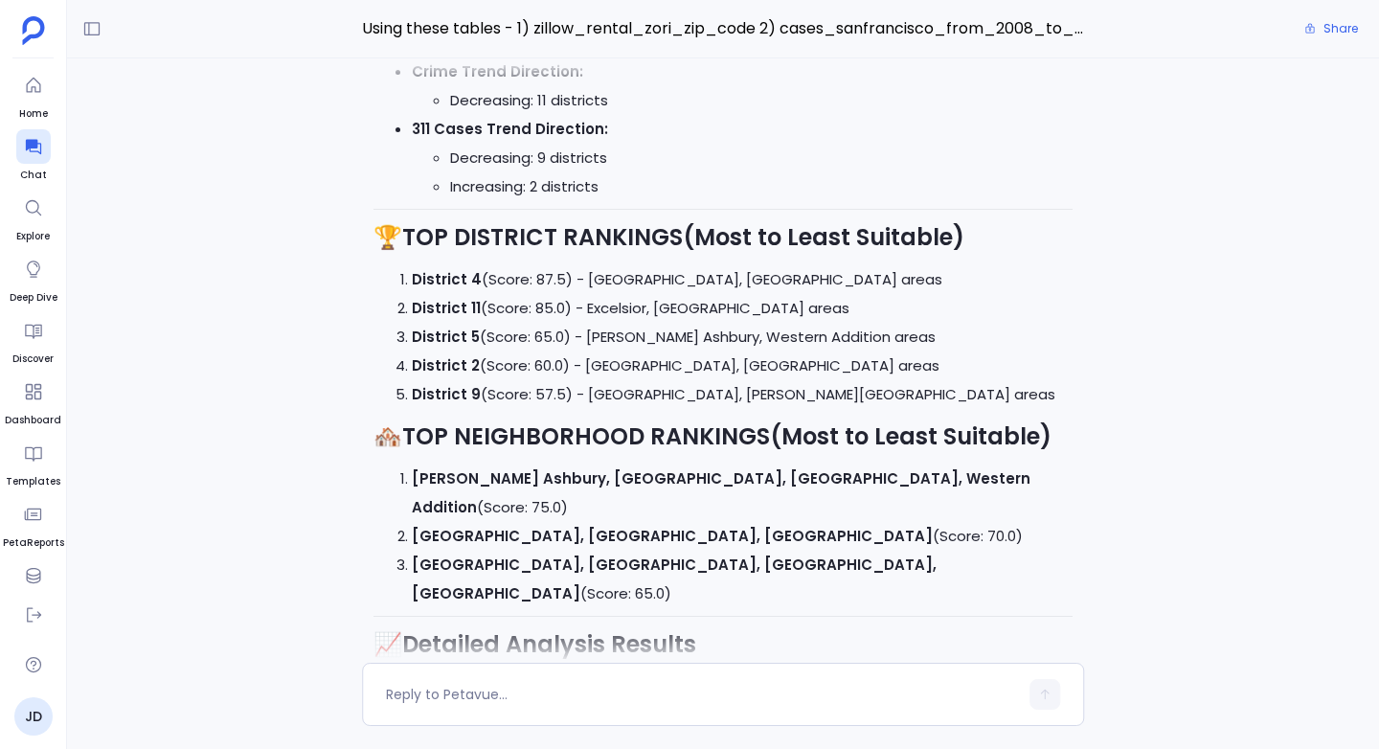
scroll to position [0, 0]
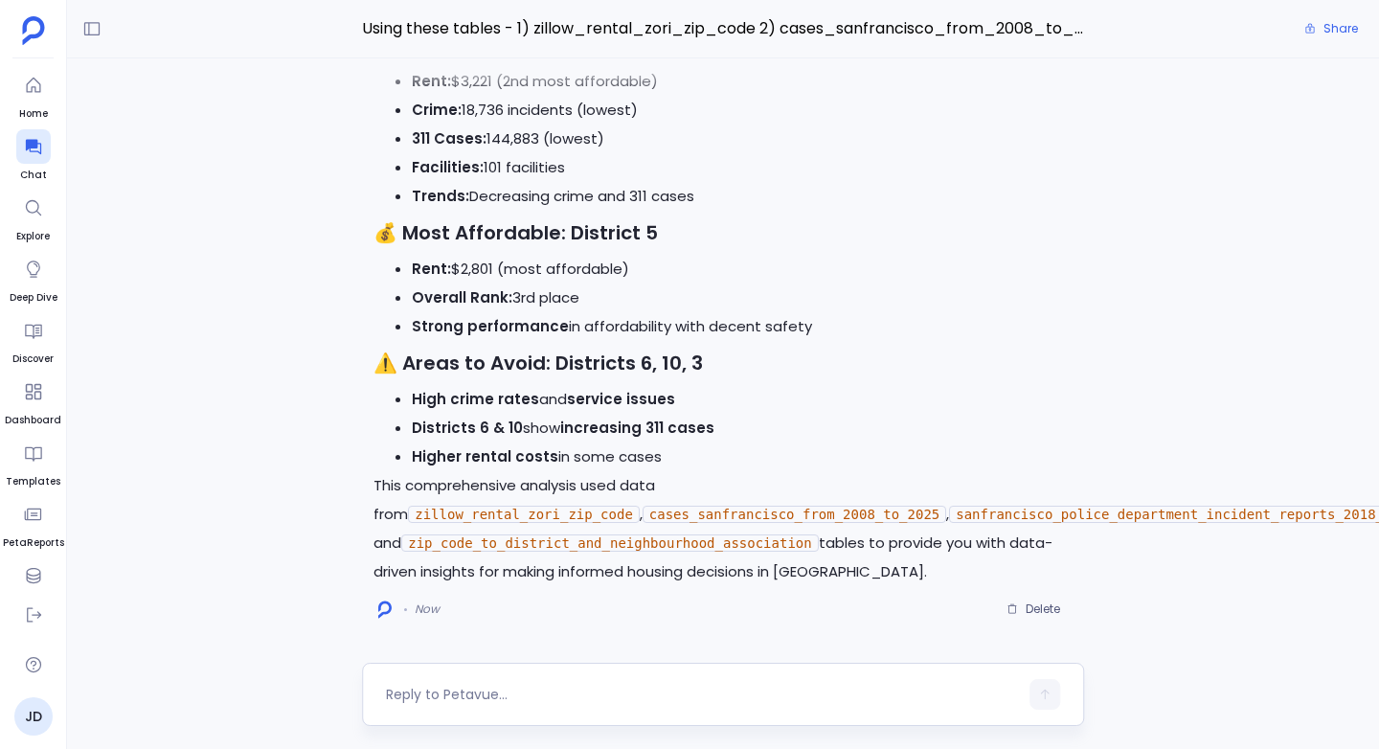
click at [464, 689] on textarea at bounding box center [702, 694] width 632 height 19
type textarea "Can you create a detailed report for this ?"
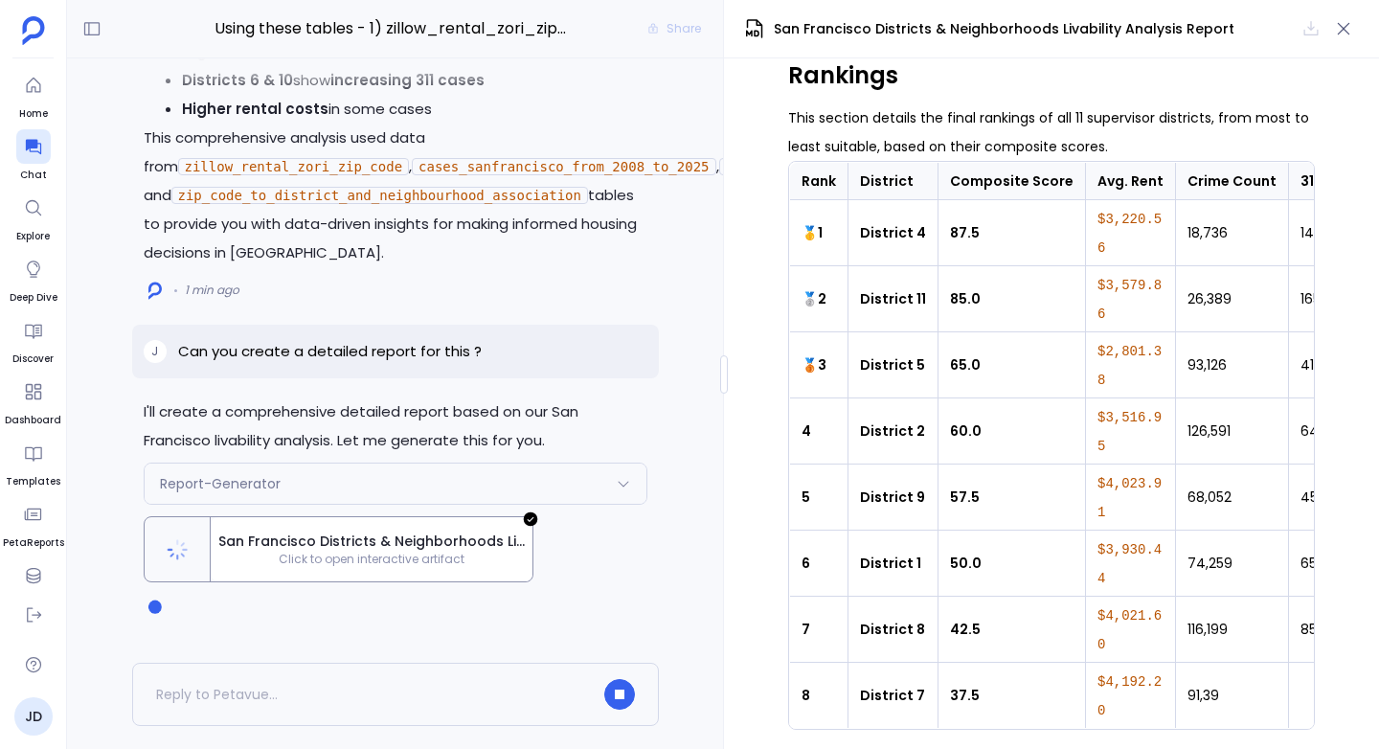
click at [449, 350] on p "Can you create a detailed report for this ?" at bounding box center [330, 351] width 304 height 23
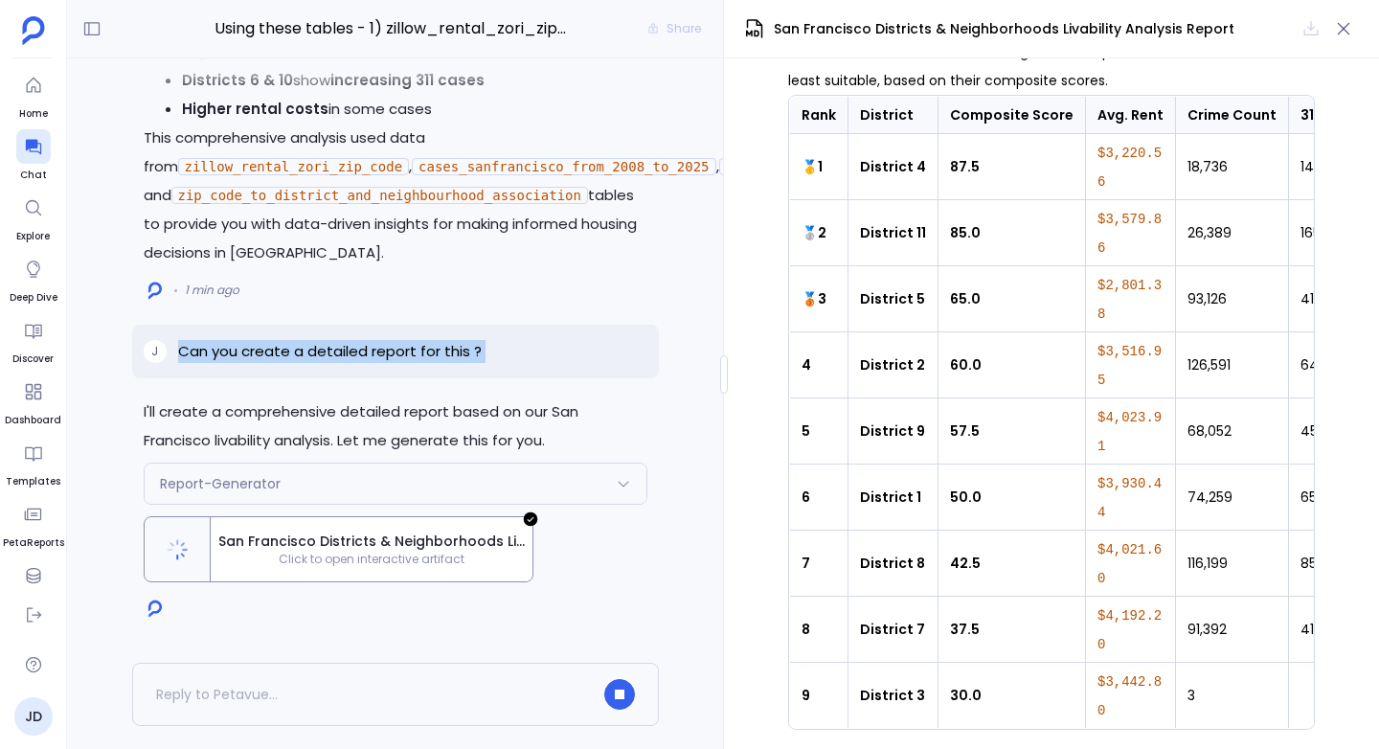
click at [449, 350] on p "Can you create a detailed report for this ?" at bounding box center [330, 351] width 304 height 23
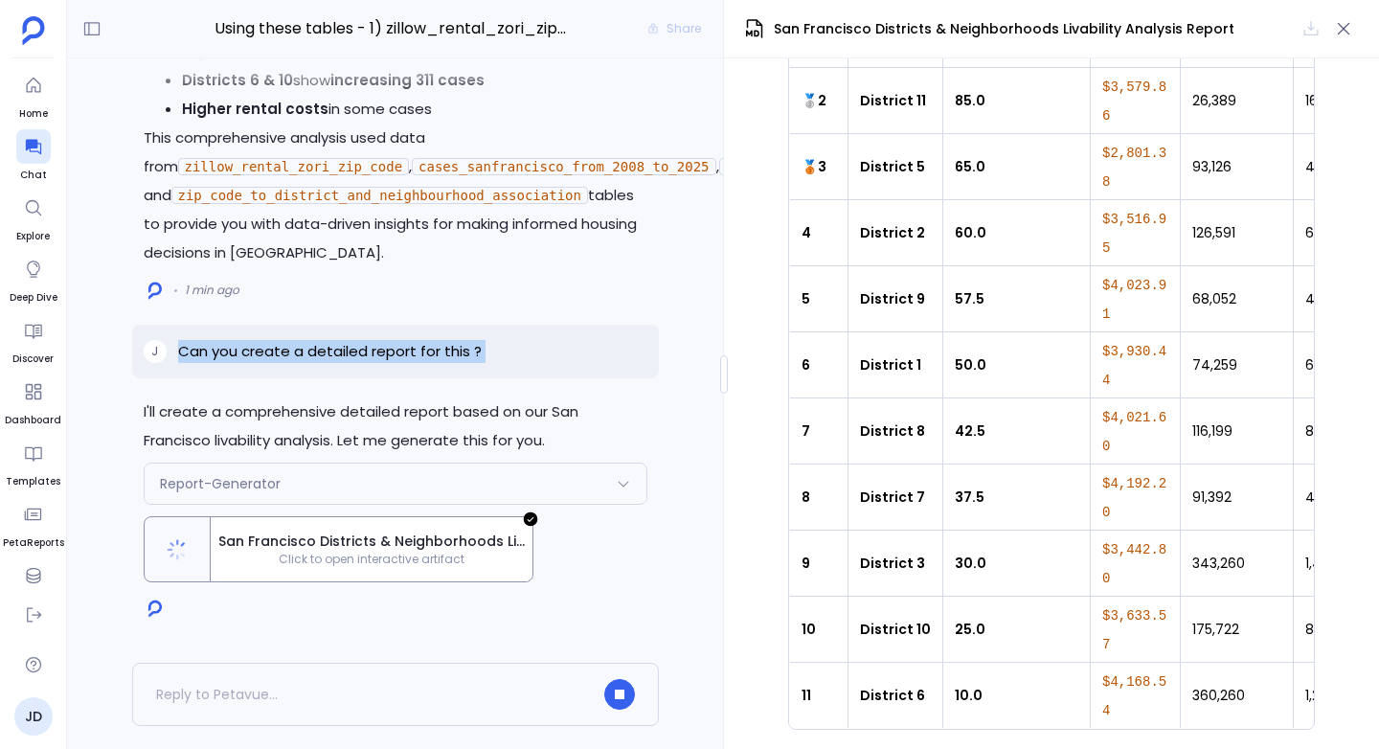
copy p "Can you create a detailed report for this ?"
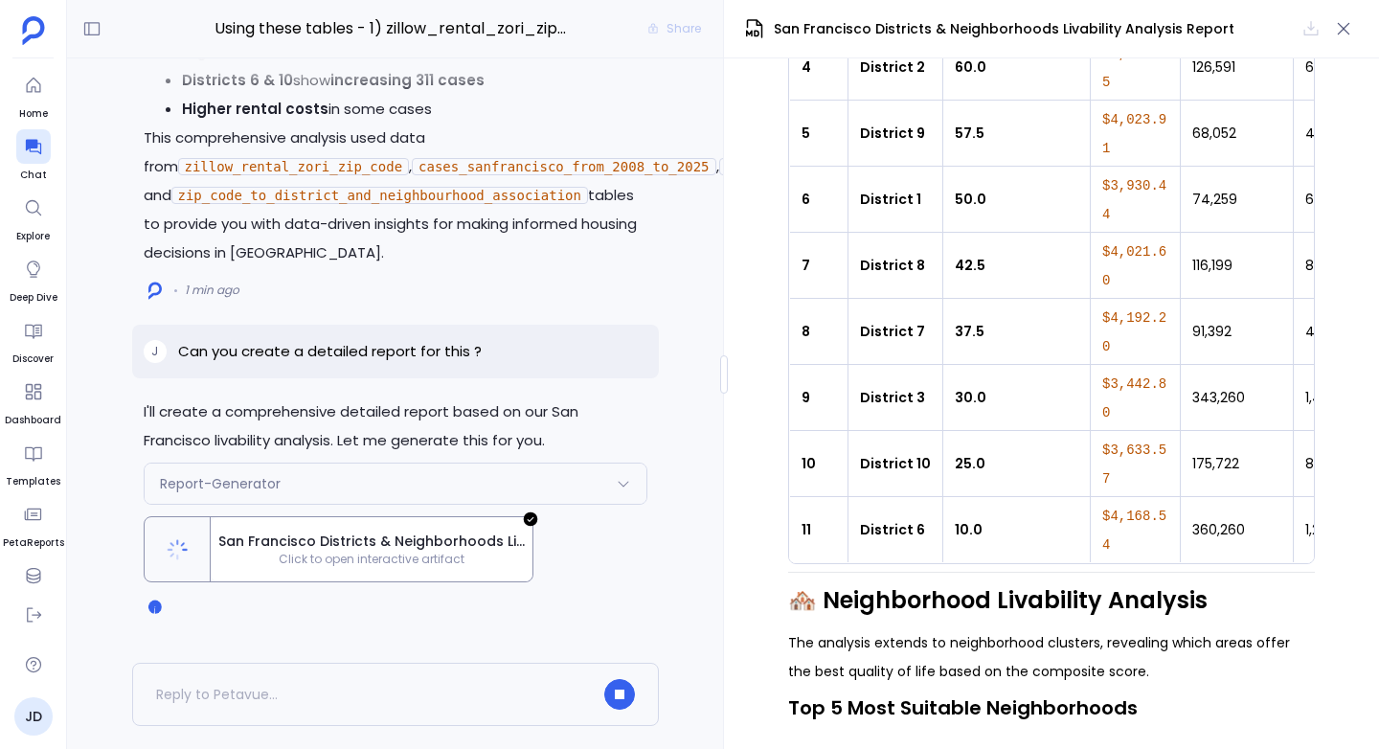
click at [557, 181] on p "This comprehensive analysis used data from zillow_rental_zori_zip_code , cases_…" at bounding box center [396, 196] width 504 height 144
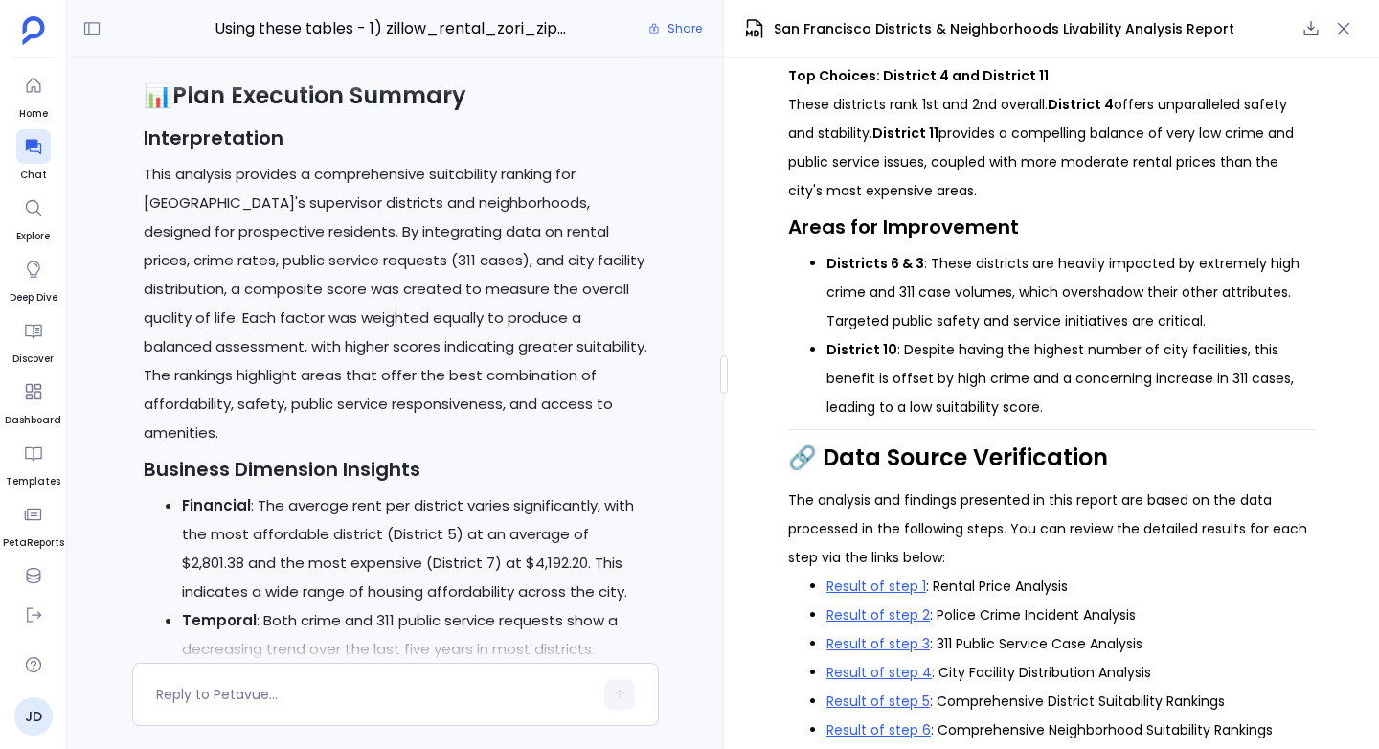
scroll to position [-4772, 0]
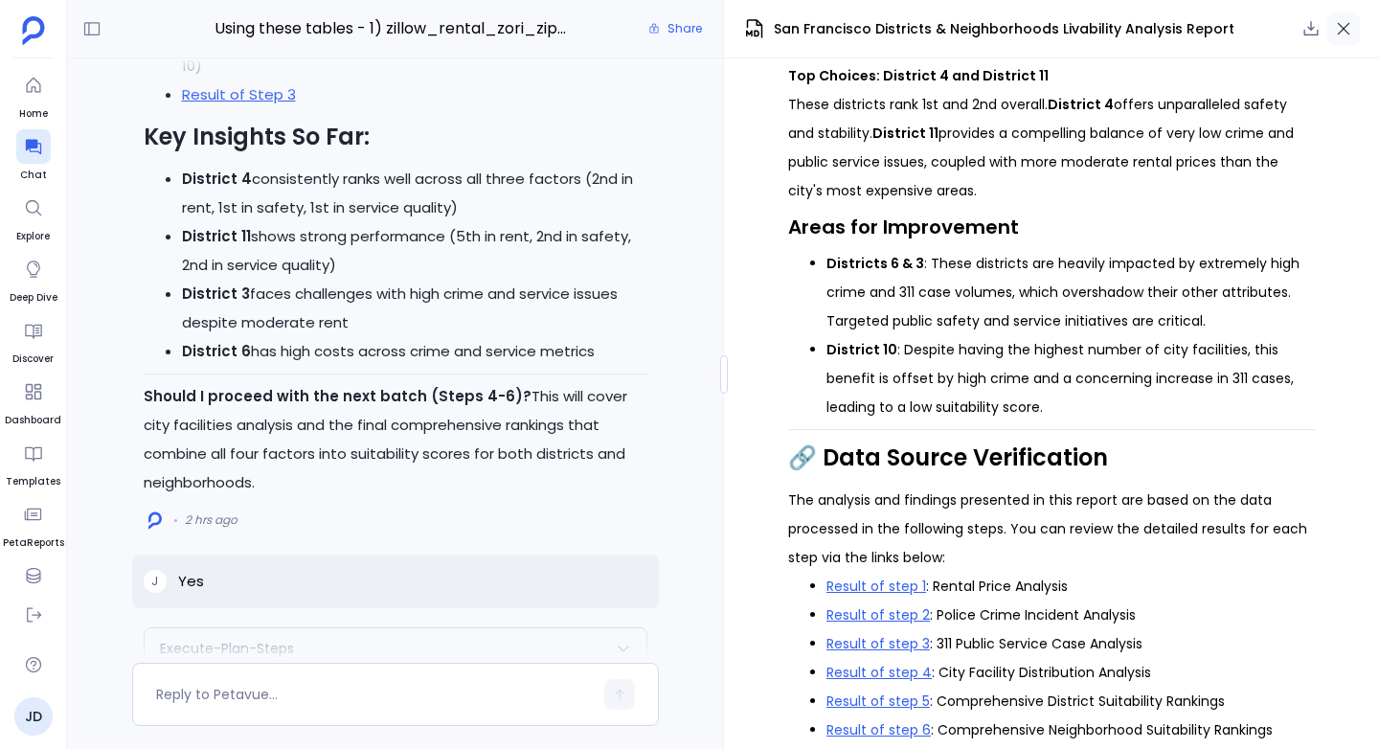
click at [1343, 30] on icon "button" at bounding box center [1344, 29] width 12 height 12
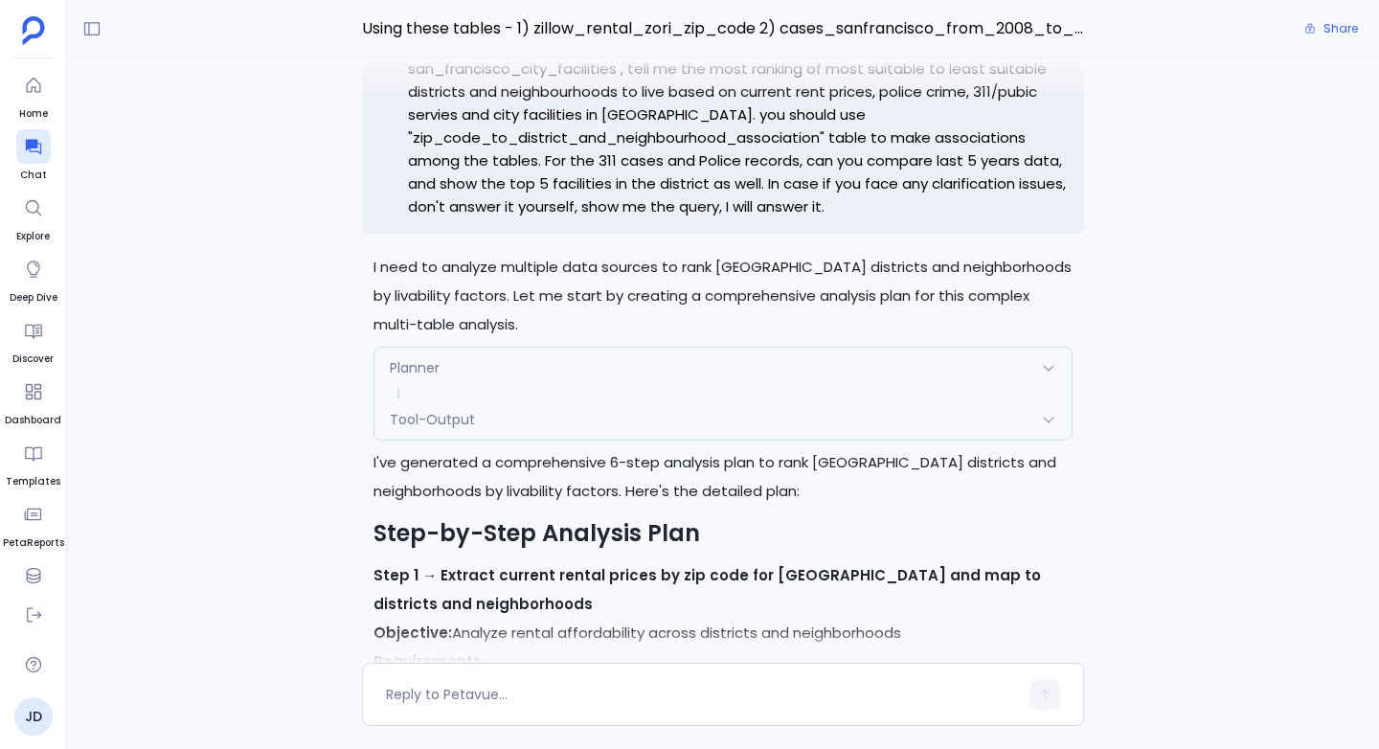
scroll to position [-8787, 0]
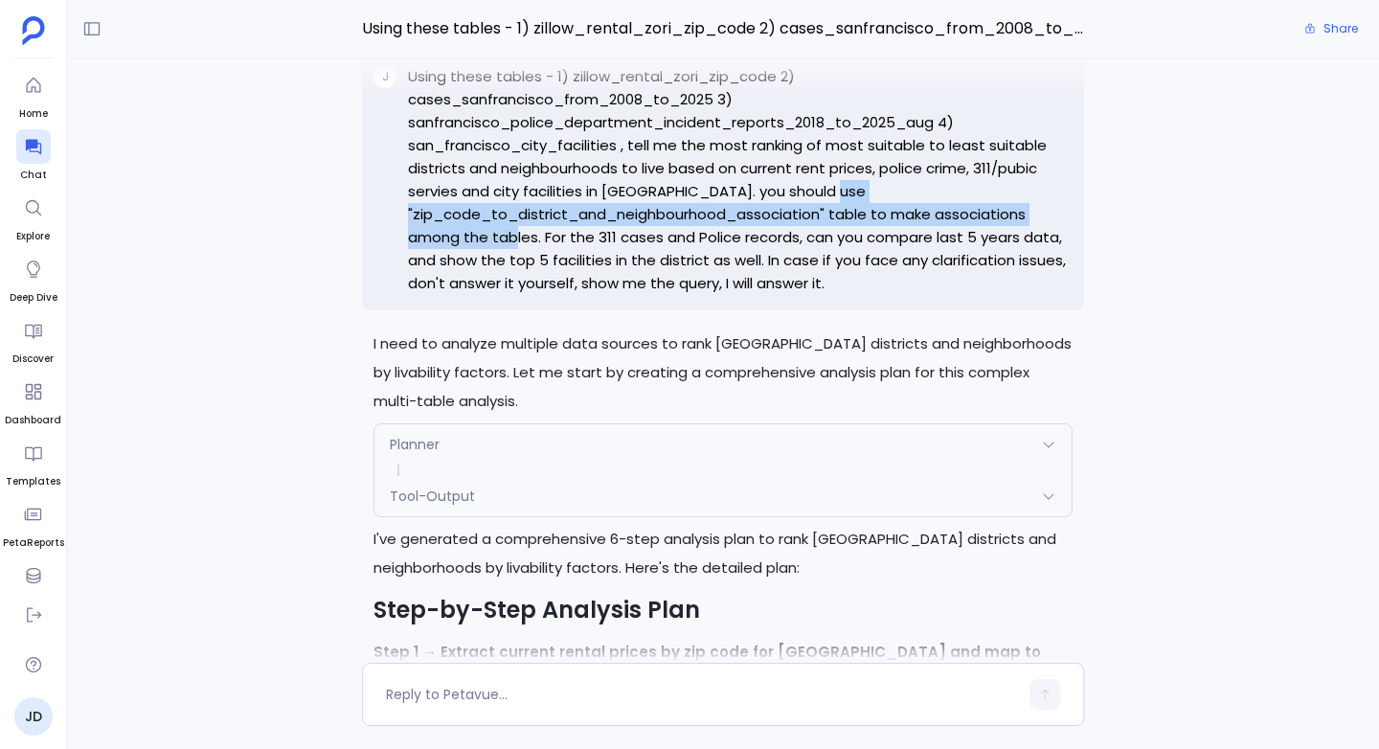
drag, startPoint x: 405, startPoint y: 265, endPoint x: 539, endPoint y: 284, distance: 135.3
click at [539, 284] on div "J Using these tables - 1) zillow_rental_zori_zip_code 2) cases_sanfrancisco_fro…" at bounding box center [723, 180] width 722 height 261
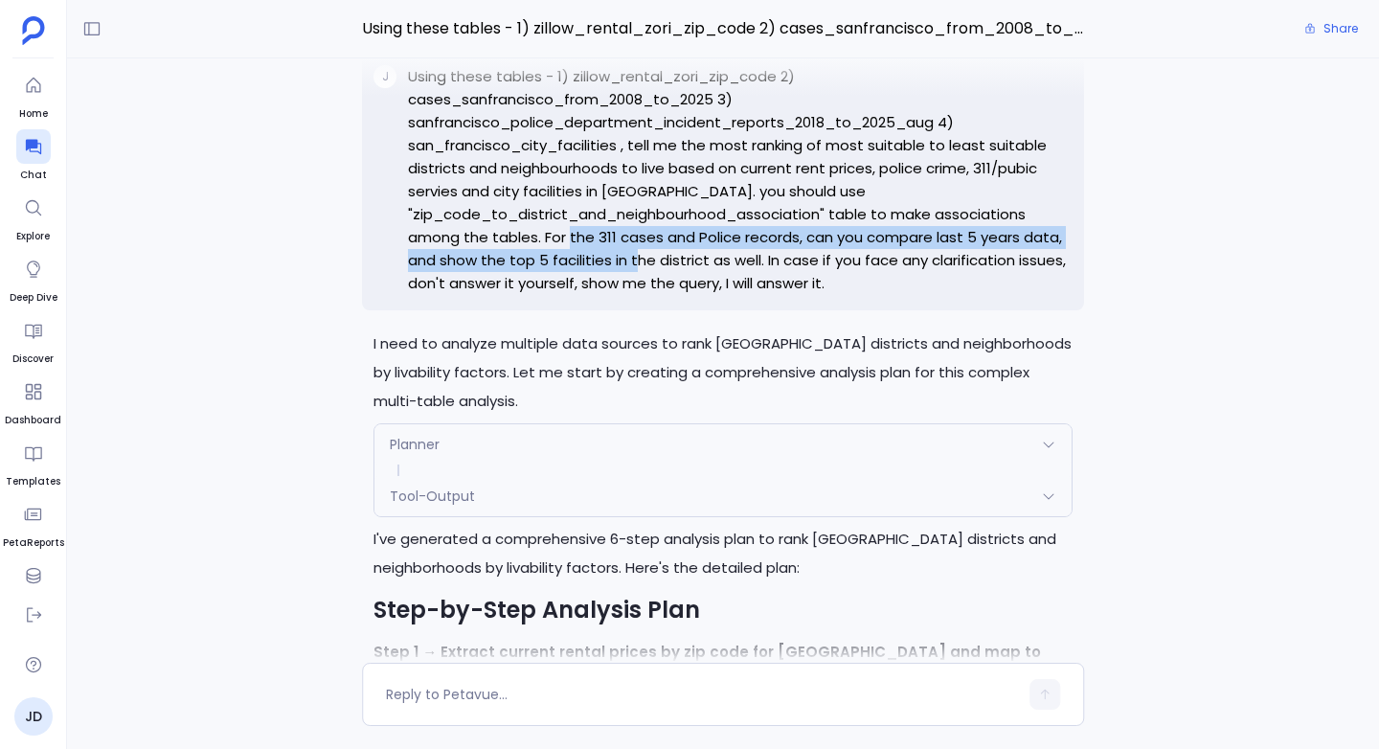
drag, startPoint x: 595, startPoint y: 289, endPoint x: 662, endPoint y: 299, distance: 67.7
click at [662, 295] on p "Using these tables - 1) zillow_rental_zori_zip_code 2) cases_sanfrancisco_from_…" at bounding box center [740, 180] width 665 height 230
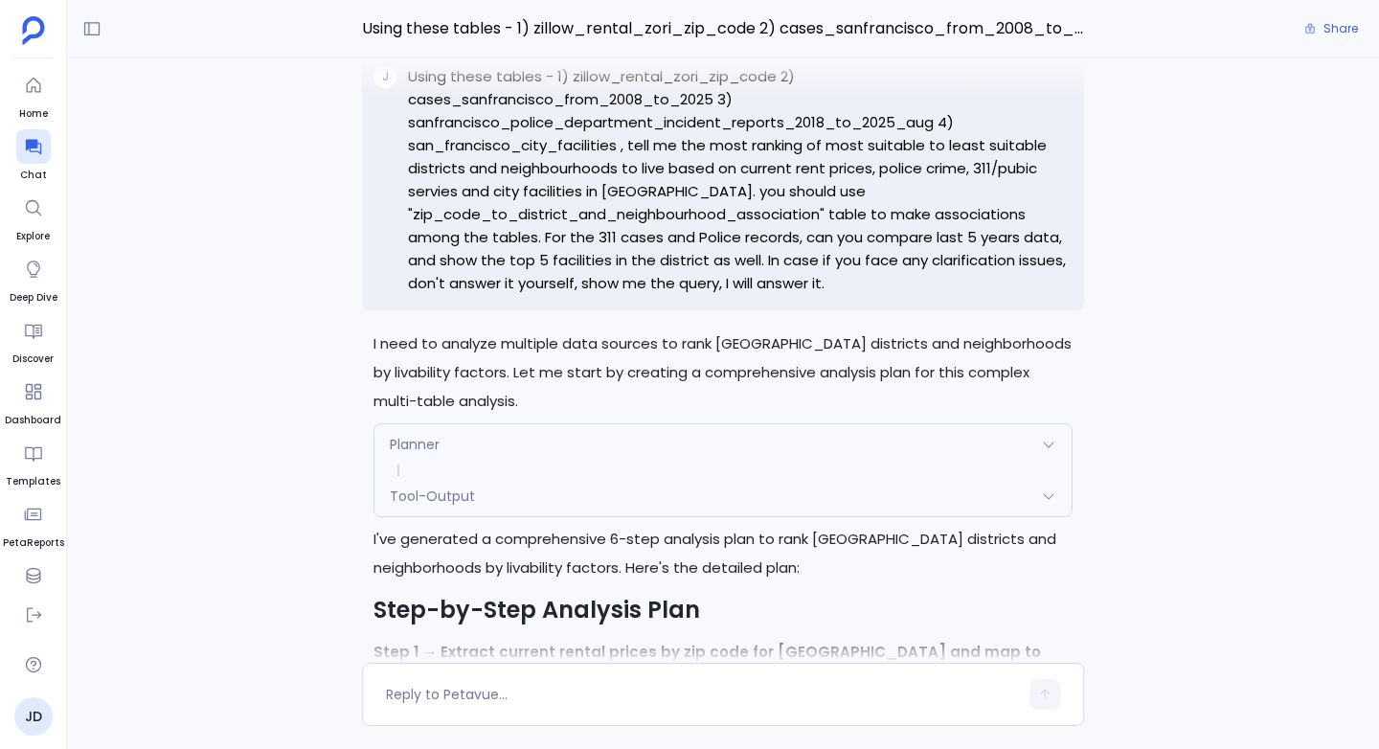
click at [664, 290] on p "Using these tables - 1) zillow_rental_zori_zip_code 2) cases_sanfrancisco_from_…" at bounding box center [740, 180] width 665 height 230
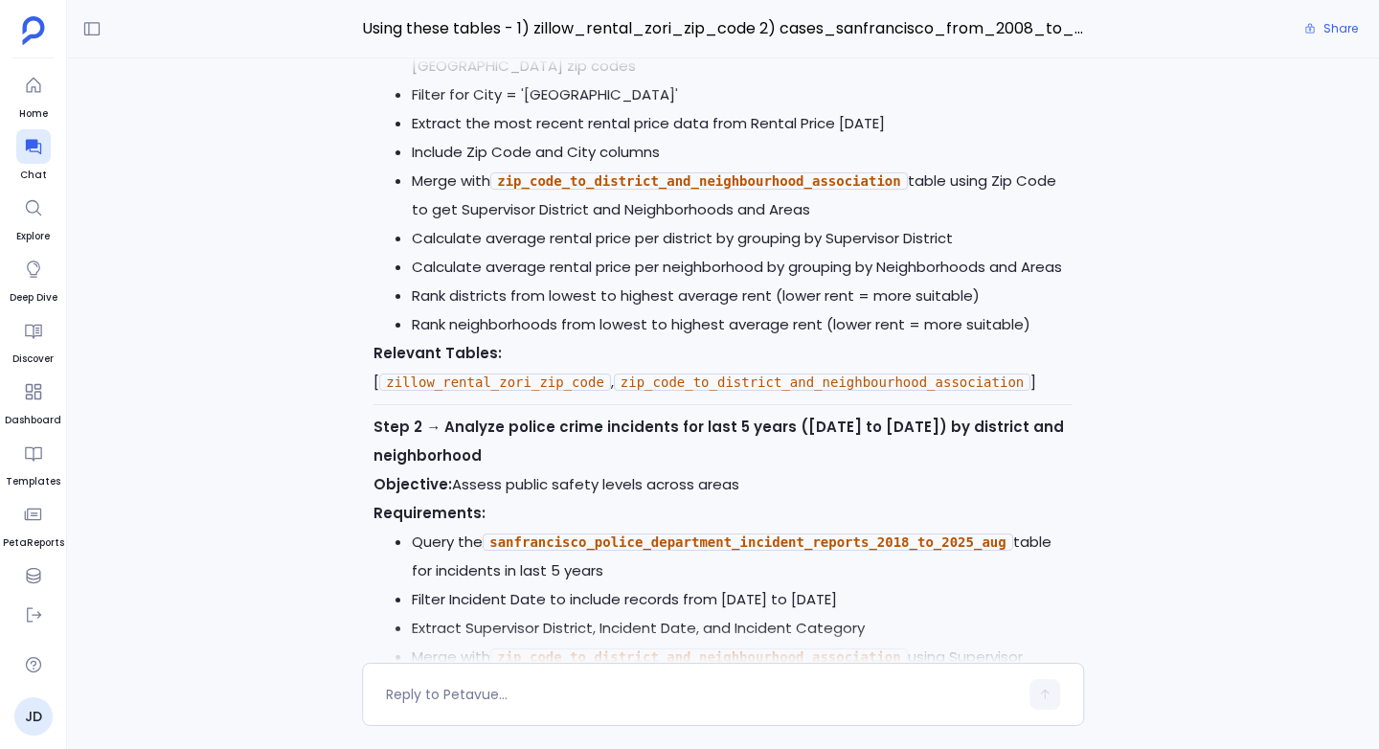
scroll to position [-8035, 0]
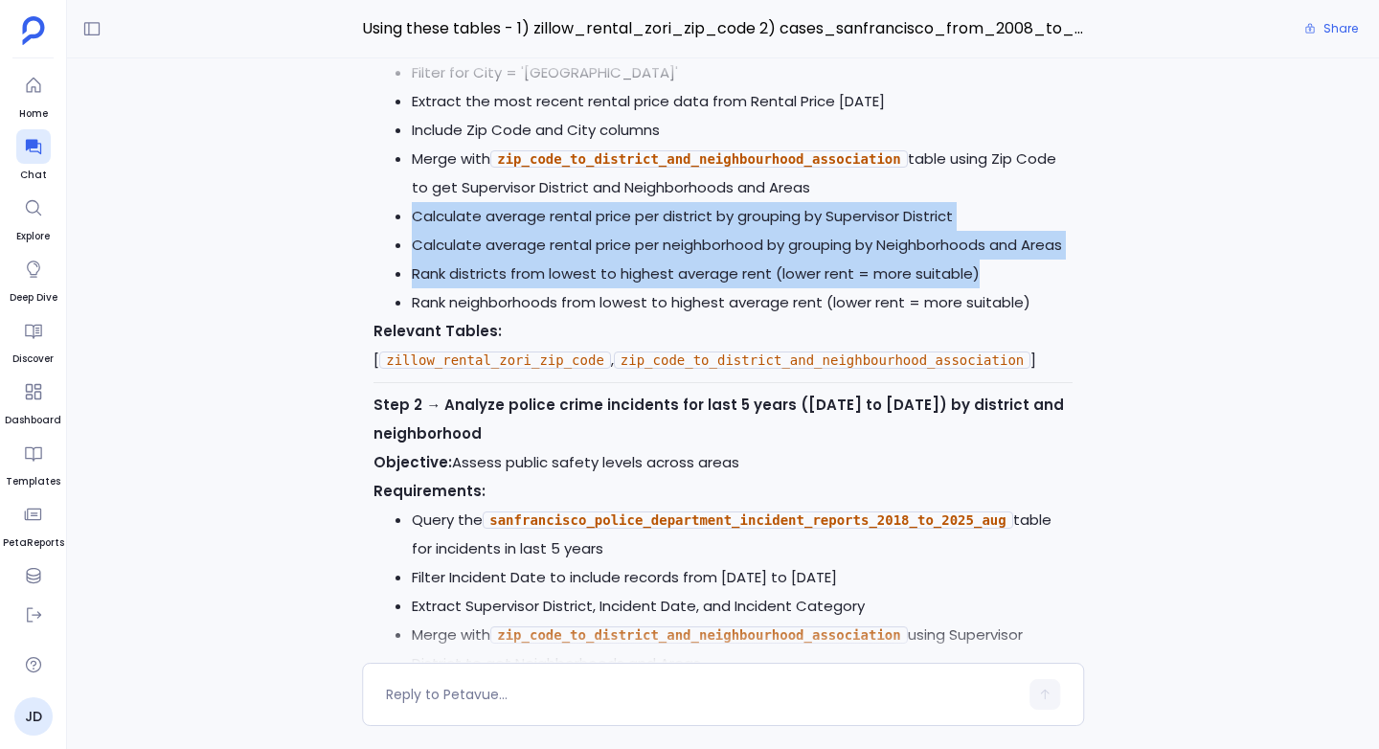
drag, startPoint x: 409, startPoint y: 266, endPoint x: 1088, endPoint y: 333, distance: 682.4
click at [1088, 333] on div "I'll create a comprehensive detailed report based on our San Francisco livabili…" at bounding box center [723, 360] width 1312 height 604
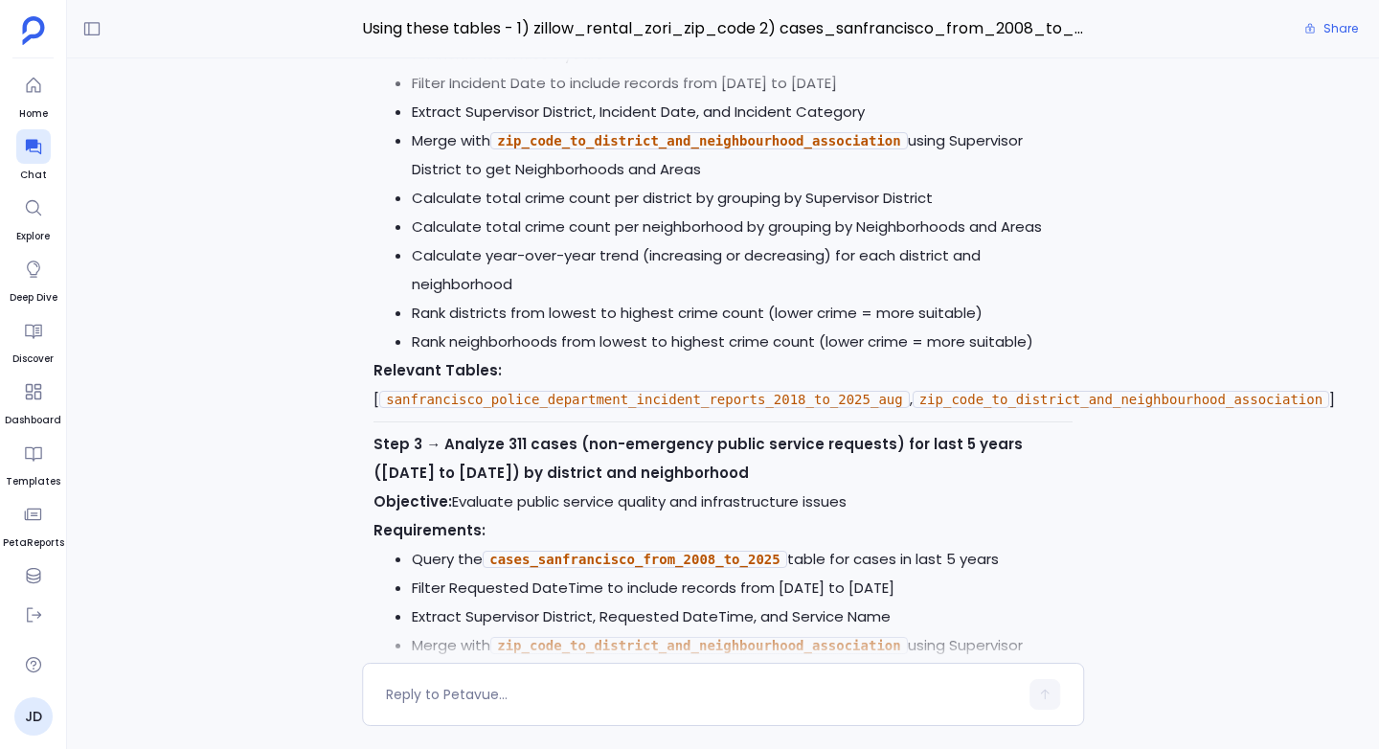
scroll to position [-7527, 0]
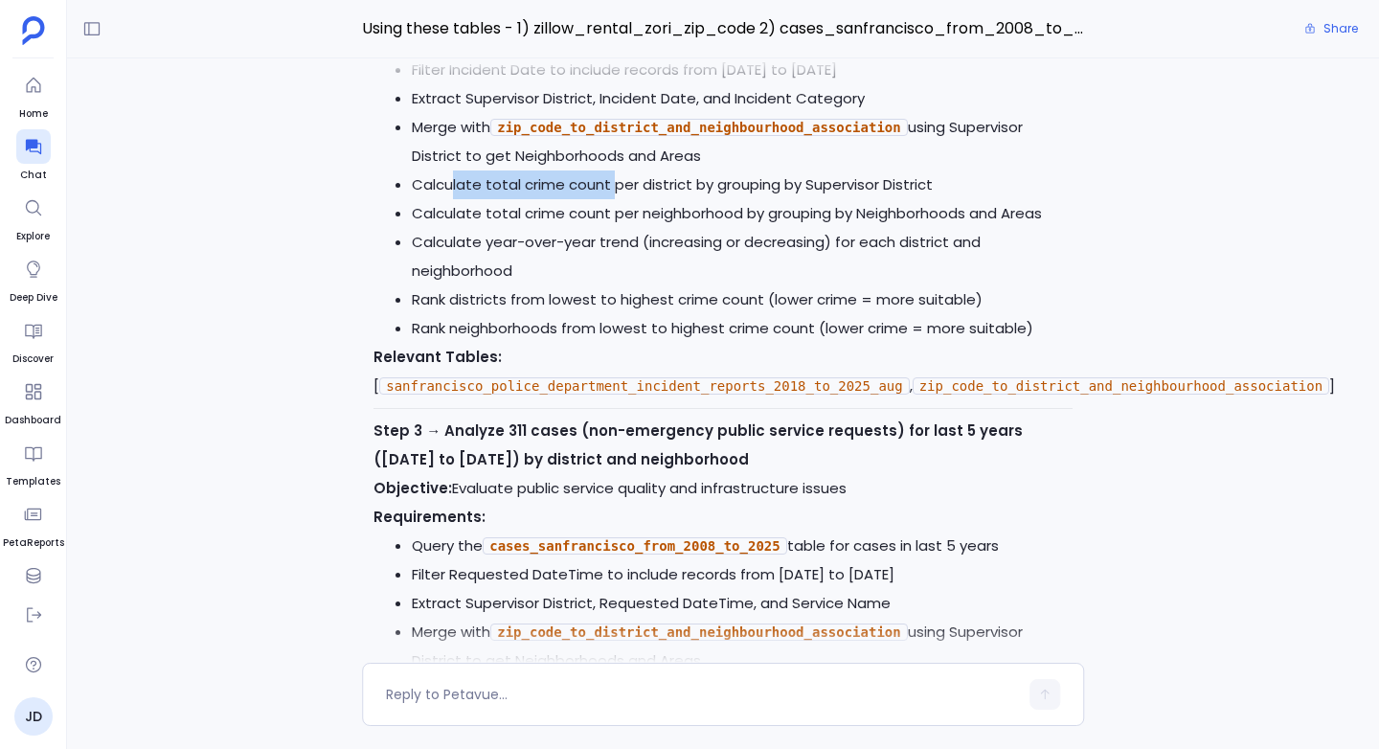
drag, startPoint x: 455, startPoint y: 224, endPoint x: 617, endPoint y: 234, distance: 162.2
click at [617, 199] on li "Calculate total crime count per district by grouping by Supervisor District" at bounding box center [742, 185] width 661 height 29
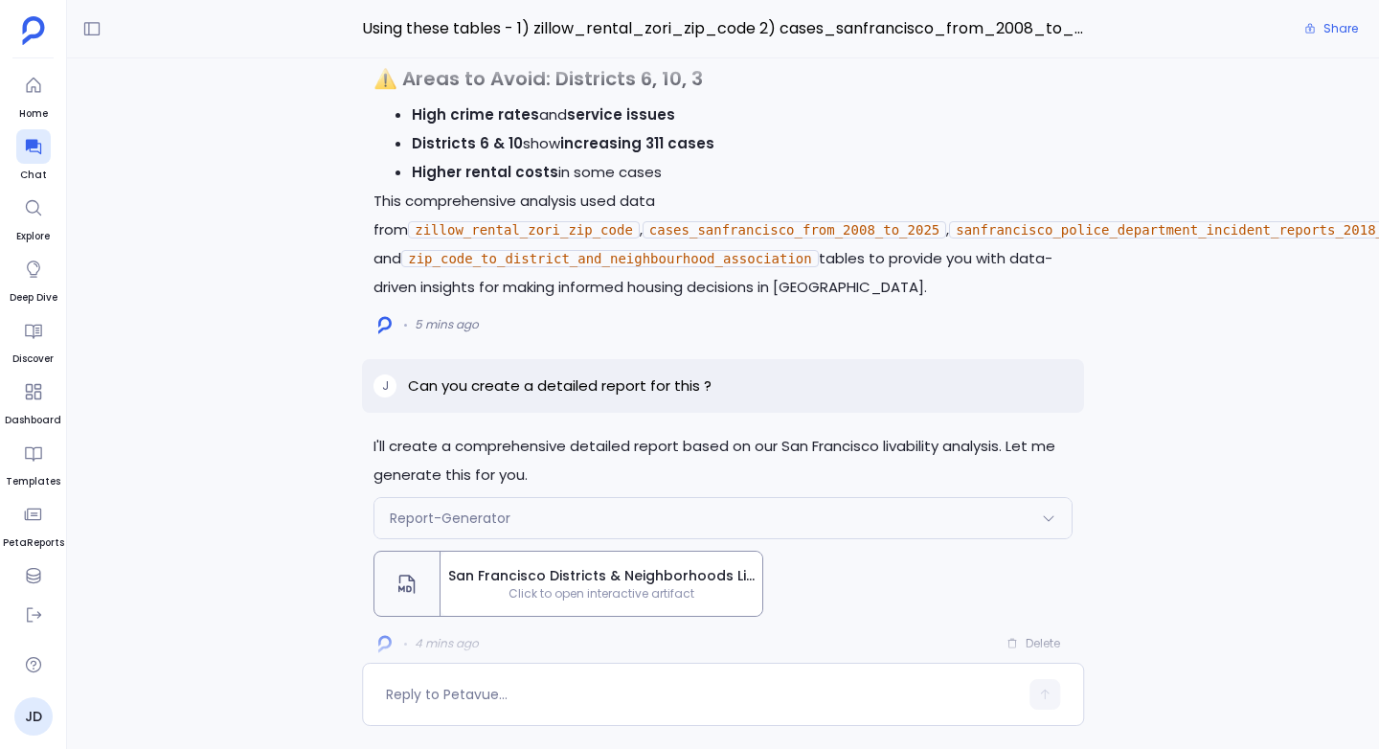
scroll to position [0, 0]
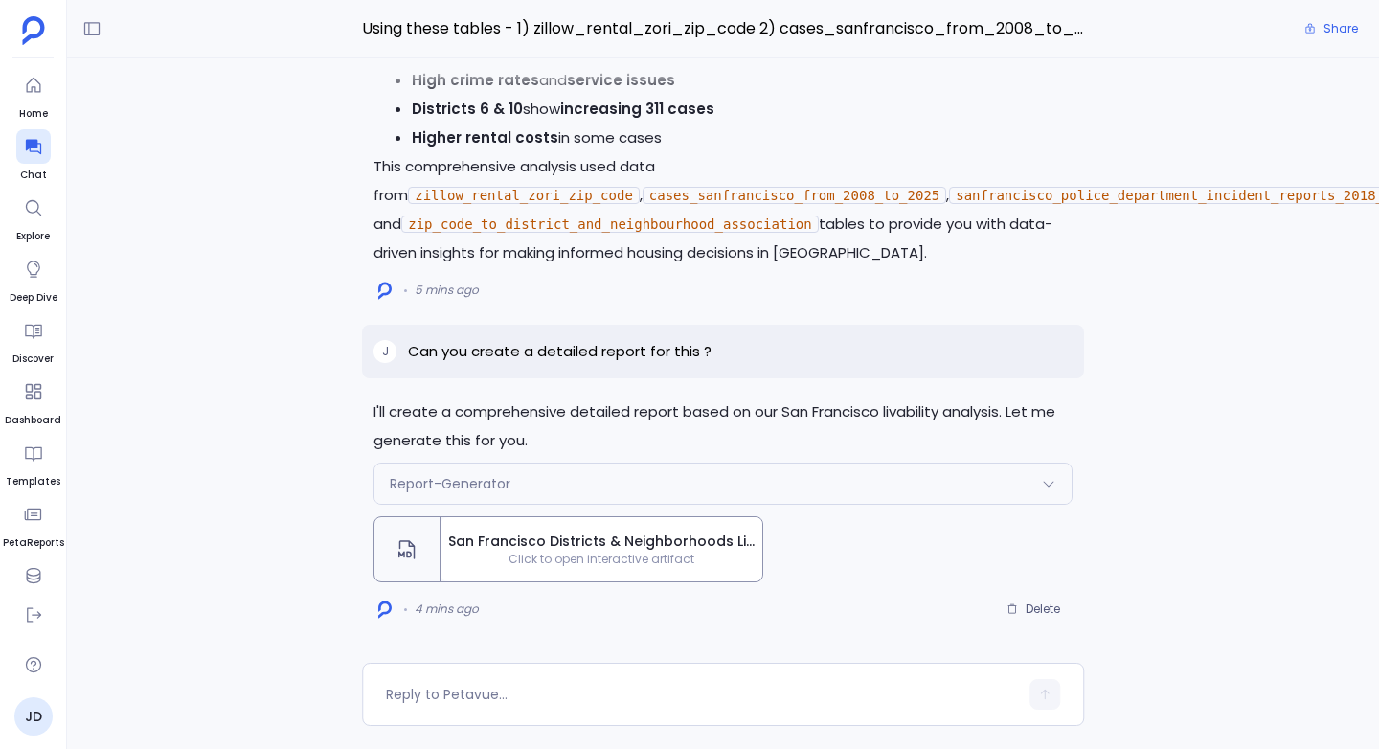
click at [691, 536] on span "San Francisco Districts & Neighborhoods Livability Analysis Report" at bounding box center [601, 542] width 307 height 20
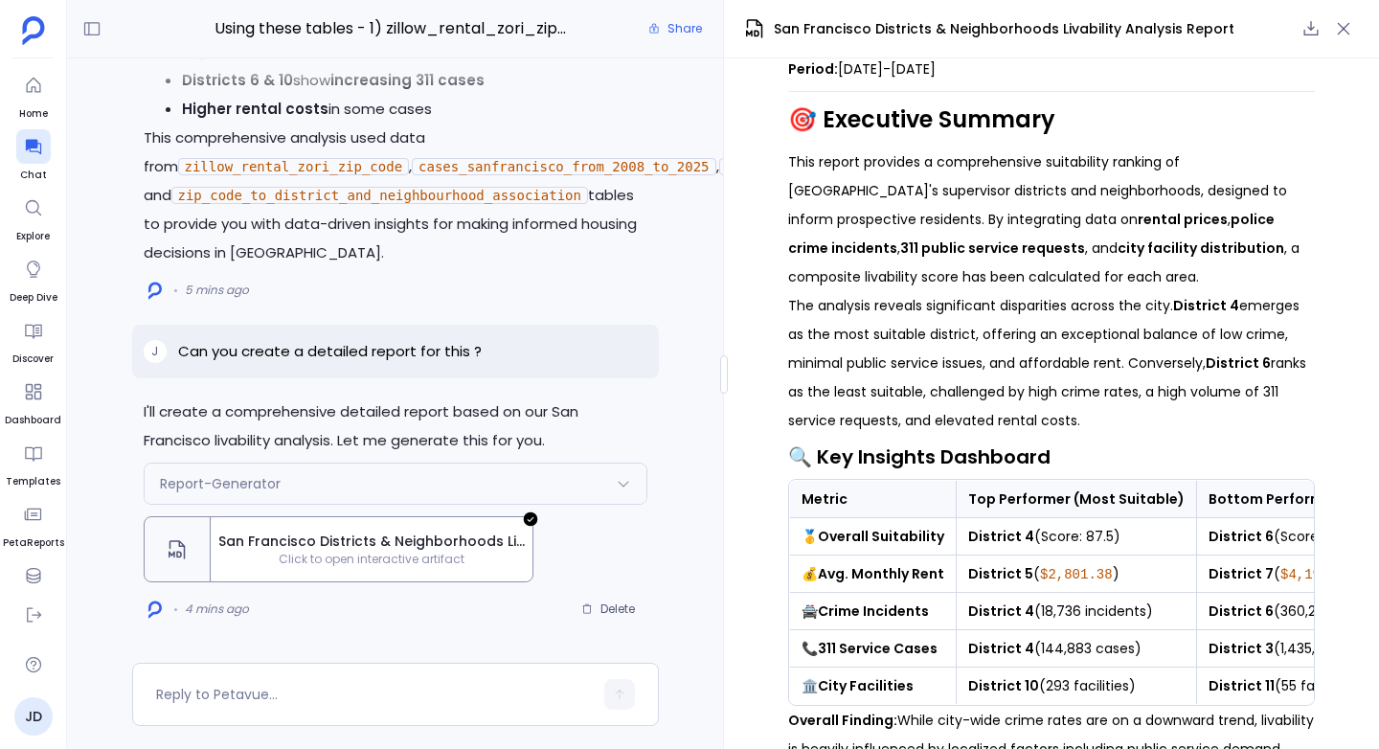
scroll to position [190, 0]
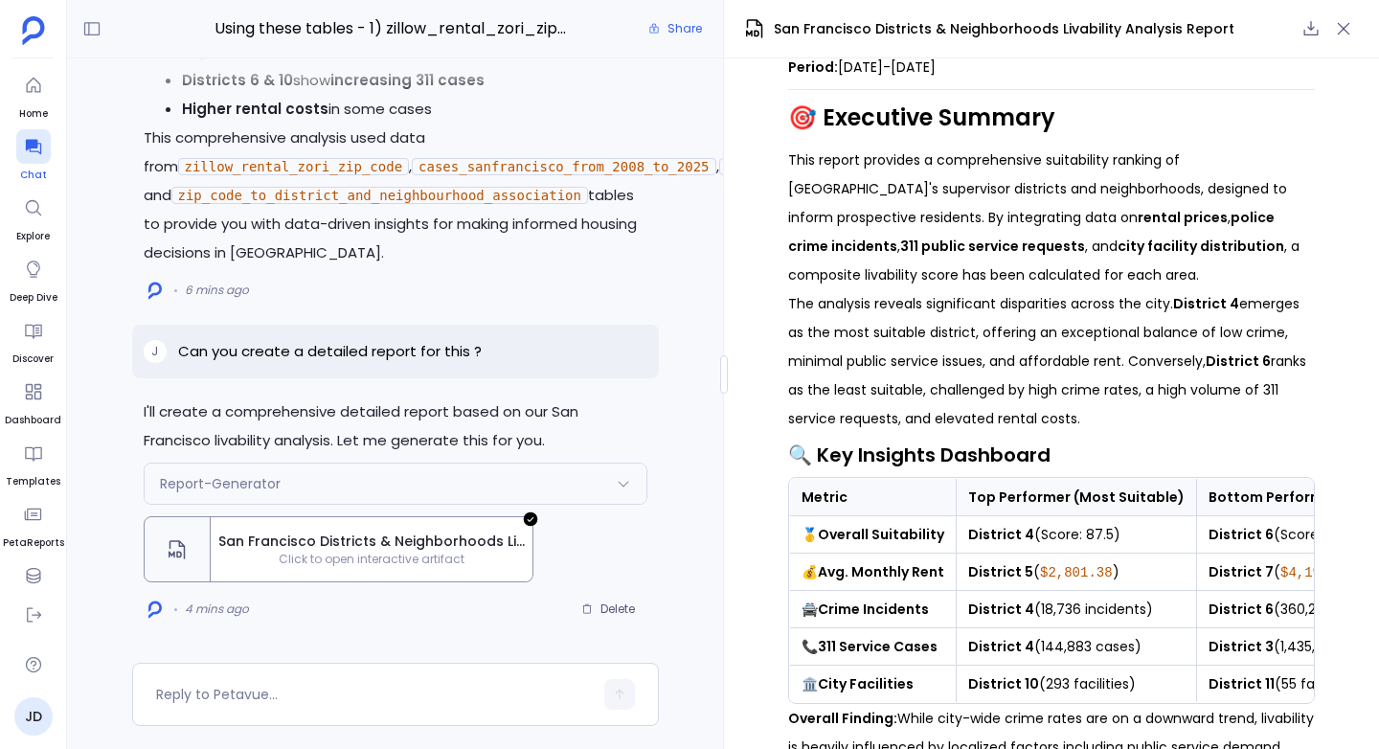
click at [35, 158] on div at bounding box center [33, 146] width 34 height 34
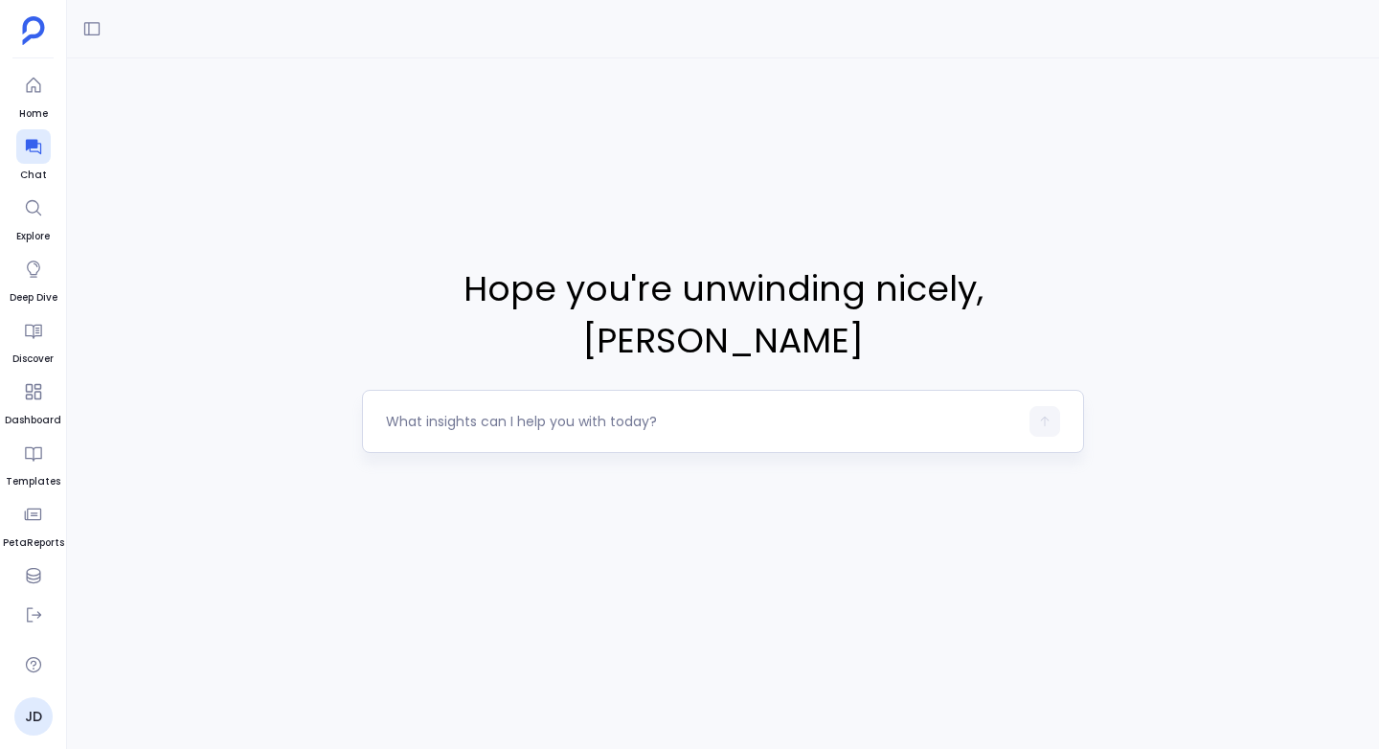
click at [500, 408] on div at bounding box center [702, 421] width 632 height 31
click at [499, 406] on div at bounding box center [702, 421] width 632 height 31
click at [462, 422] on div at bounding box center [723, 421] width 722 height 63
click at [463, 412] on textarea at bounding box center [702, 421] width 632 height 19
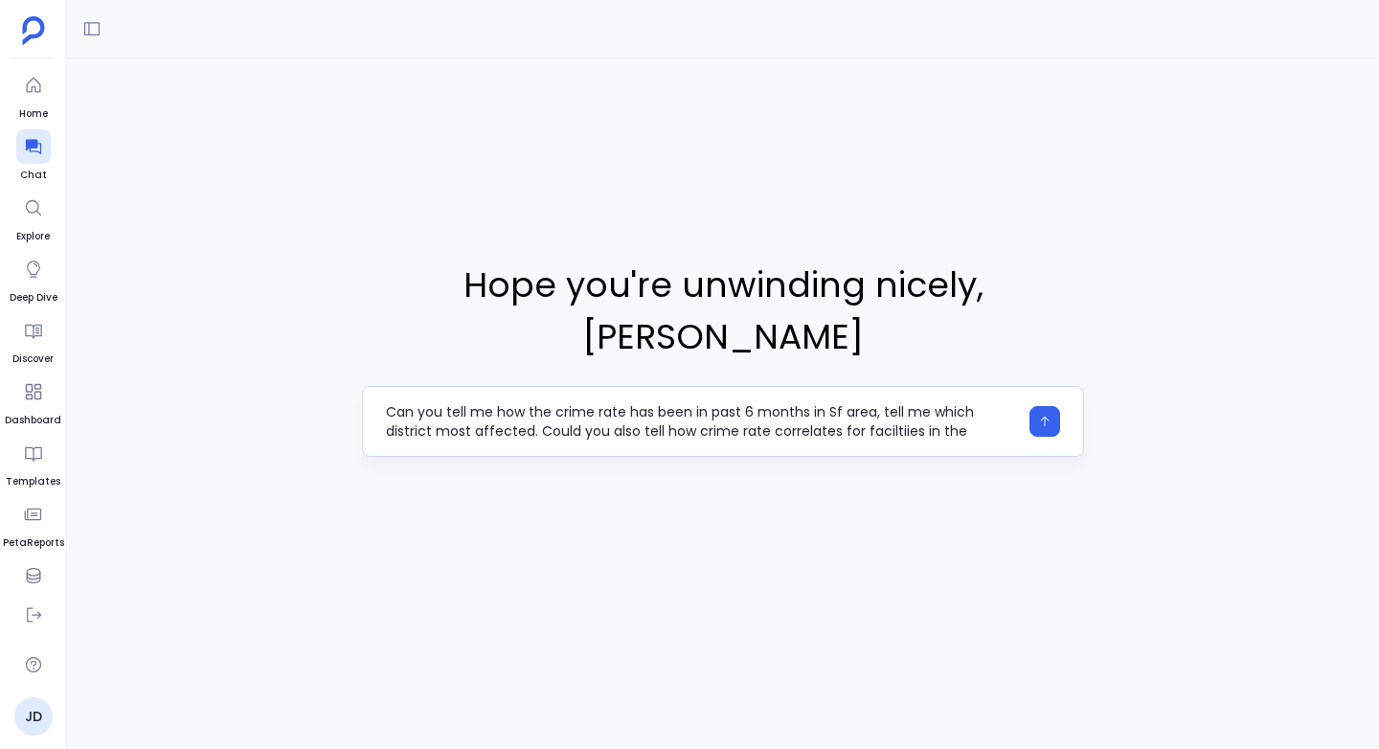
type textarea "Can you tell me how the crime rate has been in past 6 months in Sf area, tell m…"
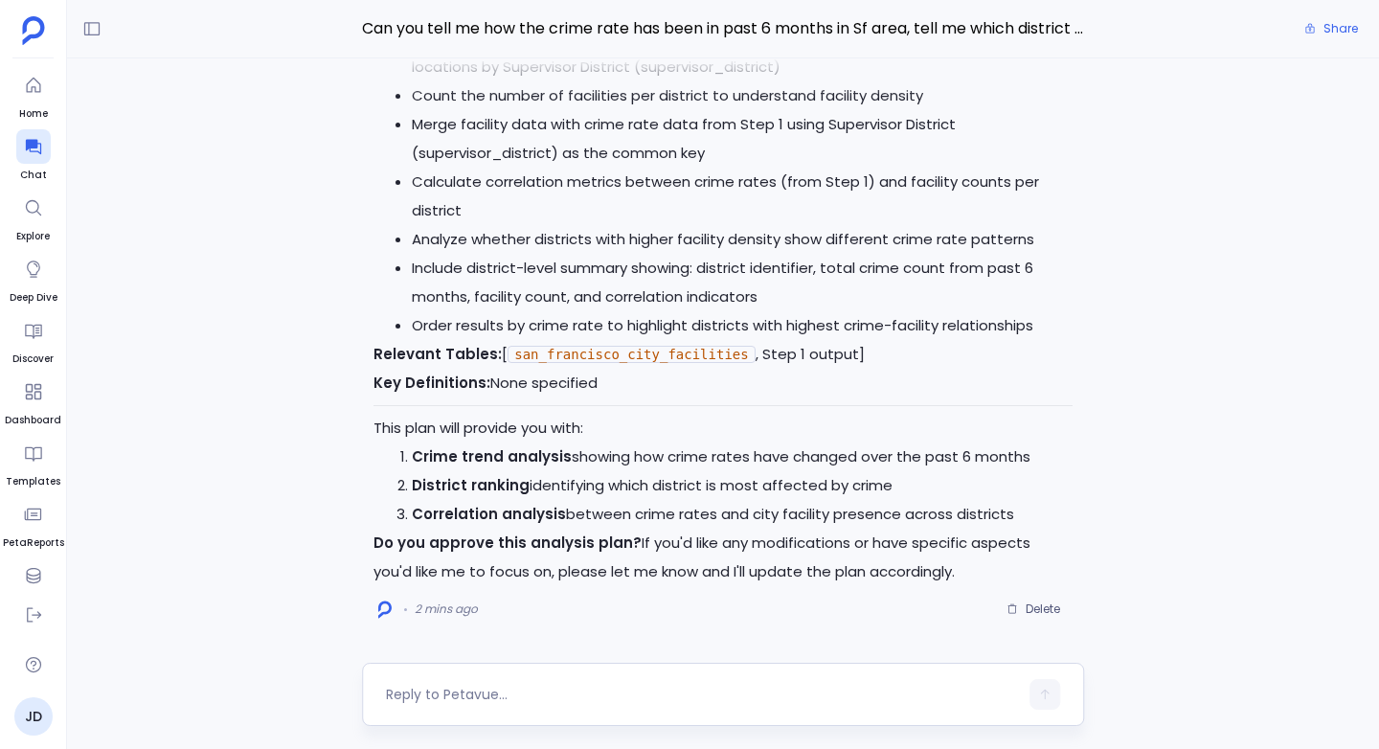
click at [548, 671] on div at bounding box center [723, 694] width 722 height 63
click at [538, 678] on div at bounding box center [723, 694] width 722 height 63
click at [530, 684] on div at bounding box center [702, 694] width 632 height 31
click at [514, 691] on textarea at bounding box center [702, 694] width 632 height 19
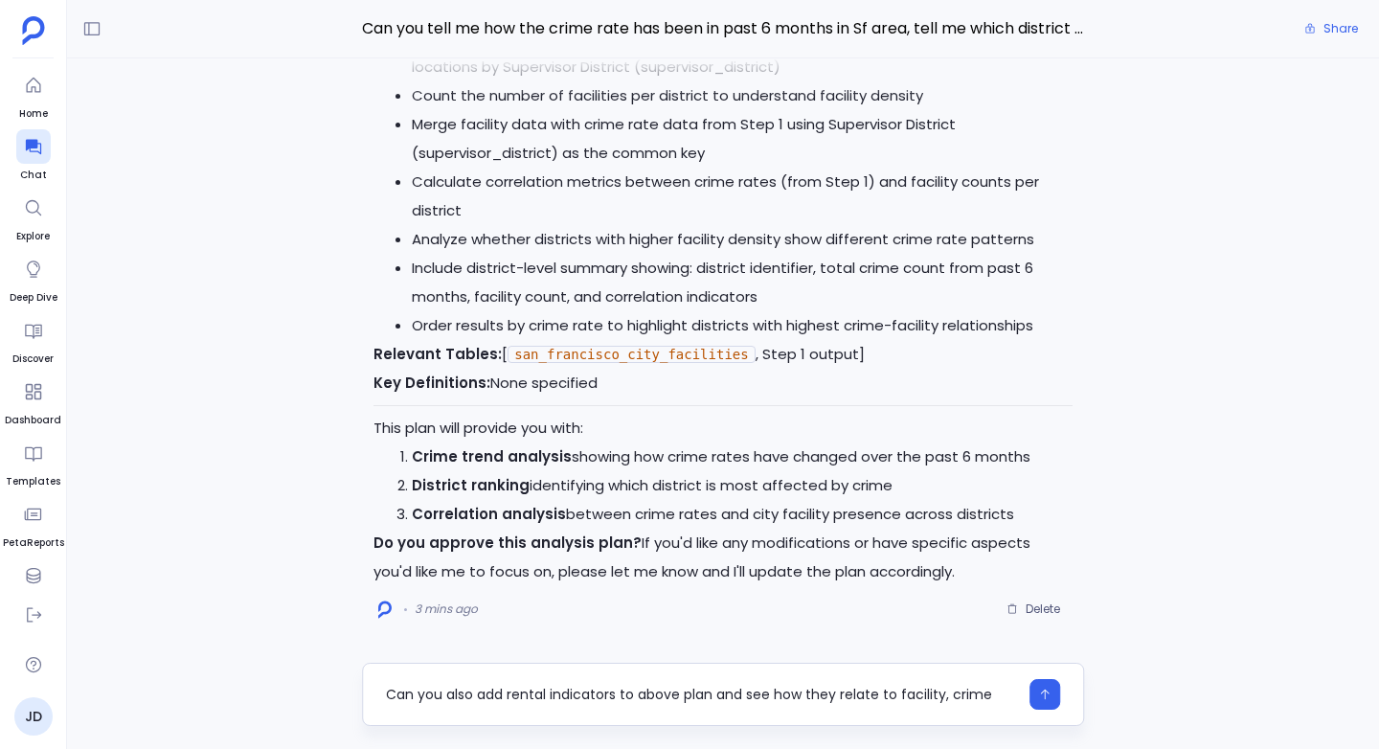
click at [537, 684] on div "Can you also add rental indicators to above plan and see how they relate to fac…" at bounding box center [702, 694] width 632 height 31
click at [561, 691] on textarea "Can you also add rental indicators to above plan and see how they relate to fac…" at bounding box center [702, 694] width 632 height 19
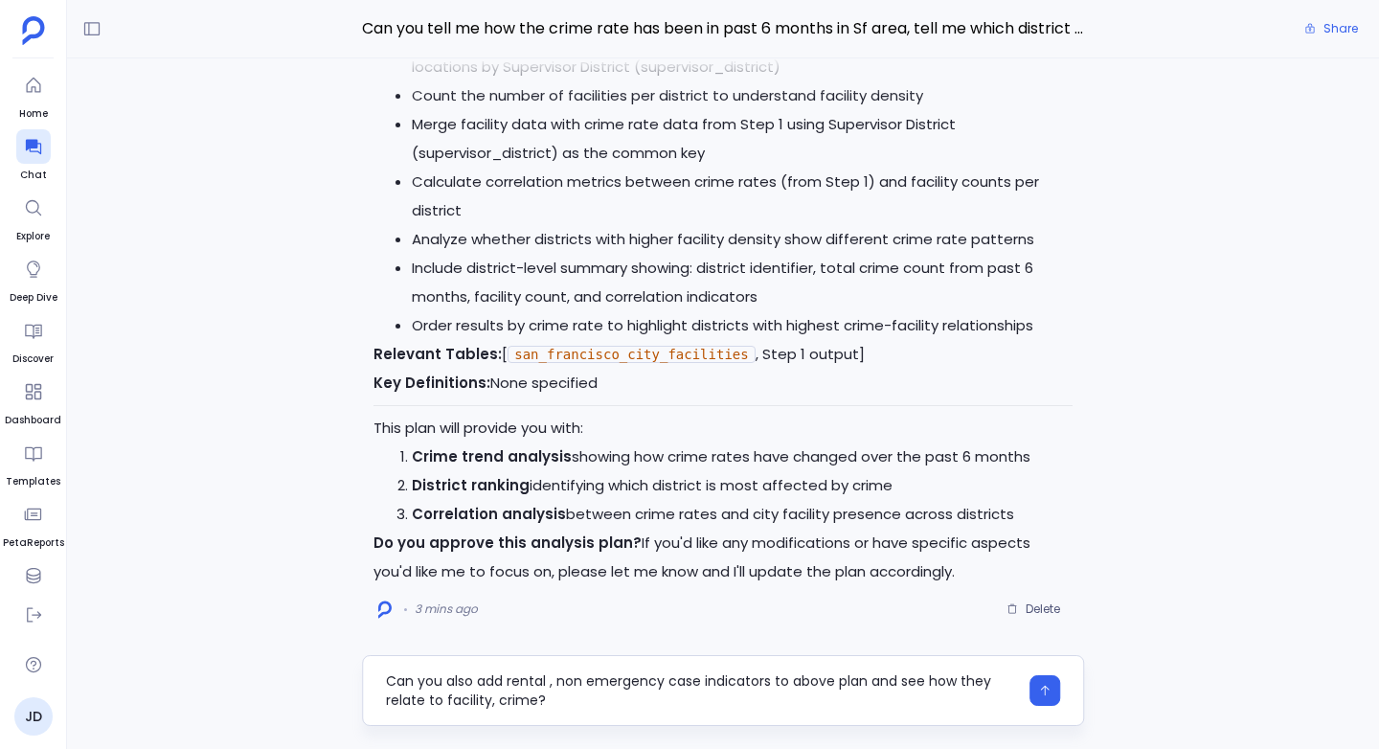
type textarea "Can you also add rental , non emergency case indicators to above plan and see h…"
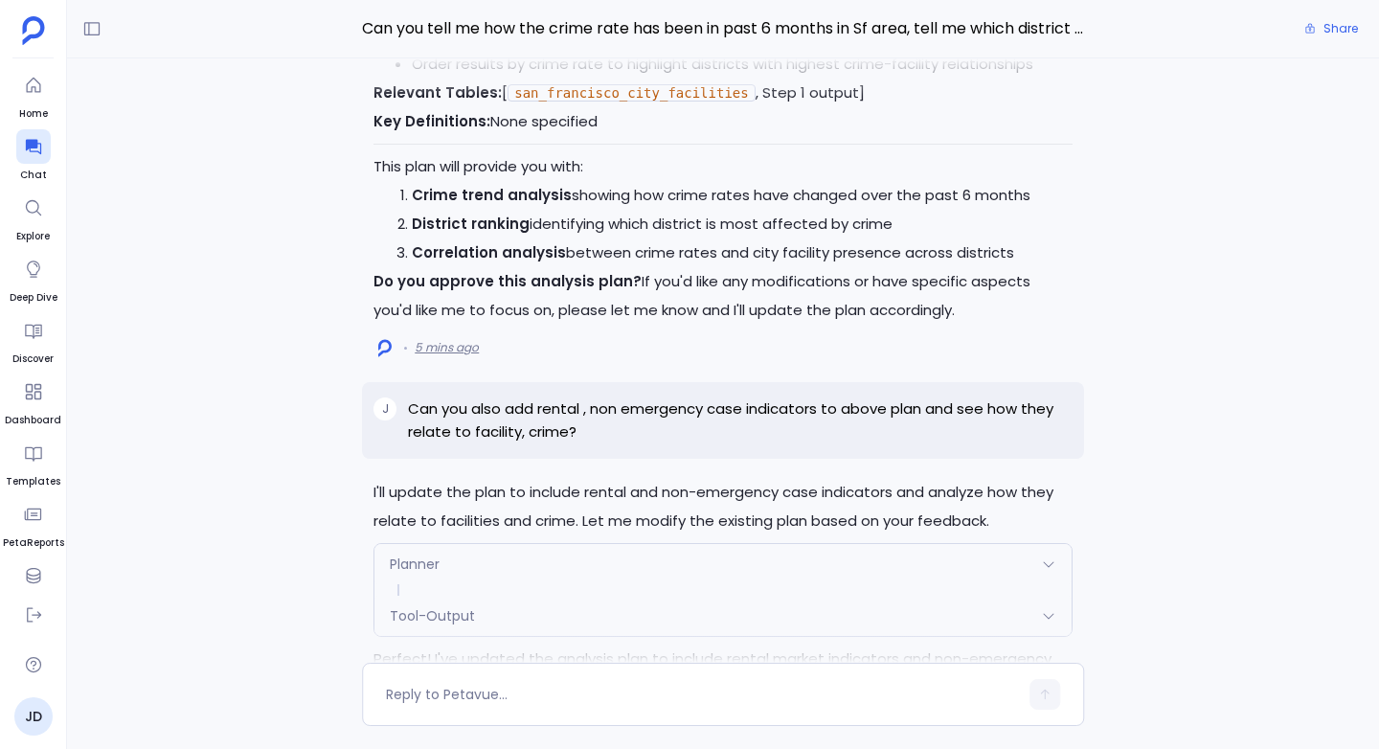
scroll to position [-2905, 0]
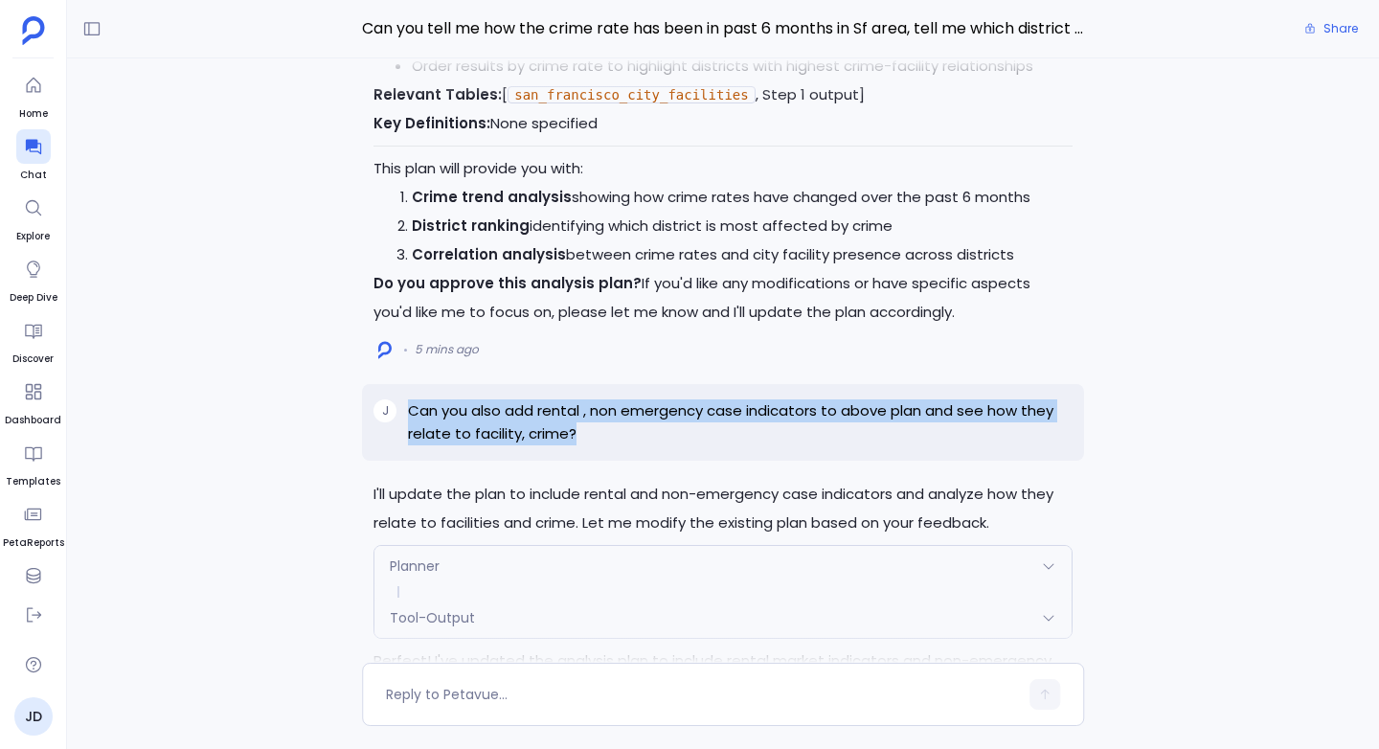
drag, startPoint x: 580, startPoint y: 430, endPoint x: 408, endPoint y: 410, distance: 172.6
click at [408, 410] on p "Can you also add rental , non emergency case indicators to above plan and see h…" at bounding box center [740, 422] width 665 height 46
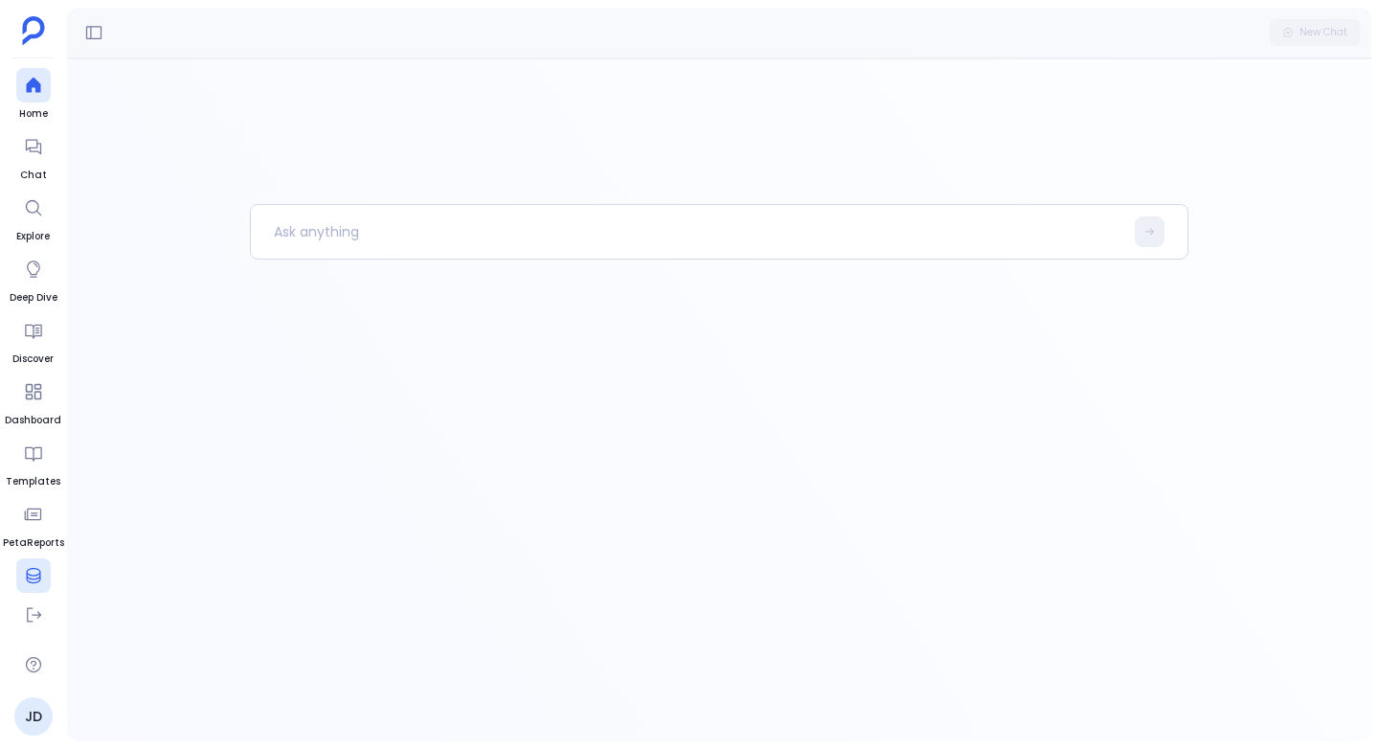
scroll to position [80, 0]
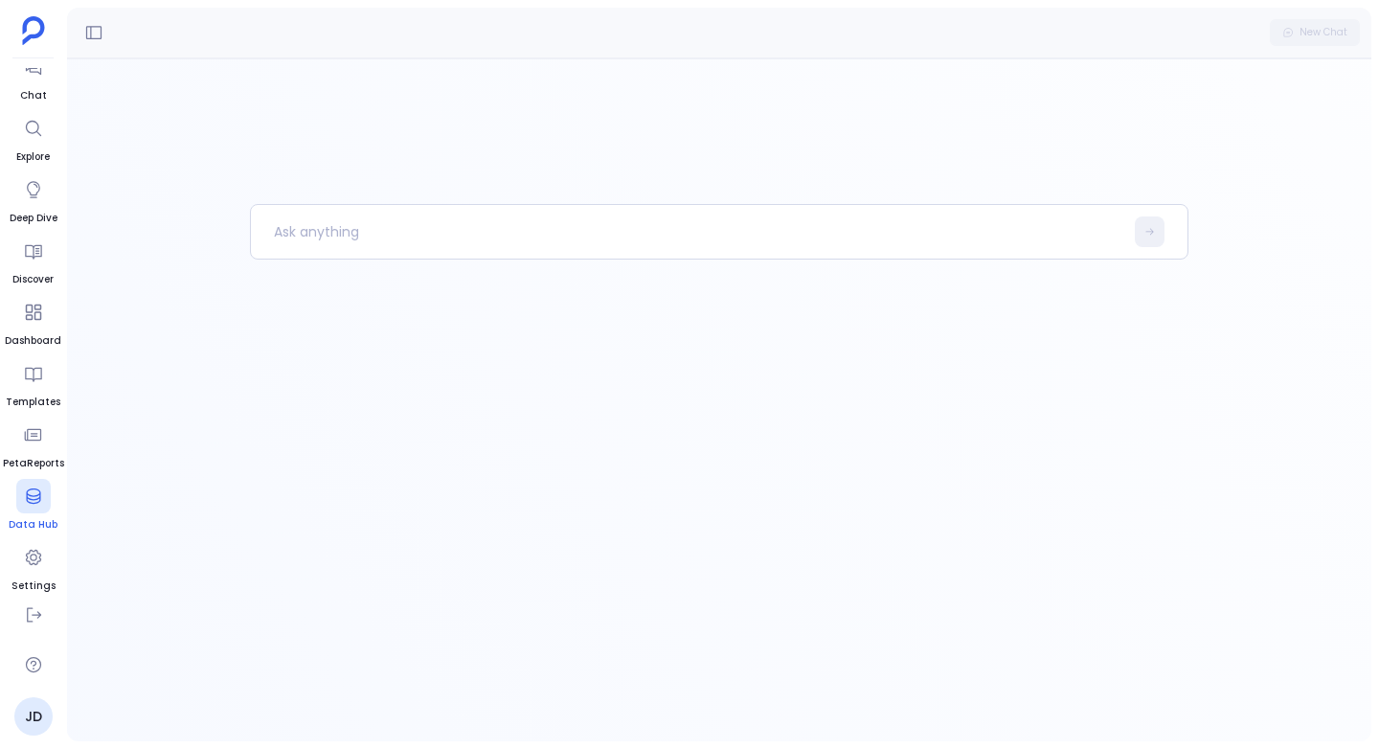
click at [29, 492] on icon at bounding box center [33, 496] width 19 height 19
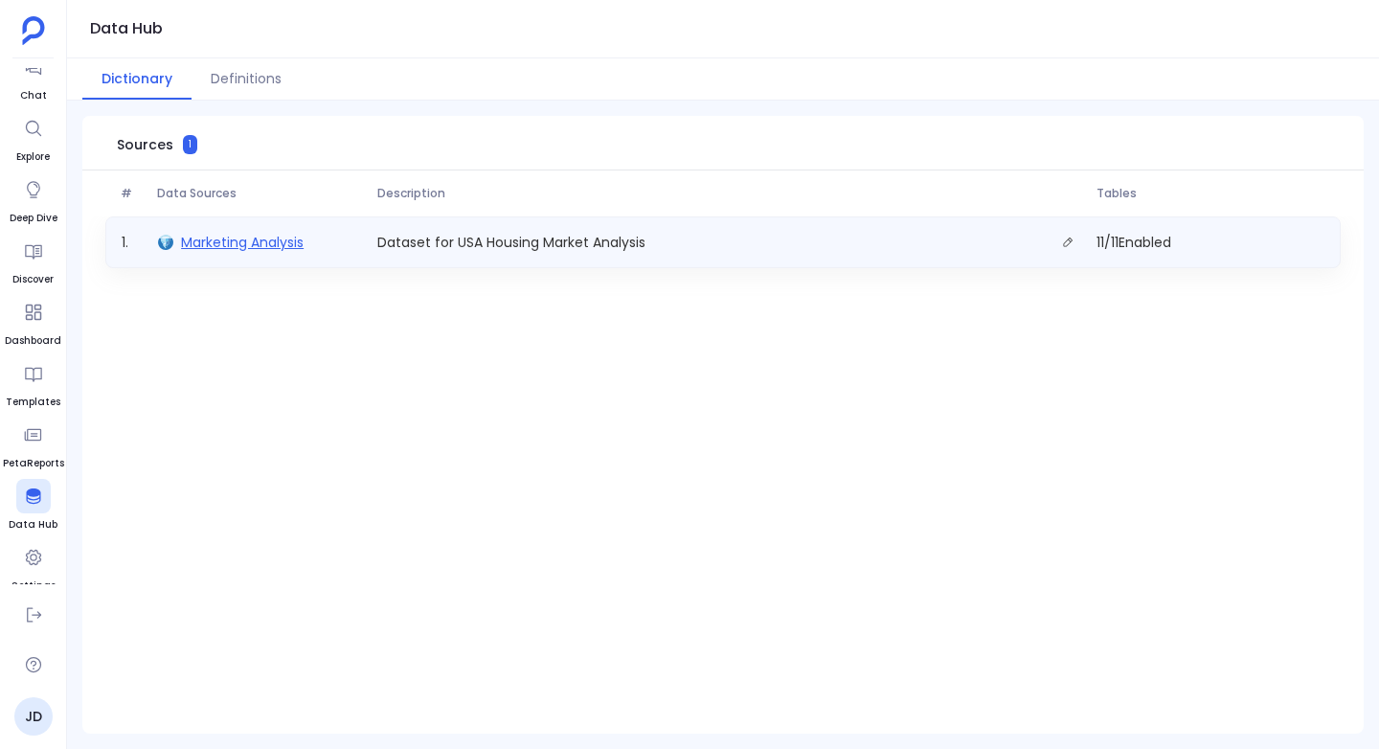
click at [217, 237] on span "Marketing Analysis" at bounding box center [242, 242] width 123 height 19
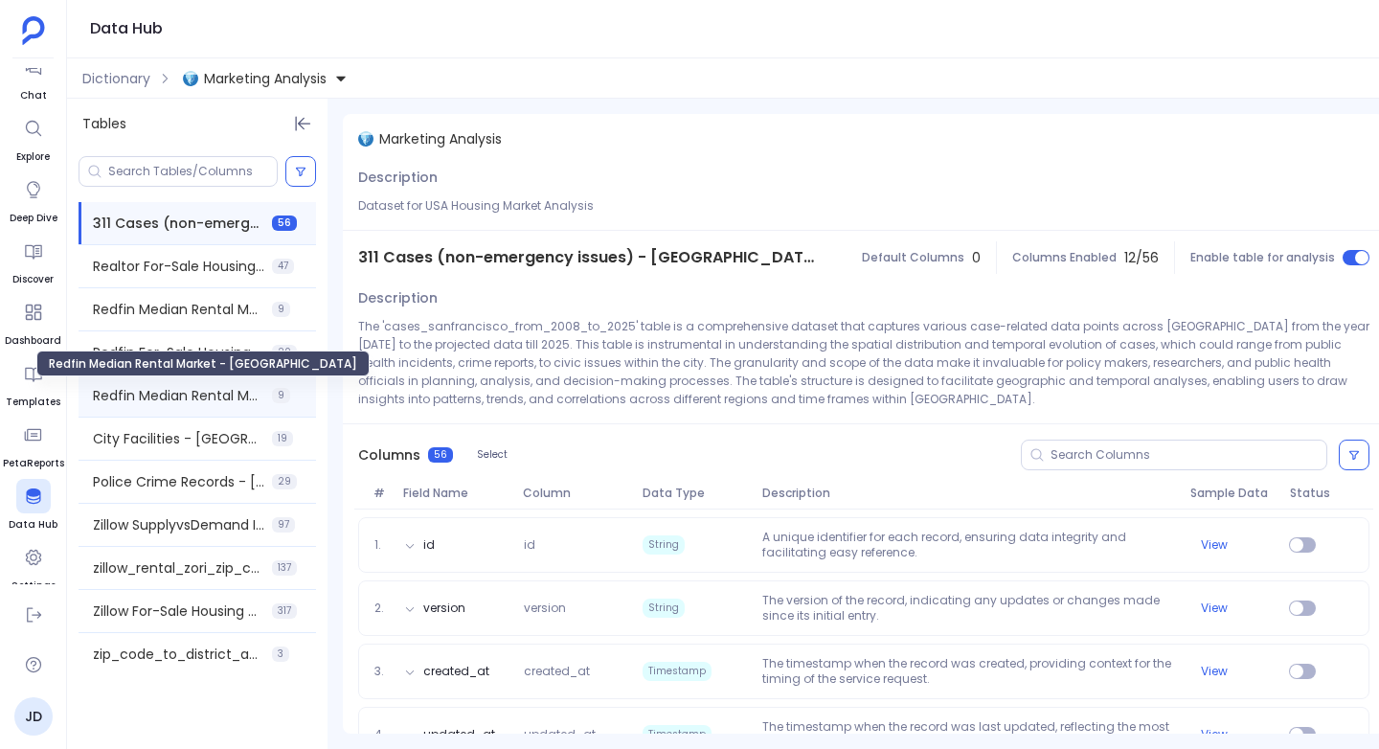
click at [171, 398] on span "Redfin Median Rental Market - [GEOGRAPHIC_DATA]" at bounding box center [178, 395] width 171 height 19
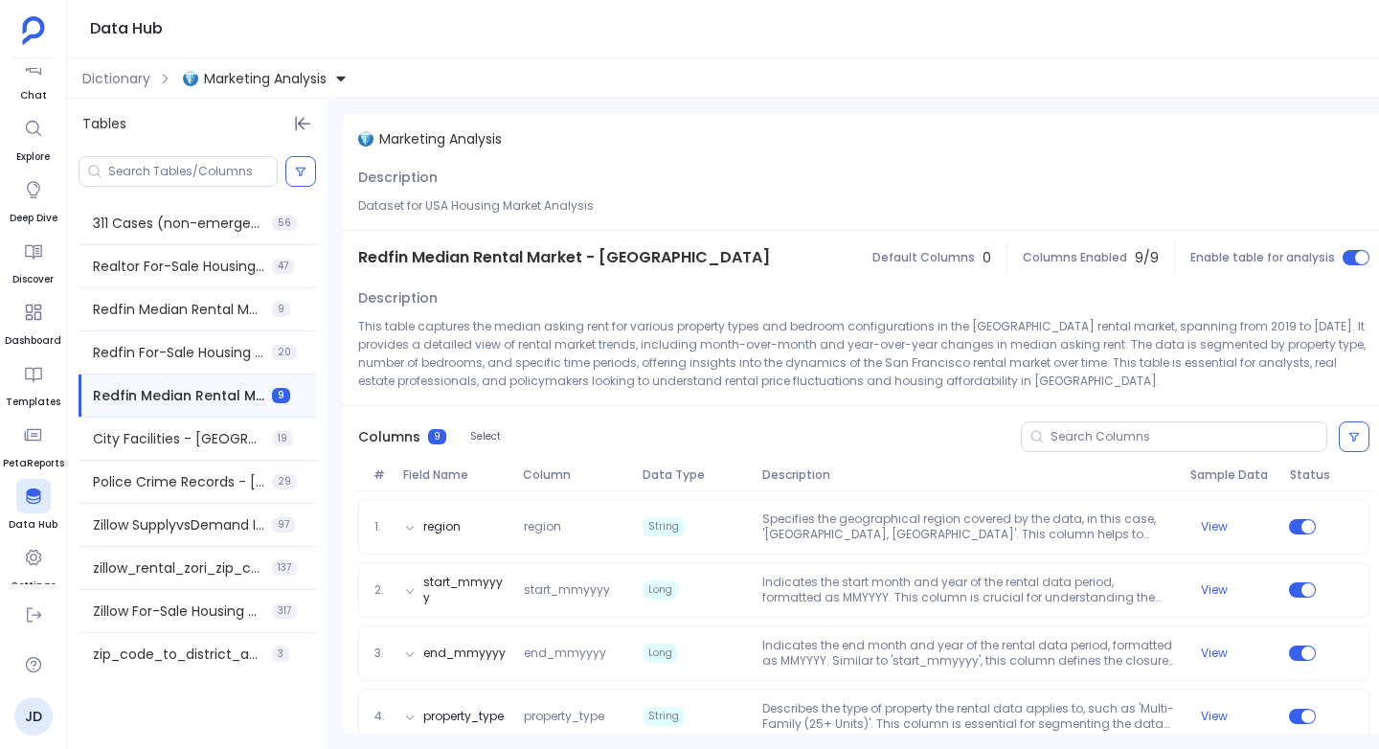
click at [482, 261] on span "Redfin Median Rental Market - [GEOGRAPHIC_DATA]" at bounding box center [564, 257] width 412 height 23
copy span "Redfin Median Rental Market - [GEOGRAPHIC_DATA]"
click at [164, 561] on span "zillow_rental_zori_zip_code" at bounding box center [178, 567] width 171 height 19
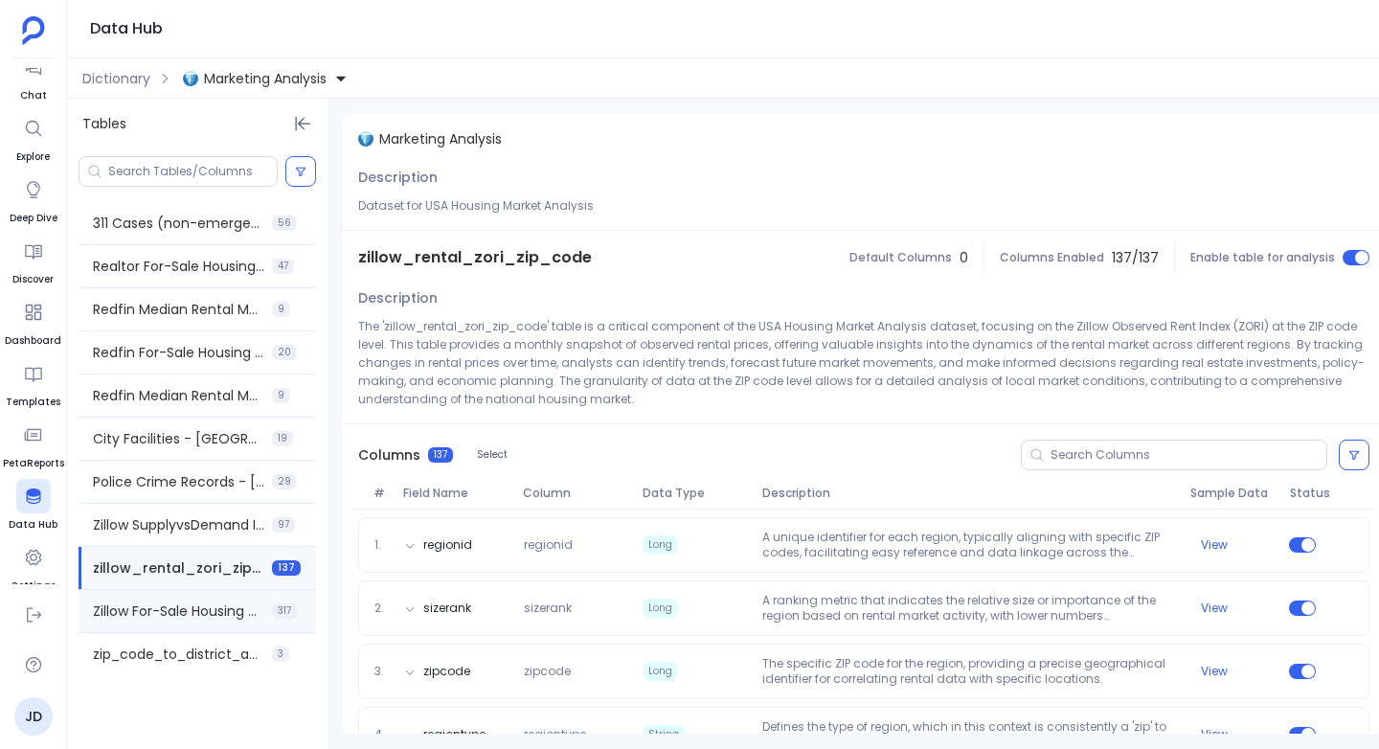
click at [203, 616] on span "Zillow For-Sale Housing Historical - [GEOGRAPHIC_DATA] Localities" at bounding box center [178, 611] width 171 height 19
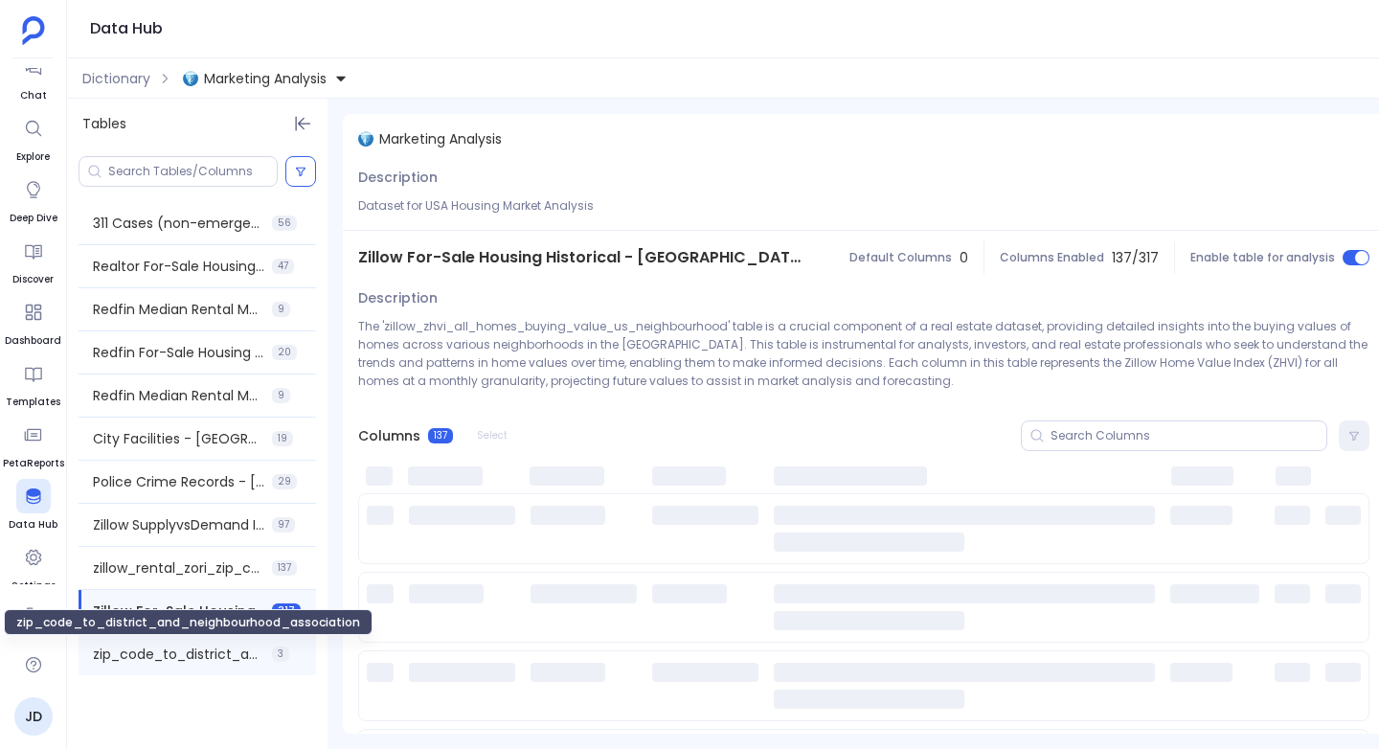
click at [203, 654] on span "zip_code_to_district_and_neighbourhood_association" at bounding box center [178, 654] width 171 height 19
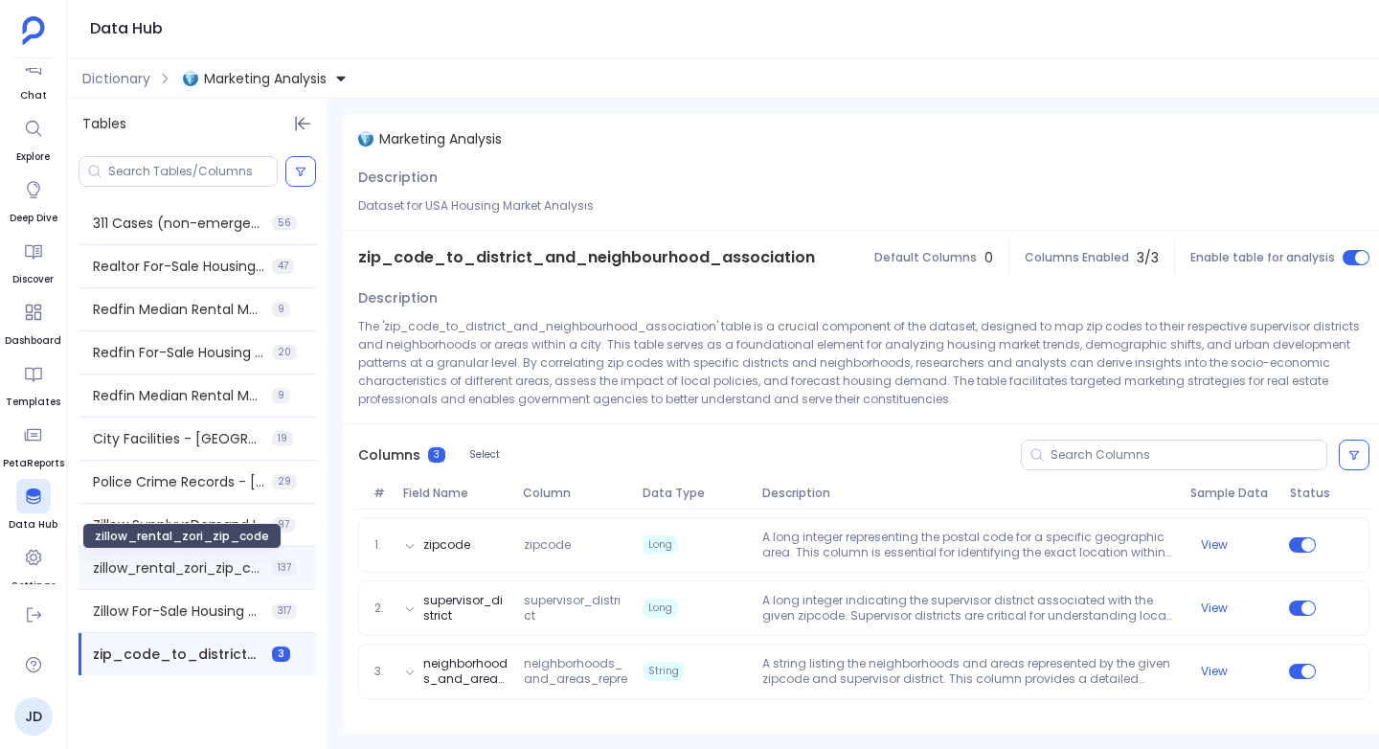
click at [144, 574] on span "zillow_rental_zori_zip_code" at bounding box center [178, 567] width 171 height 19
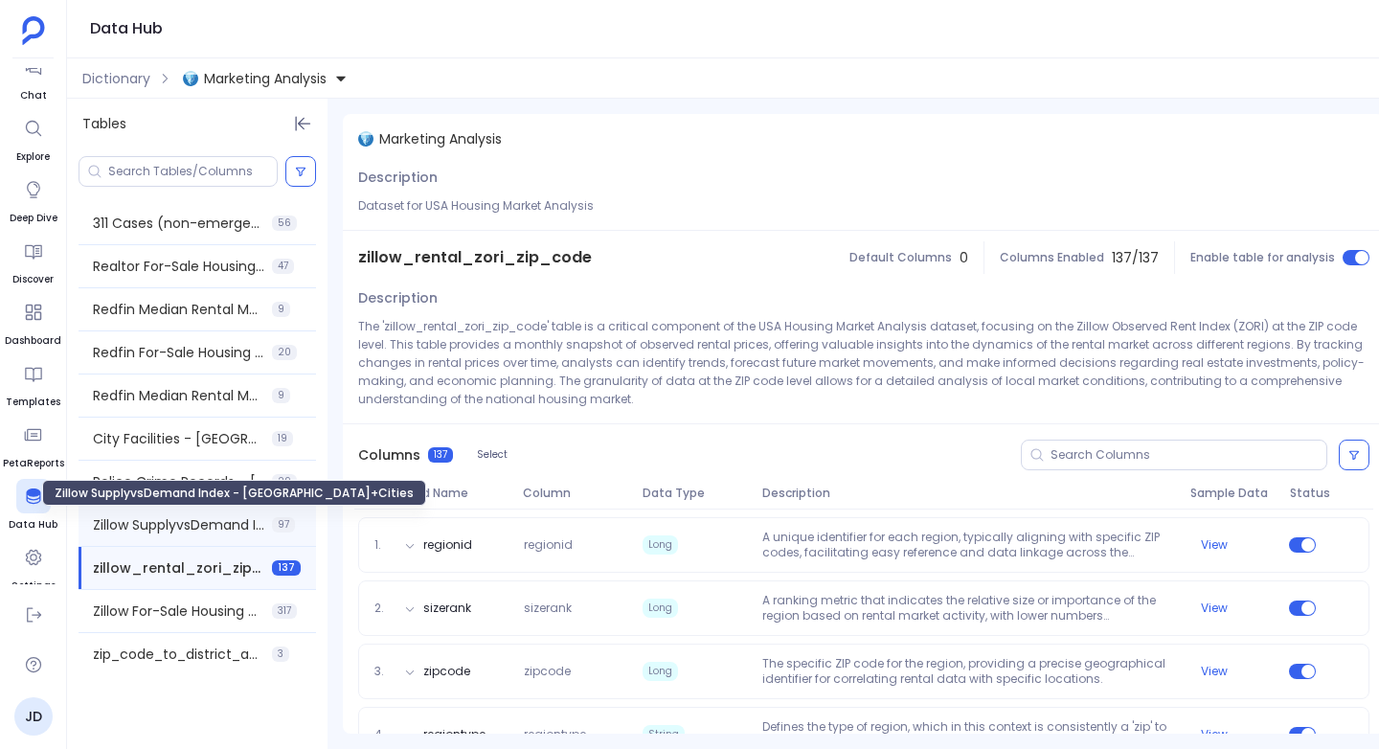
click at [137, 522] on span "Zillow SupplyvsDemand Index - [GEOGRAPHIC_DATA]+Cities" at bounding box center [178, 524] width 171 height 19
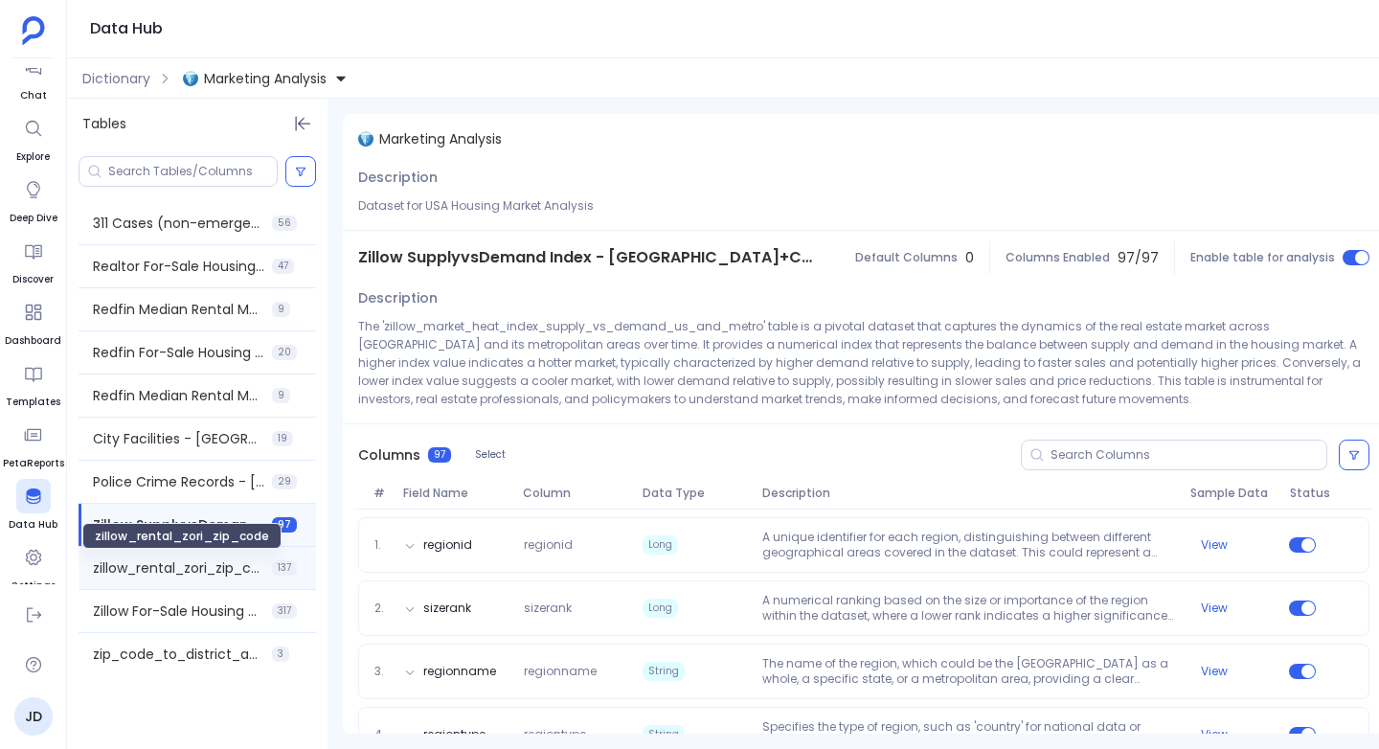
click at [163, 568] on span "zillow_rental_zori_zip_code" at bounding box center [178, 567] width 171 height 19
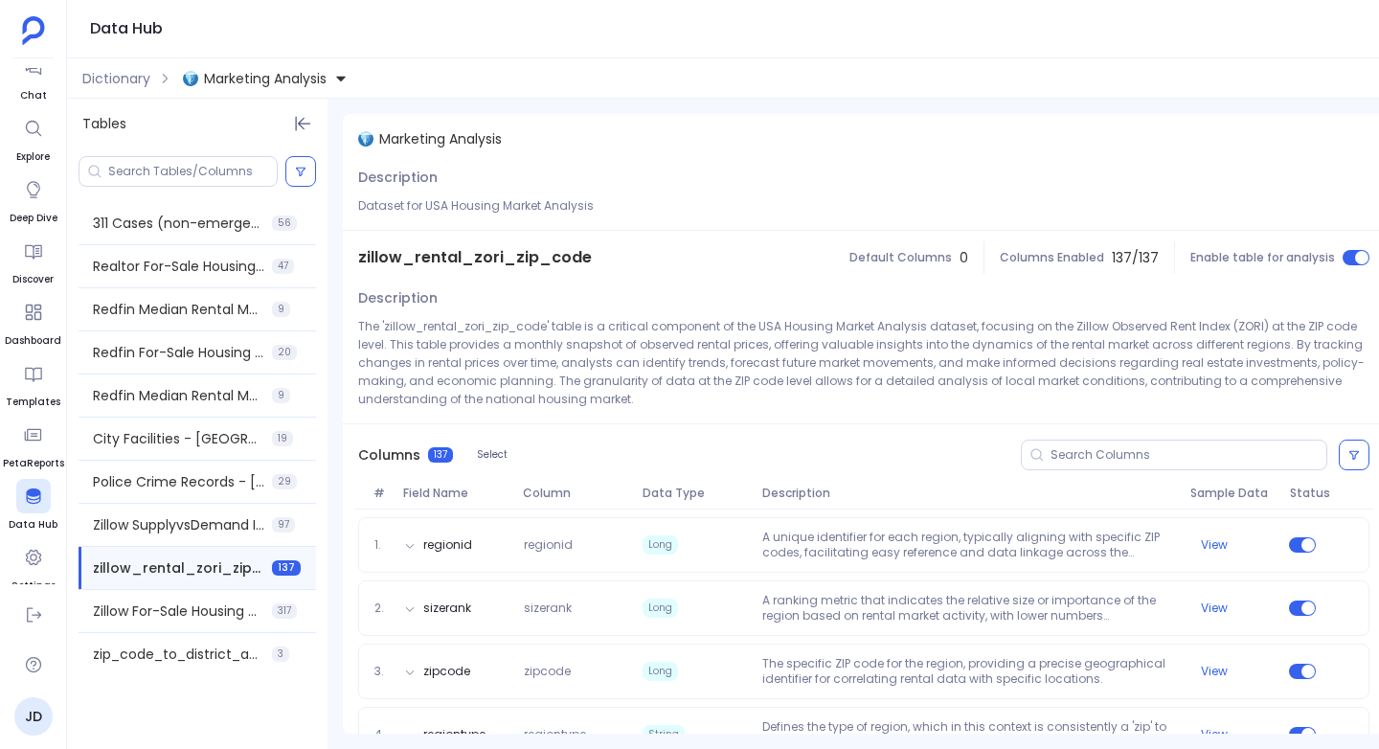
click at [495, 256] on span "zillow_rental_zori_zip_code" at bounding box center [475, 257] width 234 height 23
copy span "zillow_rental_zori_zip_code"
click at [31, 717] on link "JD" at bounding box center [33, 716] width 38 height 38
